Goal: Information Seeking & Learning: Find specific fact

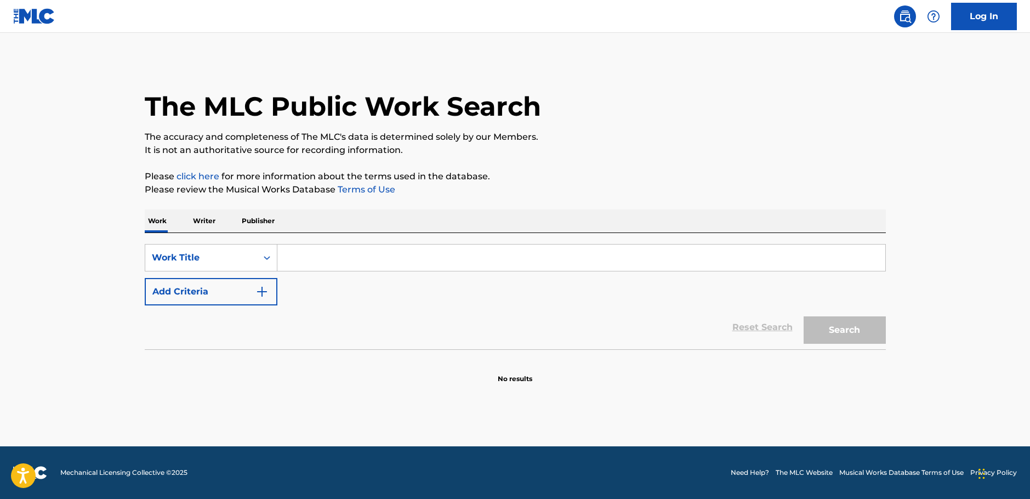
click at [340, 259] on input "Search Form" at bounding box center [581, 257] width 608 height 26
paste input "A Journey in the Dark"
type input "A Journey in the Dark"
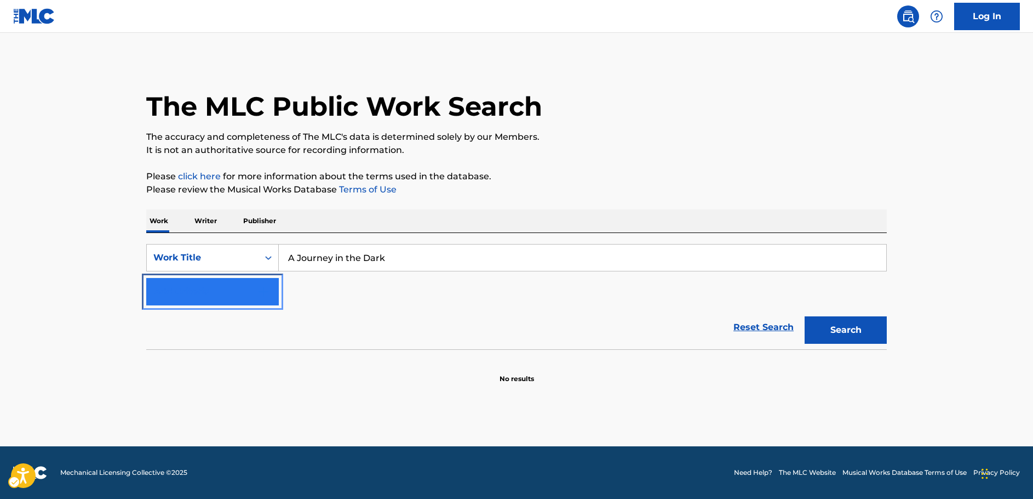
click at [267, 292] on img "Search Form" at bounding box center [263, 291] width 13 height 13
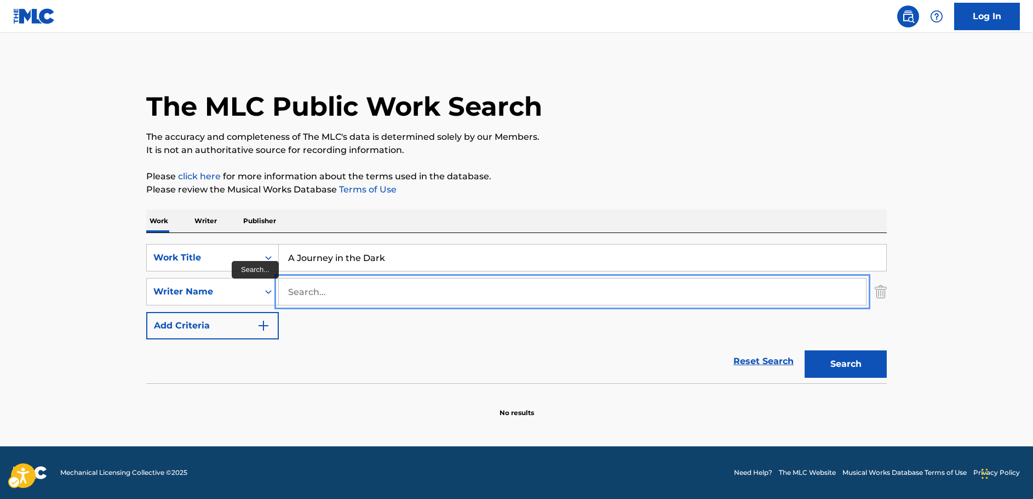
click at [304, 294] on input "Search..." at bounding box center [572, 291] width 587 height 26
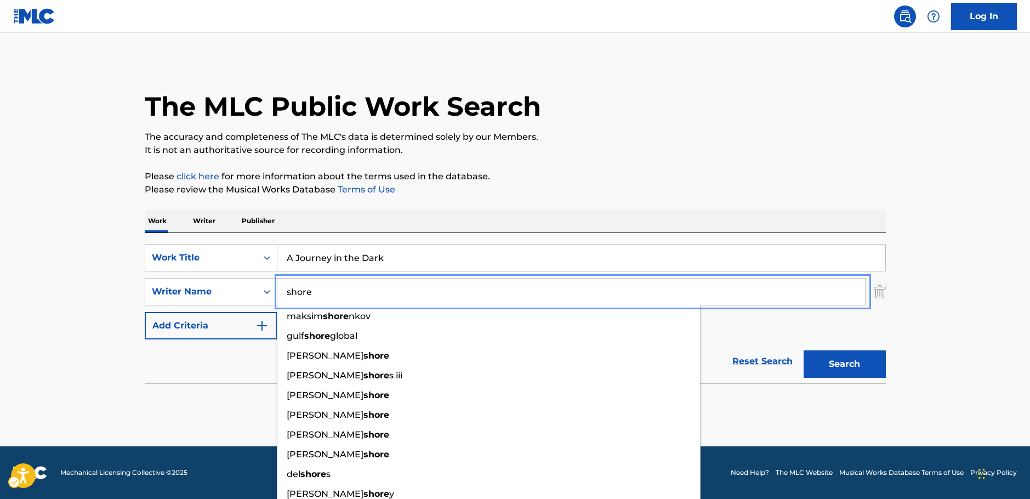
type input "shore"
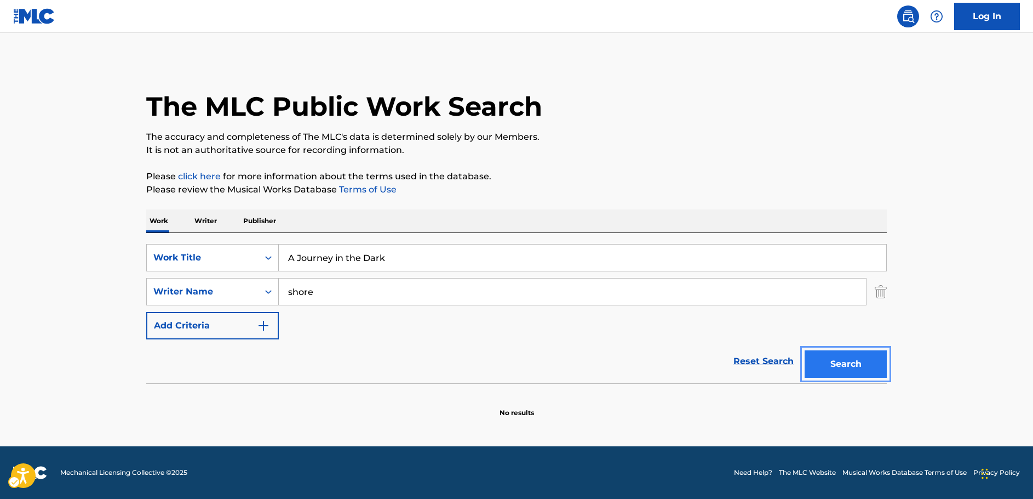
click at [837, 366] on button "Search" at bounding box center [846, 363] width 82 height 27
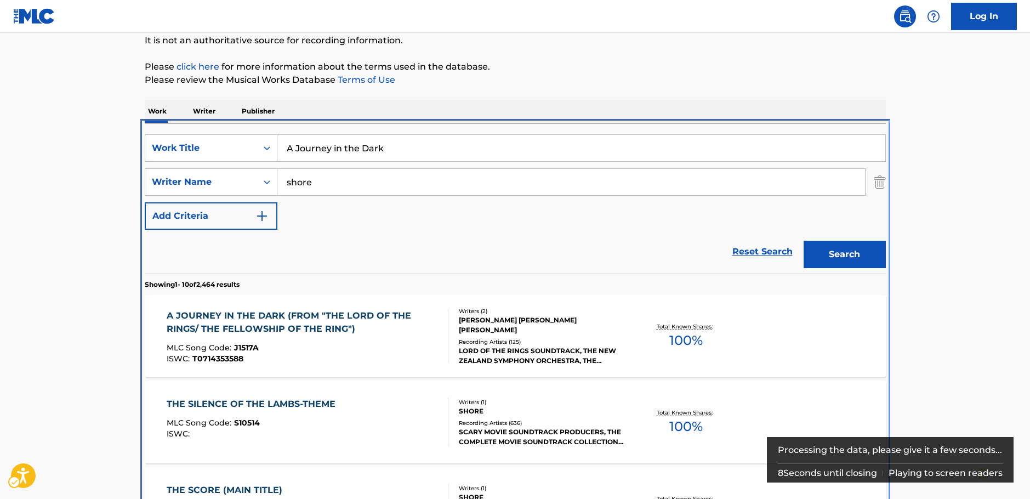
scroll to position [233, 0]
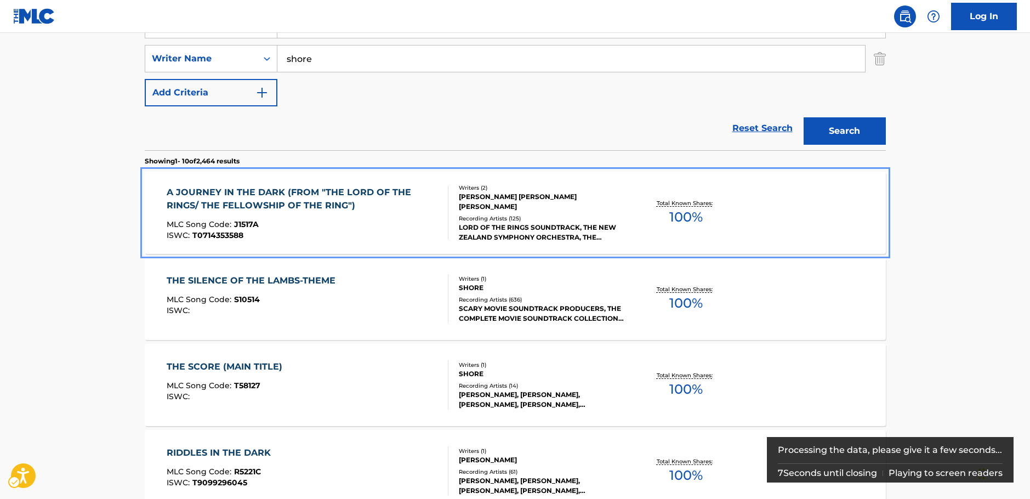
click at [345, 220] on div "A JOURNEY IN THE DARK (FROM "THE LORD OF THE RINGS/ THE FELLOWSHIP OF THE RING"…" at bounding box center [303, 213] width 272 height 54
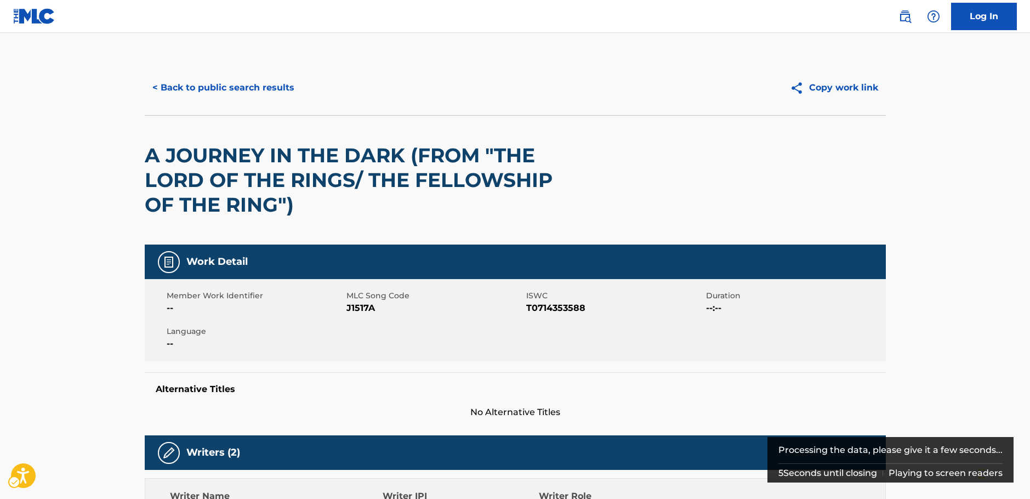
click at [354, 307] on span "MLC Song Code - J1517A" at bounding box center [434, 307] width 177 height 13
copy span "J1517A"
click at [569, 305] on span "ISWC - T0714353588" at bounding box center [614, 307] width 177 height 13
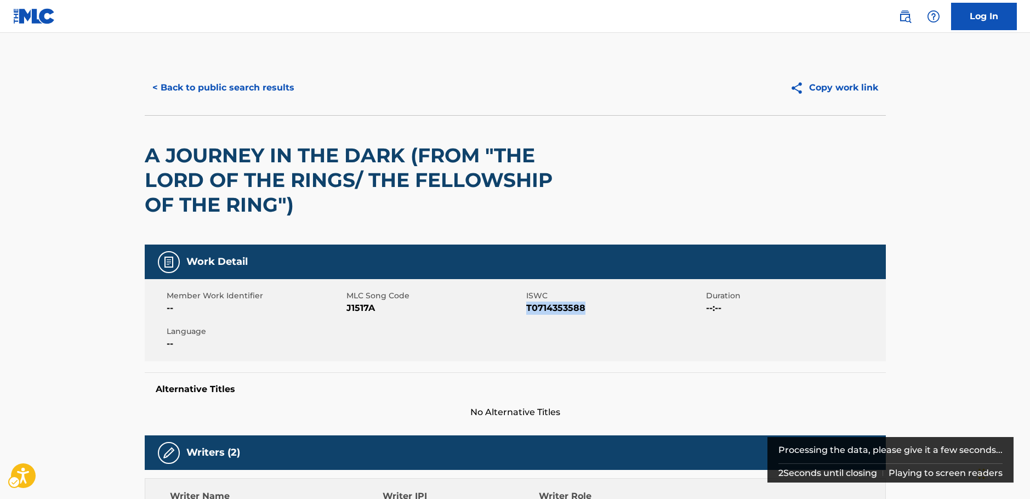
copy span "T0714353588"
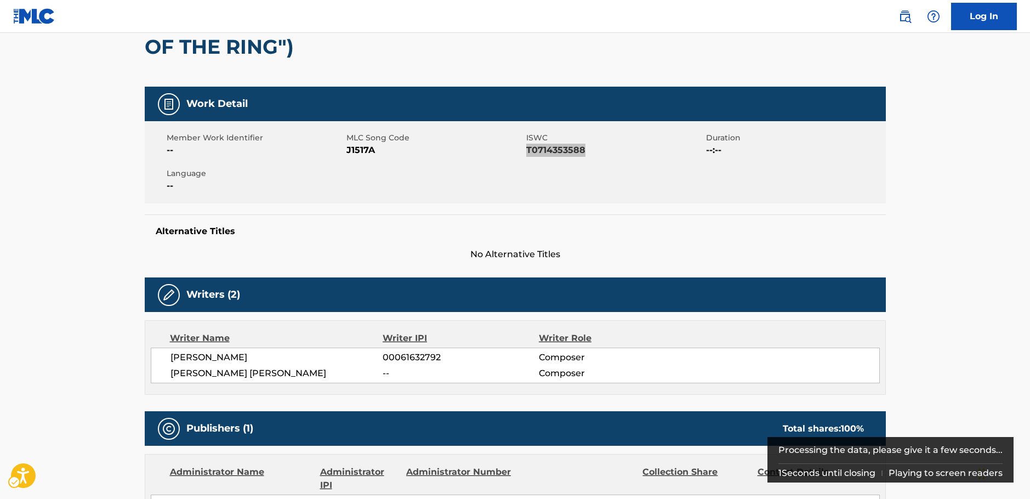
scroll to position [164, 0]
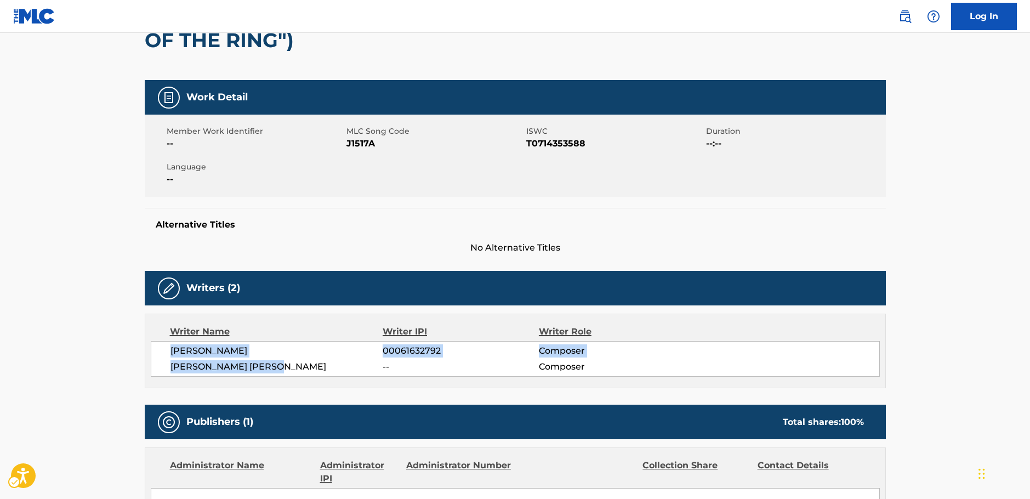
drag, startPoint x: 286, startPoint y: 363, endPoint x: 167, endPoint y: 347, distance: 120.0
click at [167, 347] on div "[PERSON_NAME] 00061632792 Composer [PERSON_NAME] [PERSON_NAME] -- Composer" at bounding box center [515, 359] width 729 height 36
copy div "[PERSON_NAME] 00061632792 Composer [PERSON_NAME] [PERSON_NAME]"
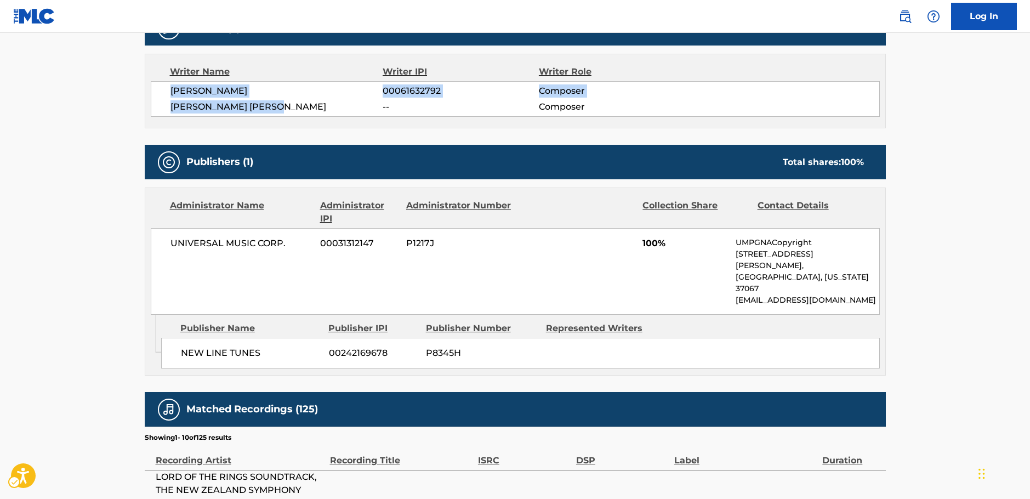
scroll to position [438, 0]
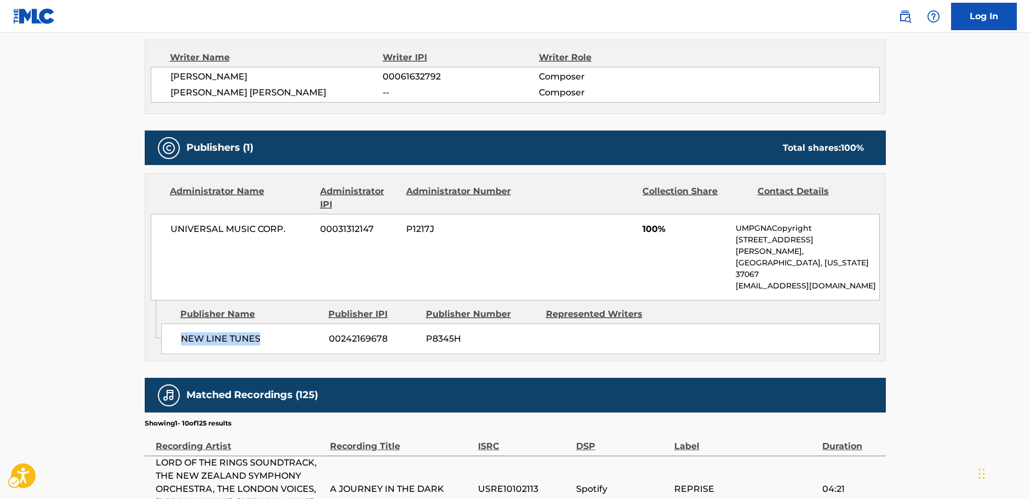
drag, startPoint x: 228, startPoint y: 319, endPoint x: 177, endPoint y: 319, distance: 51.0
click at [177, 323] on div "NEW LINE TUNES 00242169678 P8345H" at bounding box center [520, 338] width 718 height 31
copy span "NEW LINE TUNES"
drag, startPoint x: 295, startPoint y: 229, endPoint x: 170, endPoint y: 232, distance: 125.0
click at [170, 232] on span "UNIVERSAL MUSIC CORP." at bounding box center [241, 228] width 142 height 13
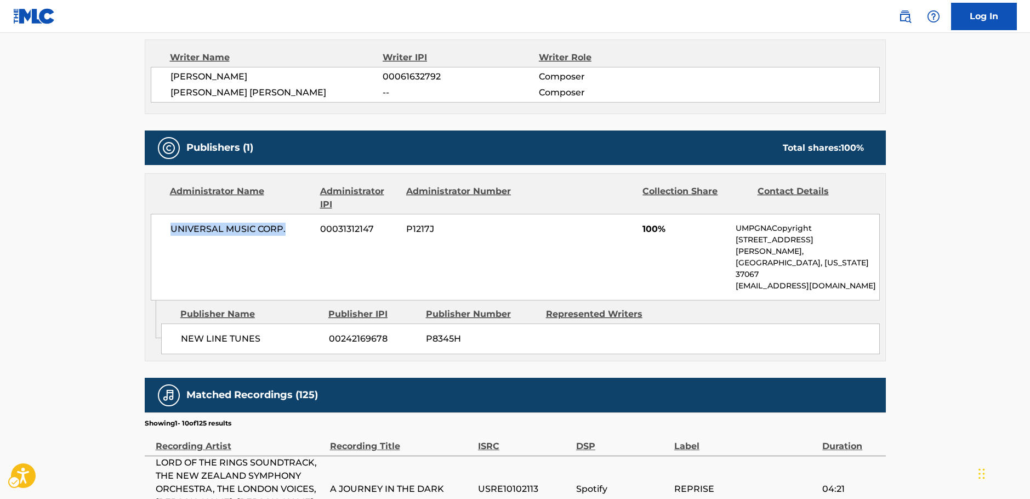
copy span "UNIVERSAL MUSIC CORP."
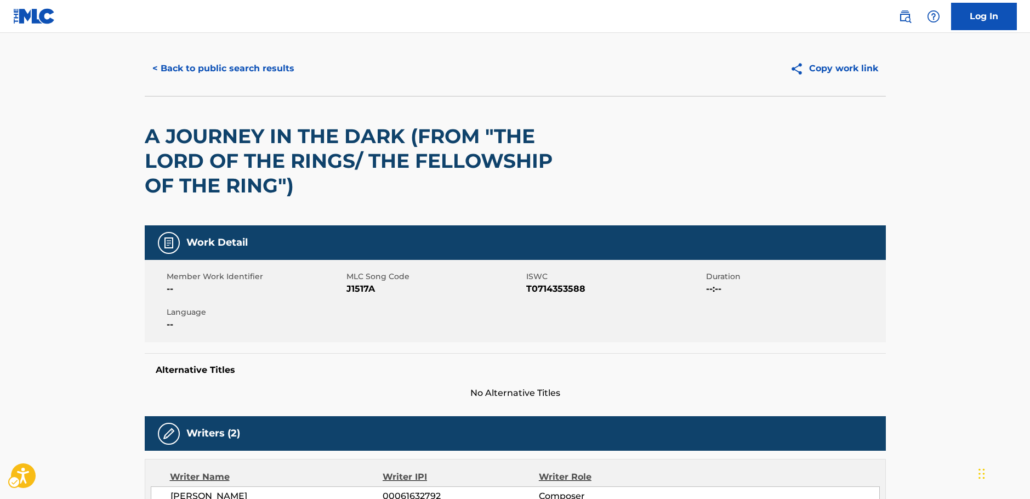
scroll to position [0, 0]
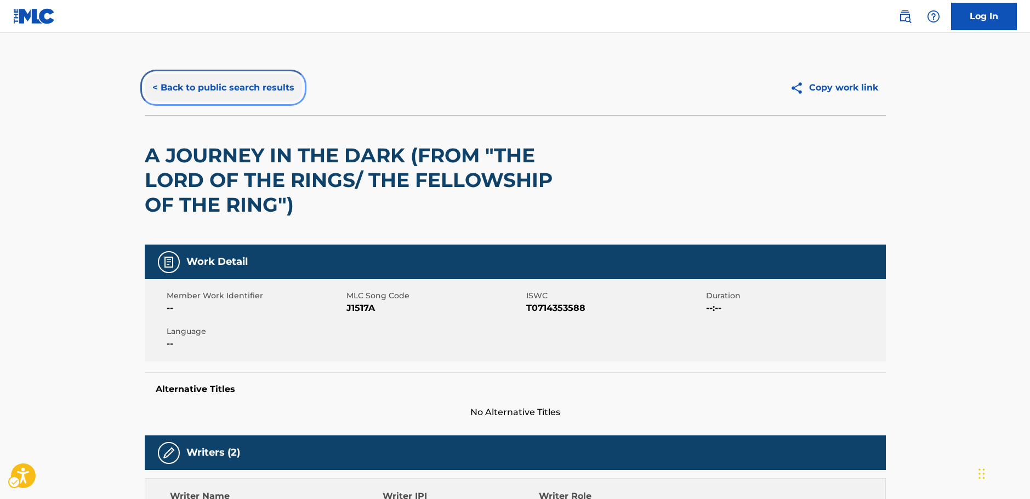
click at [234, 94] on button "< Back to public search results" at bounding box center [223, 87] width 157 height 27
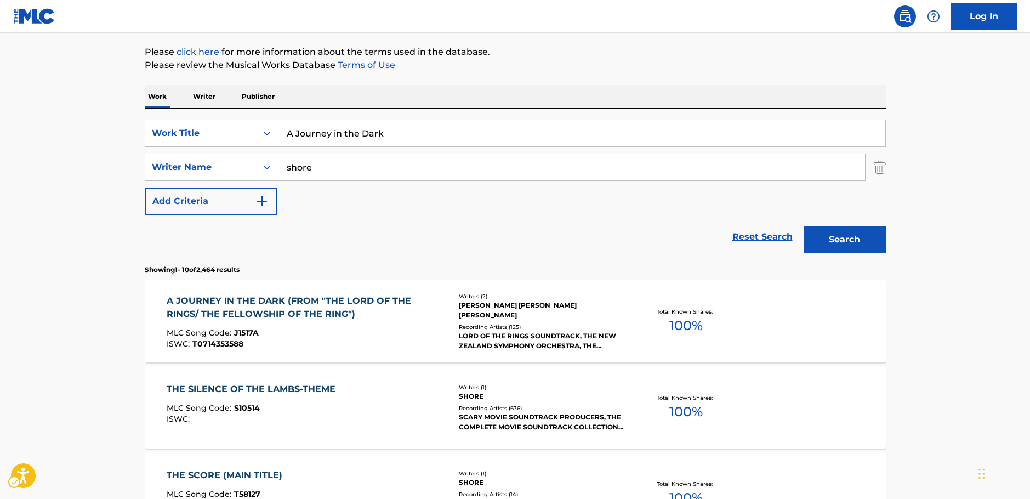
scroll to position [123, 0]
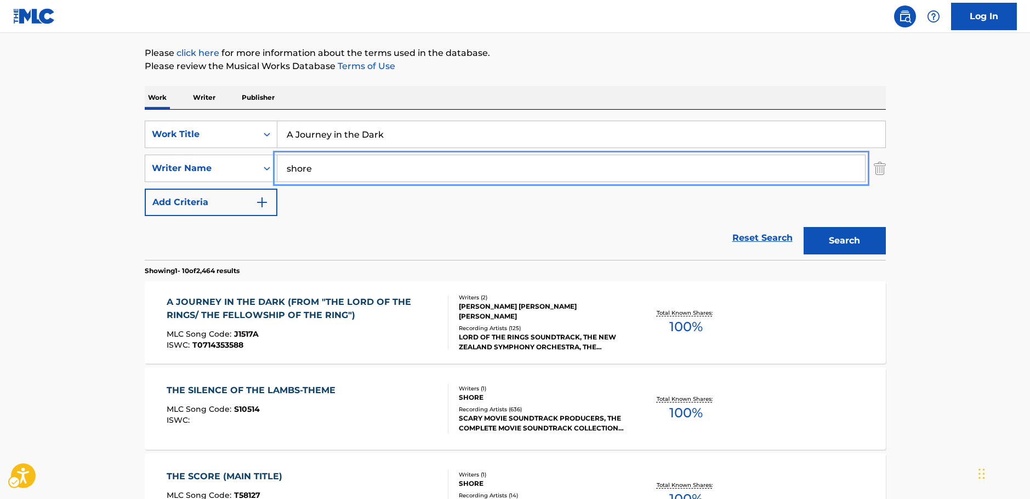
drag, startPoint x: 223, startPoint y: 173, endPoint x: 329, endPoint y: 161, distance: 106.4
click at [220, 173] on div "SearchWithCriteriaf3e1ce99-ab98-4d20-83c8-ebbfdded66e8 Writer Name shore" at bounding box center [515, 168] width 741 height 27
paste input "Takarai"
type input "Takarai"
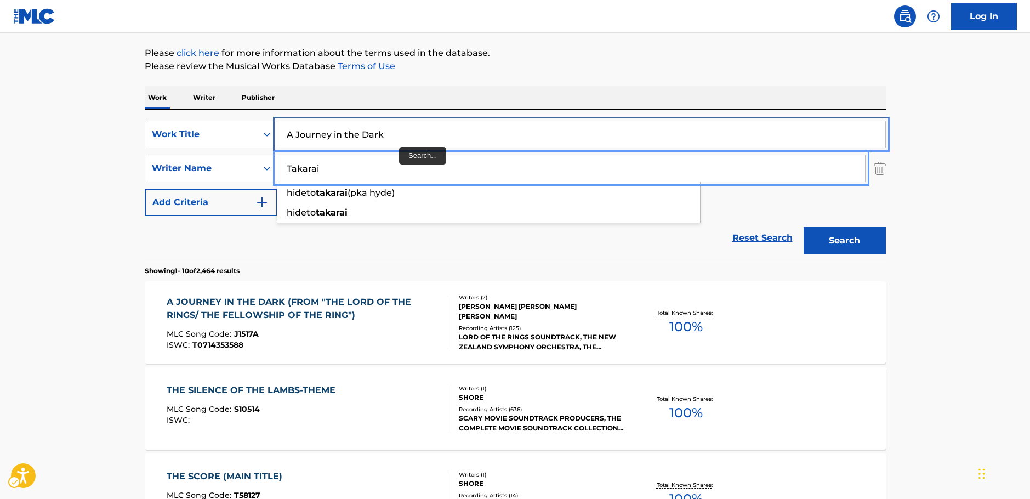
click at [163, 145] on div "SearchWithCriteriaead27780-0ff8-46eb-9861-620cfbe1b8bf Work Title A Journey in …" at bounding box center [515, 134] width 741 height 27
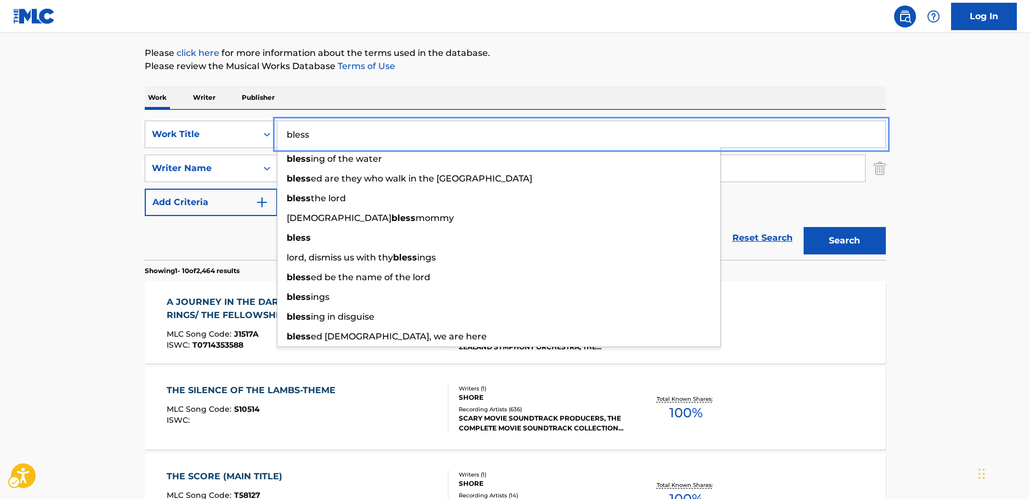
type input "bless"
click at [852, 239] on button "Search" at bounding box center [844, 240] width 82 height 27
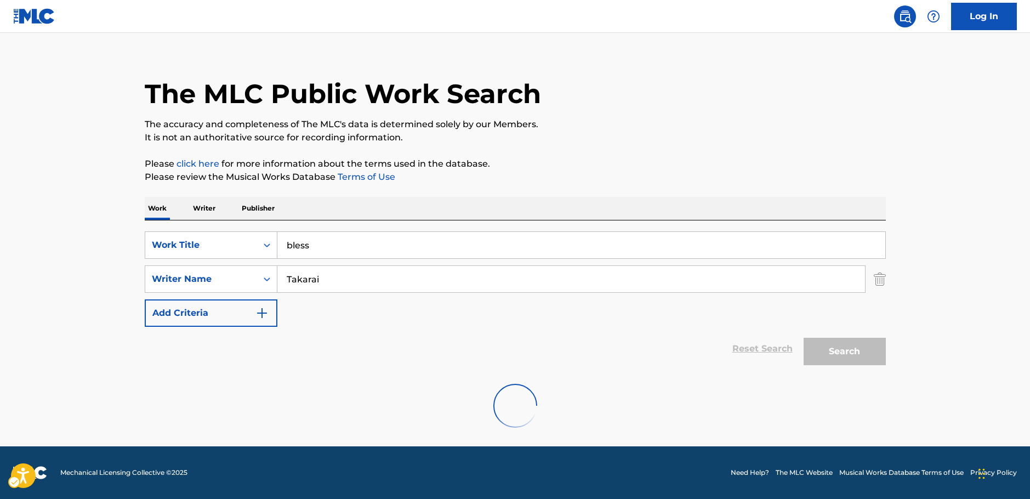
scroll to position [0, 0]
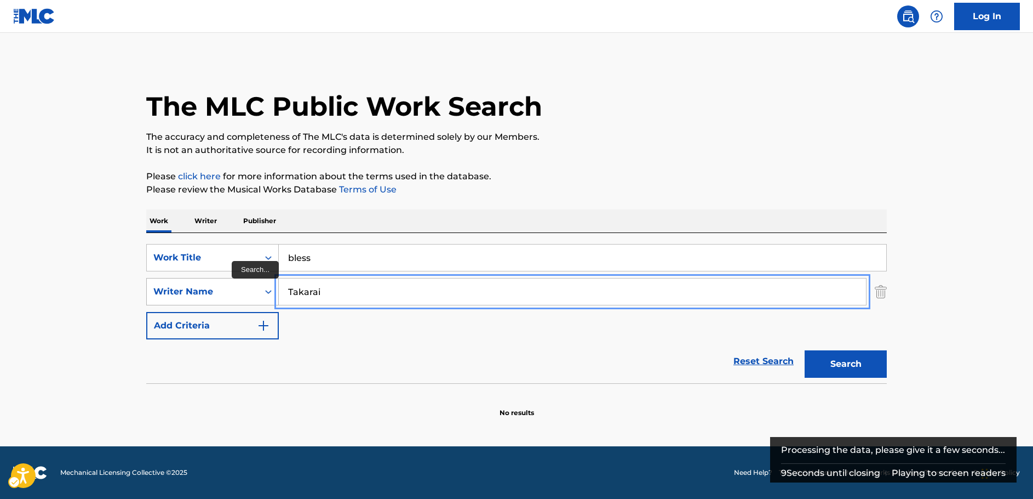
drag, startPoint x: 348, startPoint y: 296, endPoint x: 201, endPoint y: 298, distance: 146.9
click at [201, 298] on div "SearchWithCriteriaf3e1ce99-ab98-4d20-83c8-ebbfdded66e8 Writer Name [PERSON_NAME]" at bounding box center [516, 291] width 741 height 27
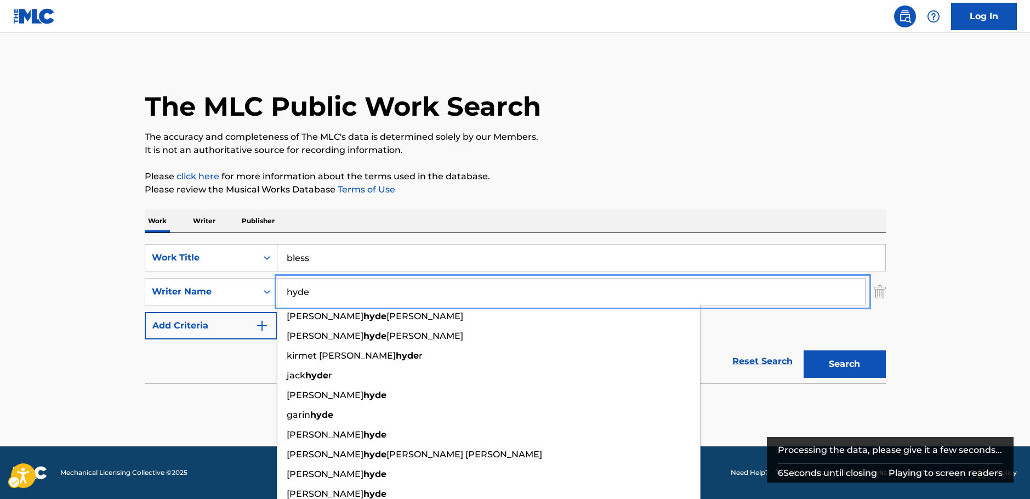
type input "hyde"
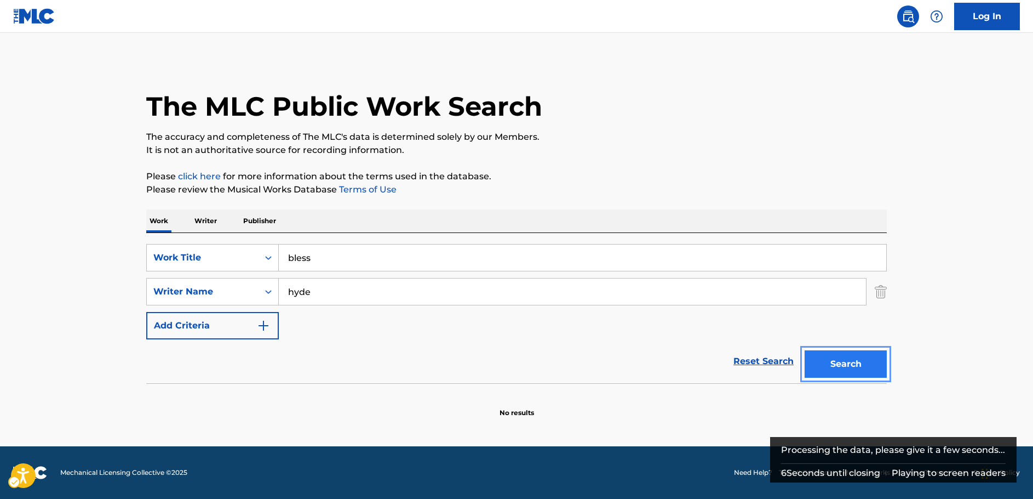
click at [857, 355] on button "Search" at bounding box center [846, 363] width 82 height 27
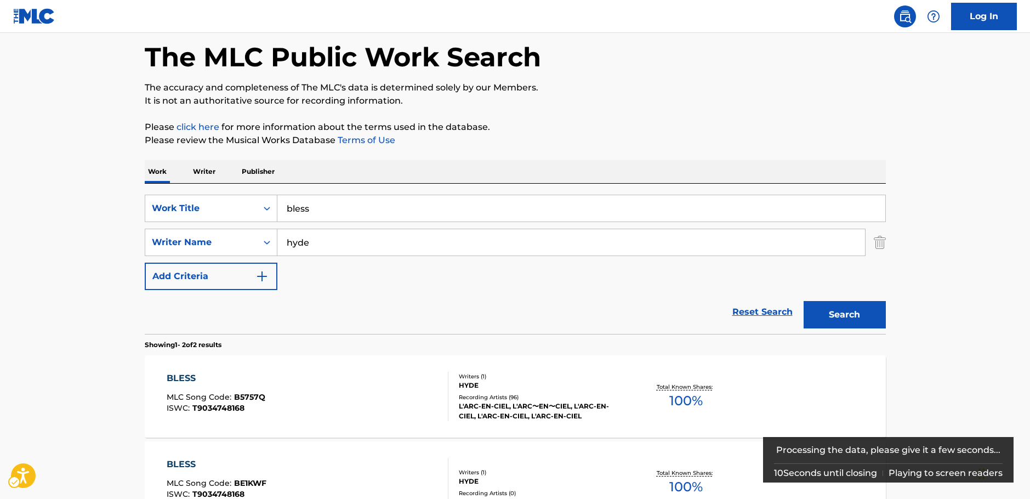
scroll to position [110, 0]
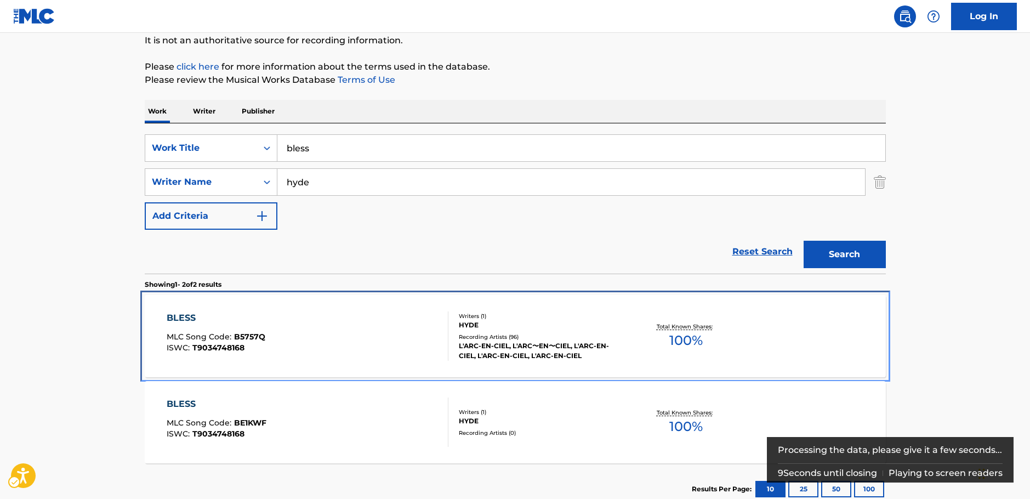
click at [412, 341] on div "BLESS MLC Song Code : B5757Q ISWC : T9034748168" at bounding box center [308, 335] width 282 height 49
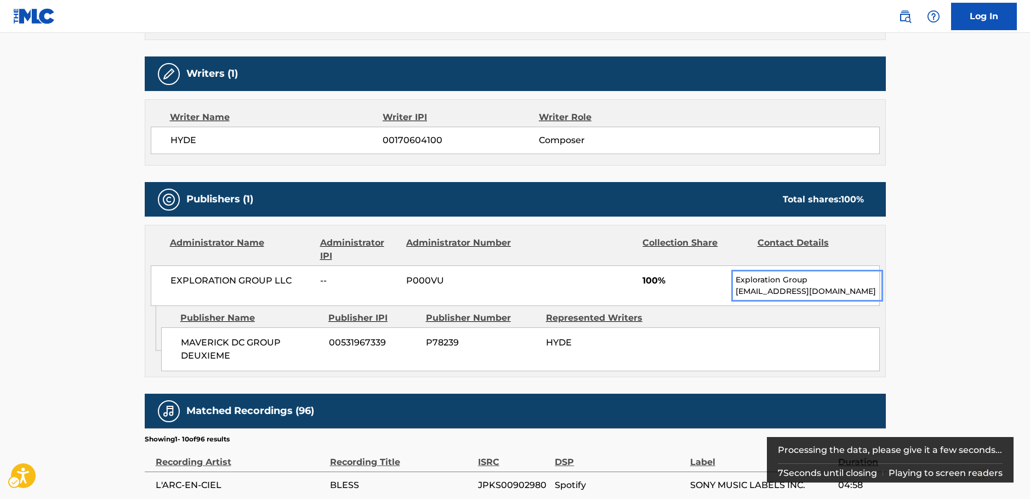
scroll to position [385, 0]
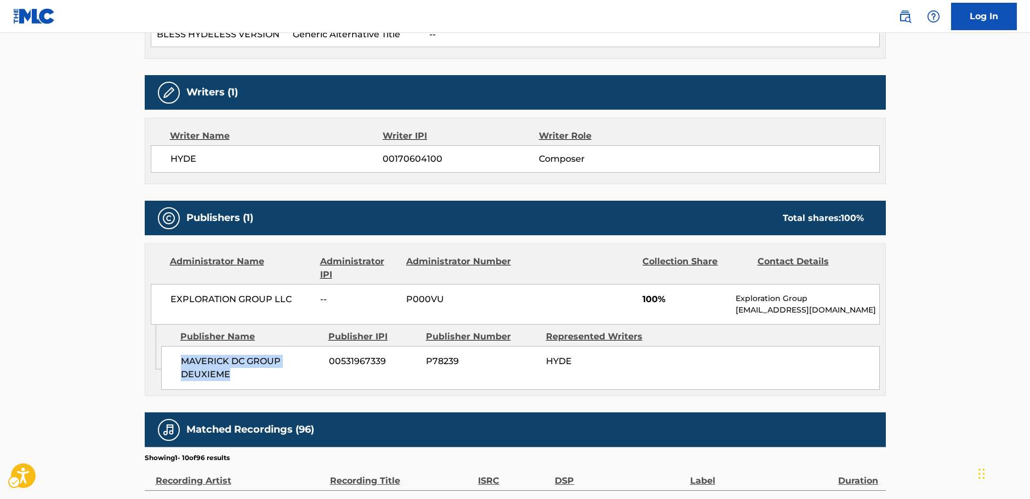
drag, startPoint x: 203, startPoint y: 369, endPoint x: 165, endPoint y: 357, distance: 39.0
click at [165, 357] on div "MAVERICK DC GROUP DEUXIEME 00531967339 P78239 HYDE" at bounding box center [520, 368] width 718 height 44
copy span "MAVERICK DC GROUP DEUXIEME"
drag, startPoint x: 287, startPoint y: 301, endPoint x: 5, endPoint y: 325, distance: 282.7
click at [158, 304] on div "EXPLORATION GROUP LLC -- P000VU 100% Exploration Group [EMAIL_ADDRESS][DOMAIN_N…" at bounding box center [515, 304] width 729 height 41
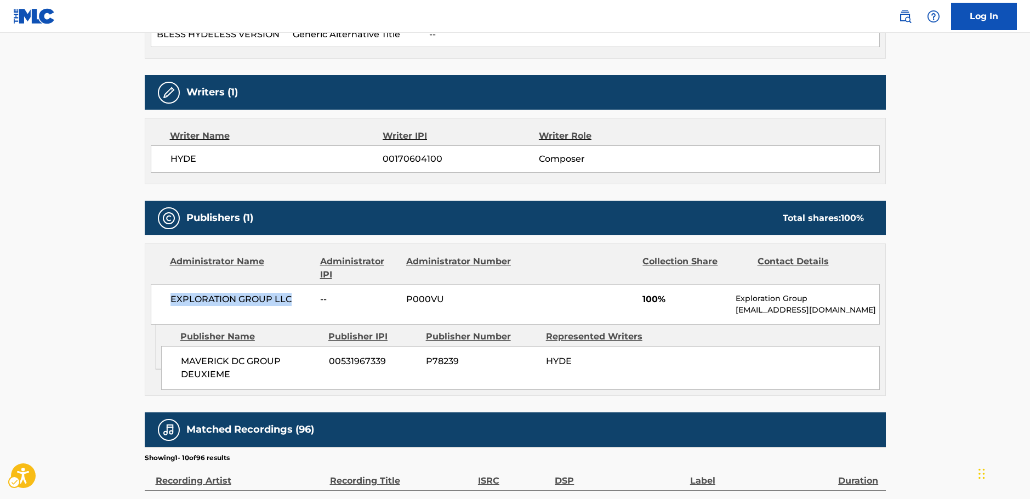
copy span "EXPLORATION GROUP LLC"
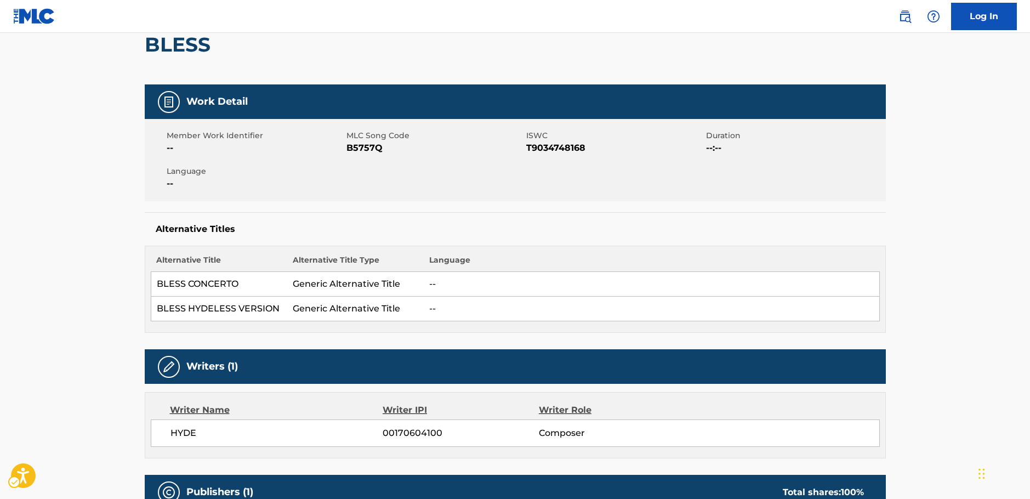
click at [370, 150] on span "MLC Song Code - B5757Q" at bounding box center [434, 147] width 177 height 13
copy span "B5757Q"
click at [535, 148] on span "ISWC - T9034748168" at bounding box center [614, 147] width 177 height 13
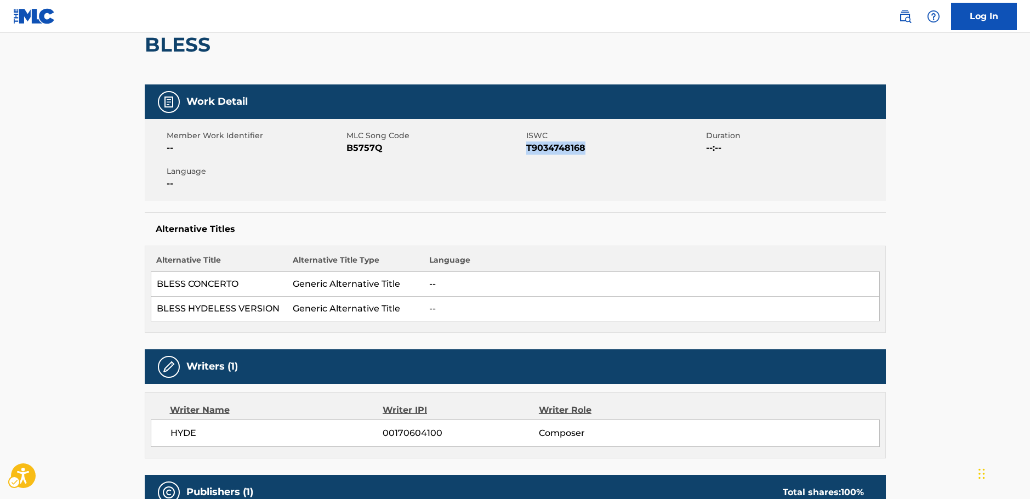
copy span "T9034748168"
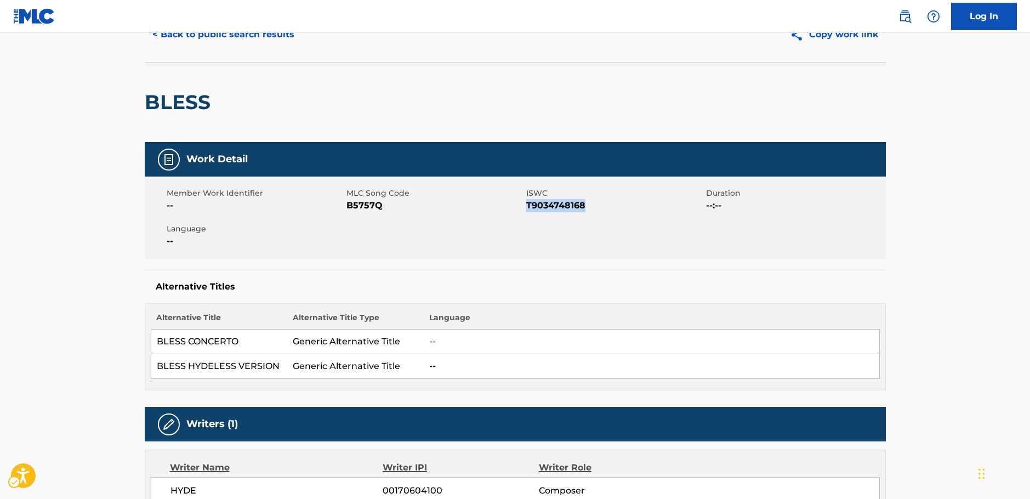
scroll to position [0, 0]
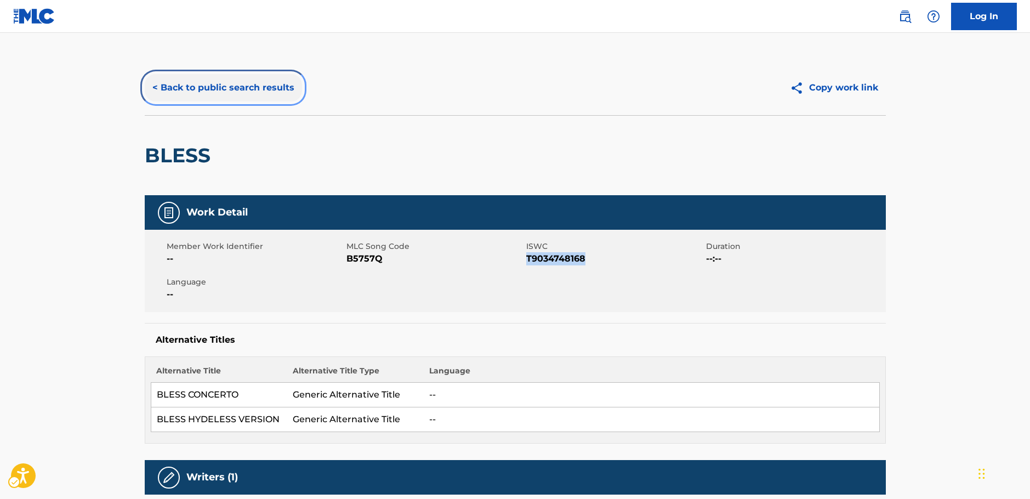
click at [233, 88] on button "< Back to public search results" at bounding box center [223, 87] width 157 height 27
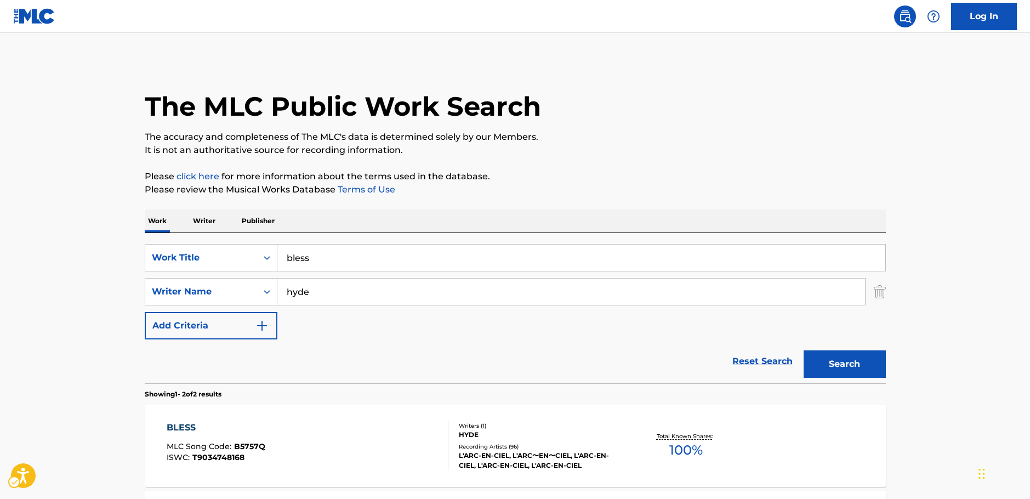
scroll to position [110, 0]
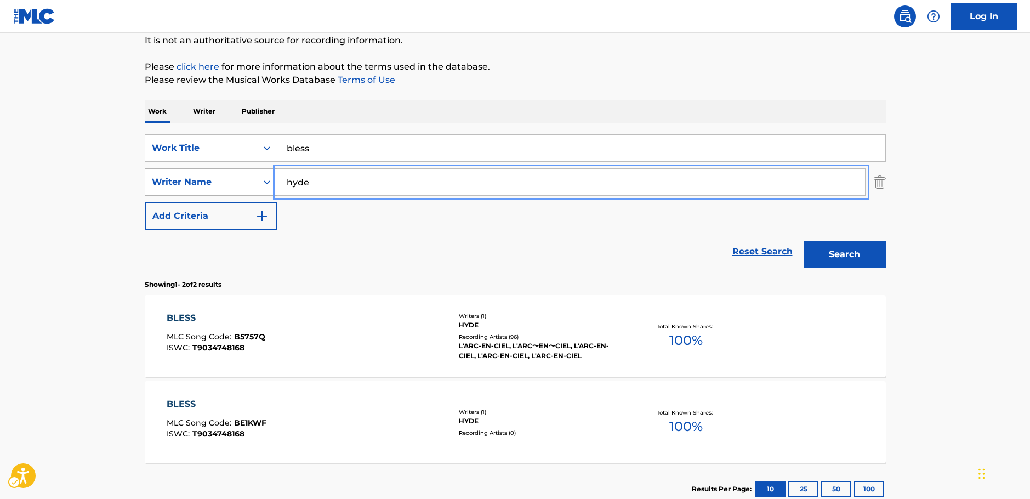
drag, startPoint x: 321, startPoint y: 181, endPoint x: 230, endPoint y: 181, distance: 91.5
click at [230, 181] on div "SearchWithCriteriaf3e1ce99-ab98-4d20-83c8-ebbfdded66e8 Writer Name [PERSON_NAME]" at bounding box center [515, 181] width 741 height 27
paste input "Justi"
type input "Justi"
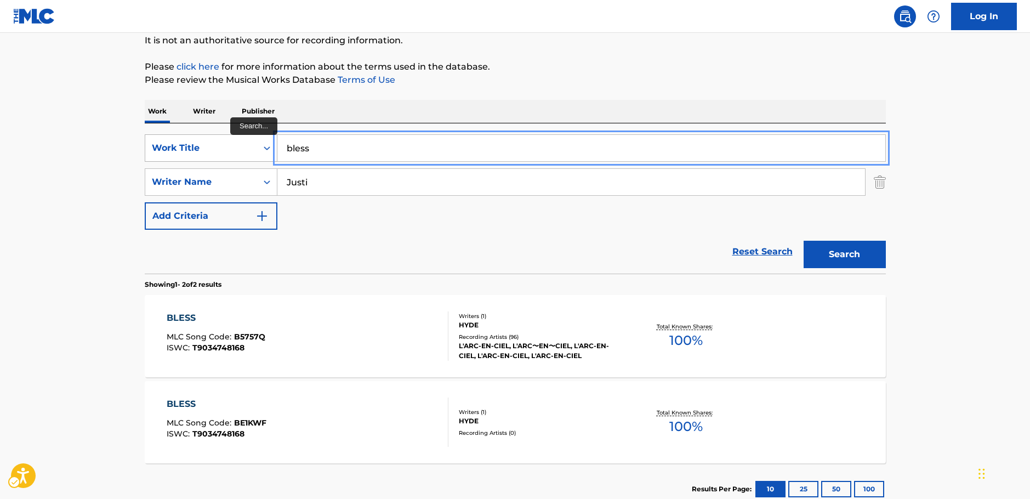
drag, startPoint x: 249, startPoint y: 151, endPoint x: 235, endPoint y: 152, distance: 14.3
click at [225, 152] on div "SearchWithCriteriaead27780-0ff8-46eb-9861-620cfbe1b8bf Work Title bless" at bounding box center [515, 147] width 741 height 27
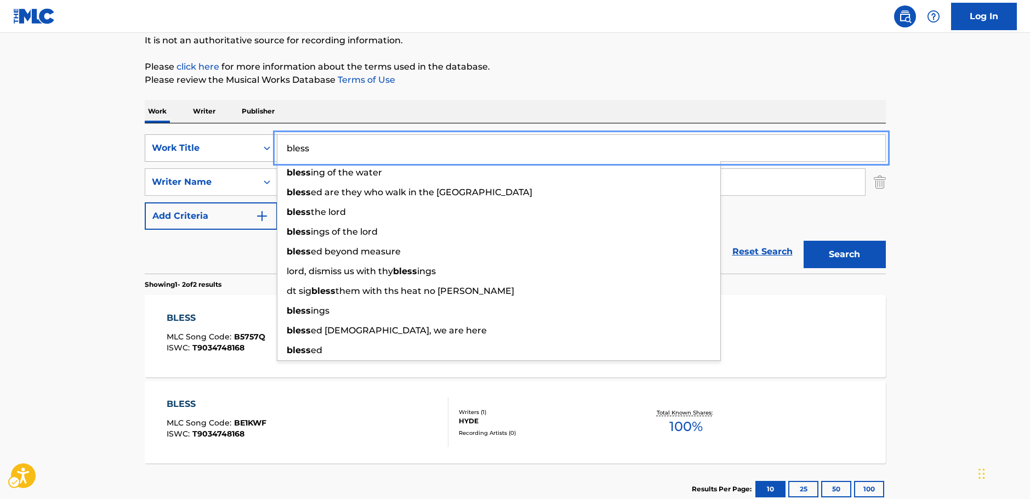
paste input "Trago a Força do Jaguar"
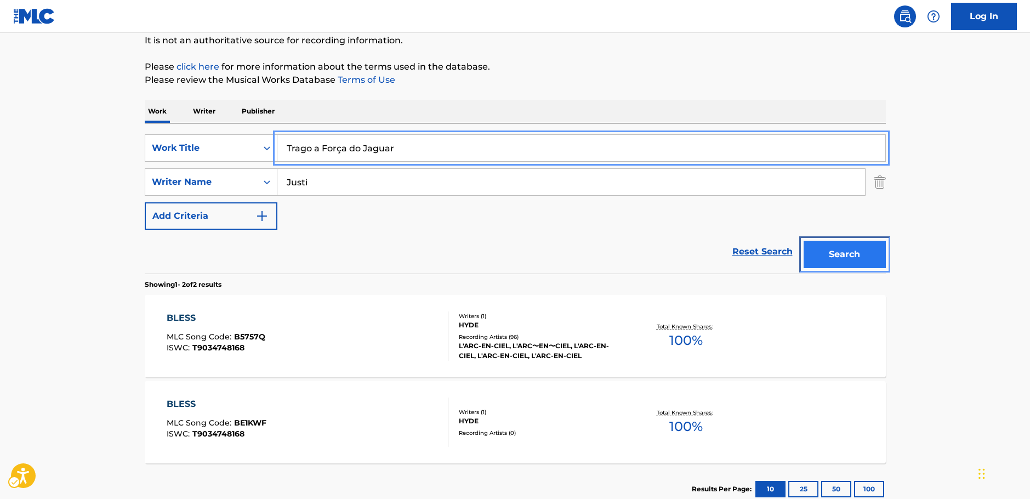
click at [836, 257] on button "Search" at bounding box center [844, 254] width 82 height 27
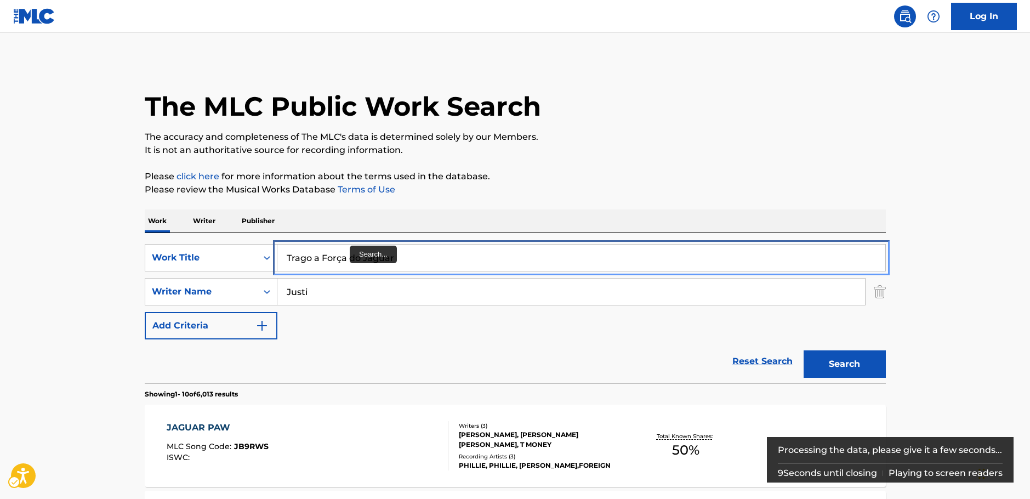
click at [339, 260] on input "Trago a Força do Jaguar" at bounding box center [581, 257] width 608 height 26
type input "Trago a Forca do Jaguar"
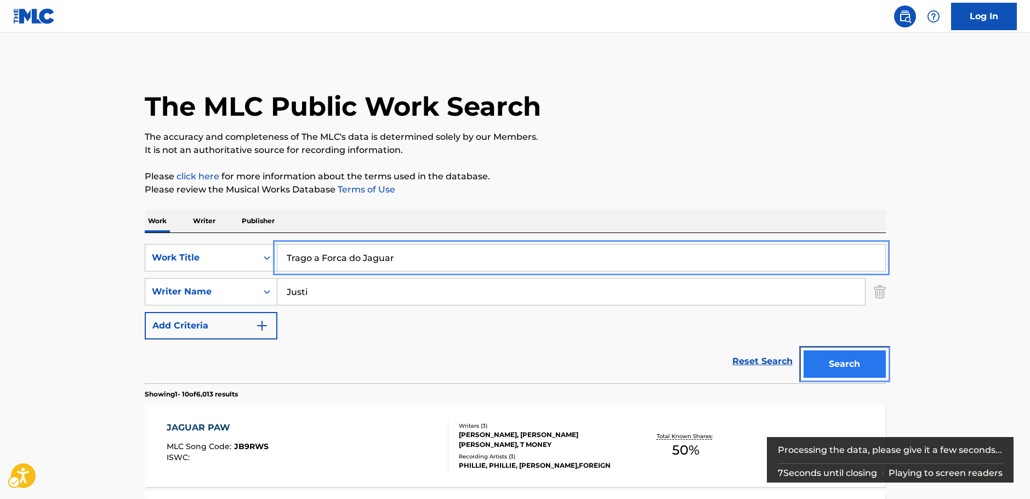
click at [852, 360] on button "Search" at bounding box center [844, 363] width 82 height 27
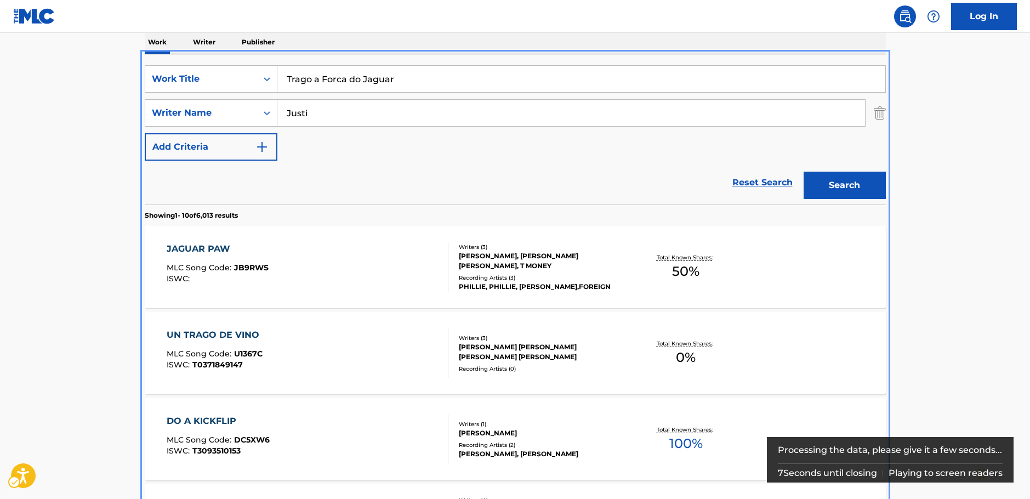
scroll to position [178, 0]
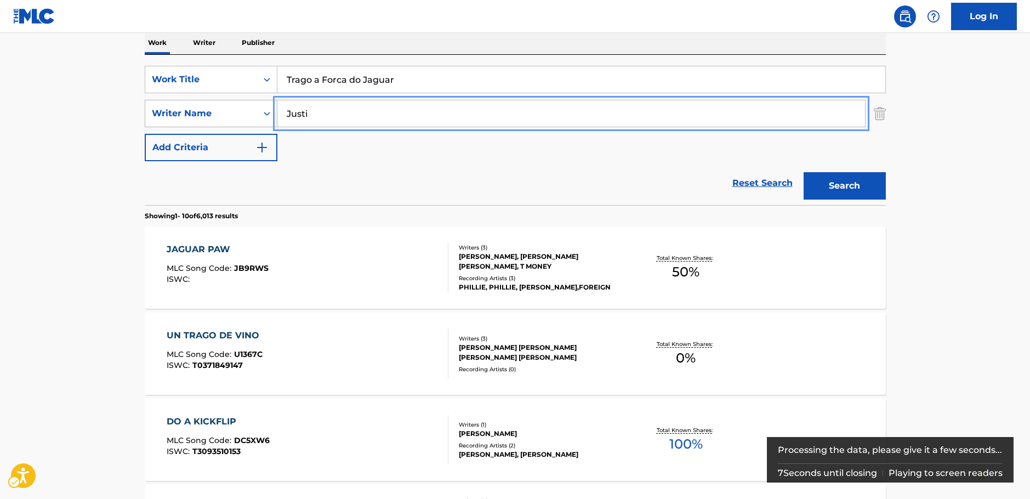
drag, startPoint x: 261, startPoint y: 113, endPoint x: 202, endPoint y: 113, distance: 59.2
click at [202, 113] on div "SearchWithCriteriaf3e1ce99-ab98-4d20-83c8-ebbfdded66e8 Writer Name Justi" at bounding box center [515, 113] width 741 height 27
click at [843, 185] on button "Search" at bounding box center [844, 185] width 82 height 27
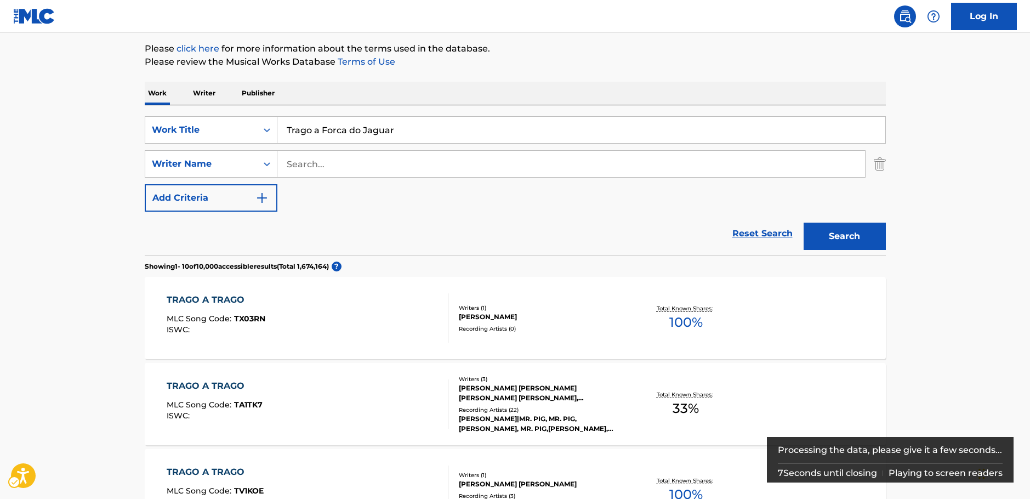
scroll to position [0, 0]
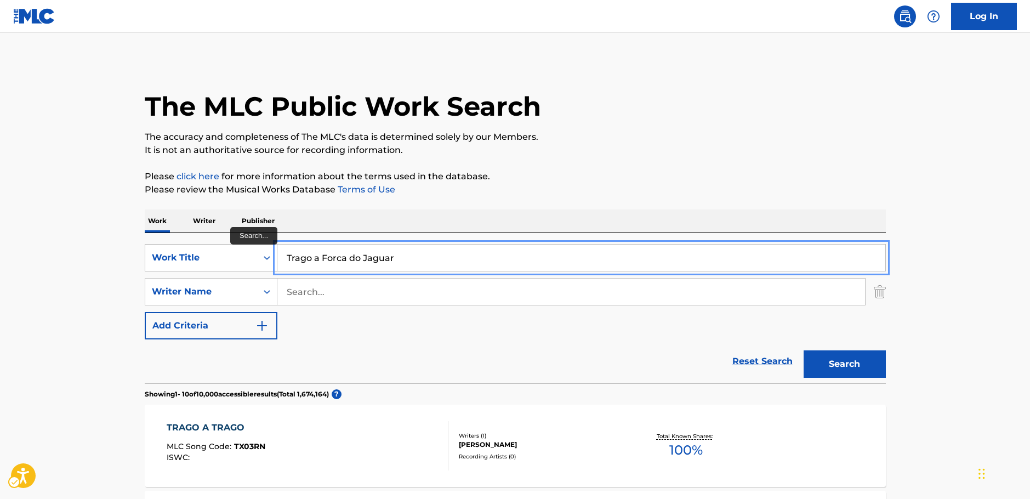
drag, startPoint x: 290, startPoint y: 261, endPoint x: 202, endPoint y: 268, distance: 88.5
click at [207, 266] on div "SearchWithCriteriaead27780-0ff8-46eb-9861-620cfbe1b8bf Work Title Trago a Forca…" at bounding box center [515, 257] width 741 height 27
paste input "Gurisito"
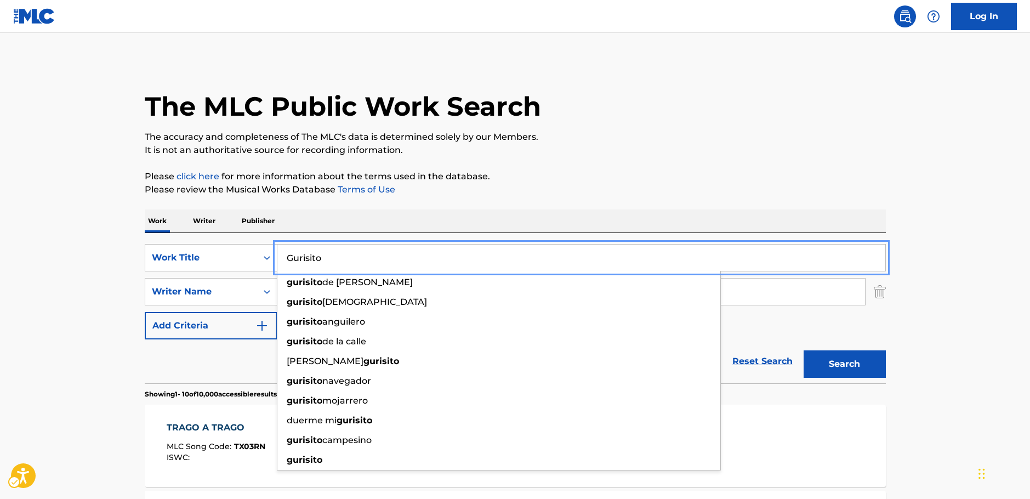
type input "Gurisito"
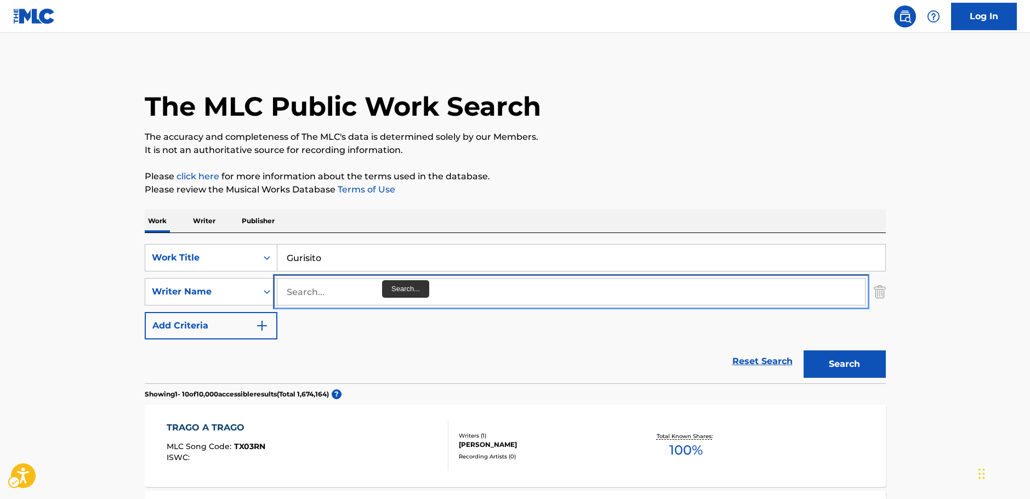
click at [379, 294] on input "Search..." at bounding box center [570, 291] width 587 height 26
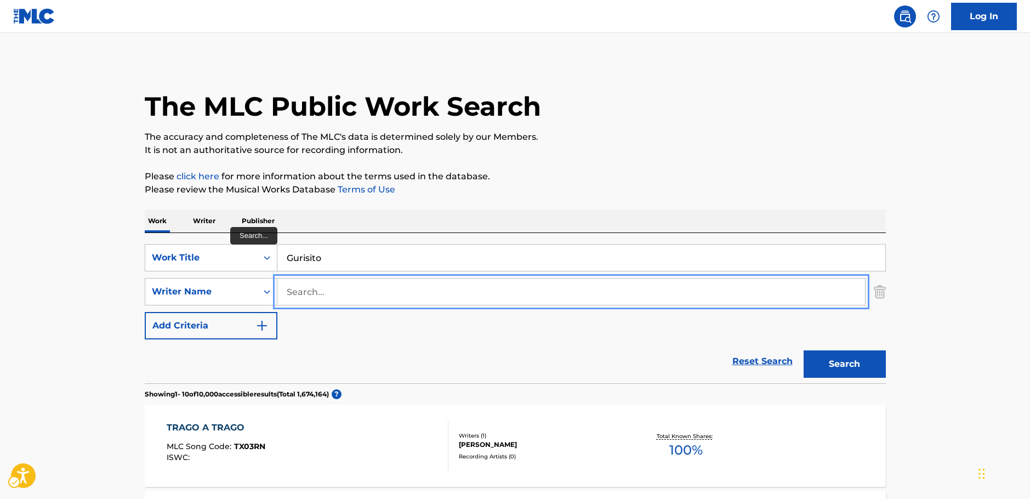
paste input "[PERSON_NAME]"
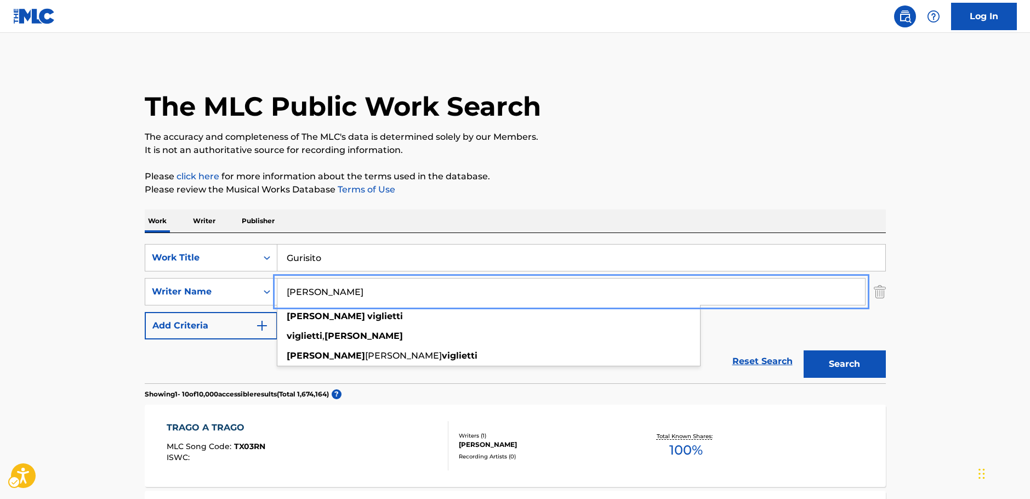
type input "[PERSON_NAME]"
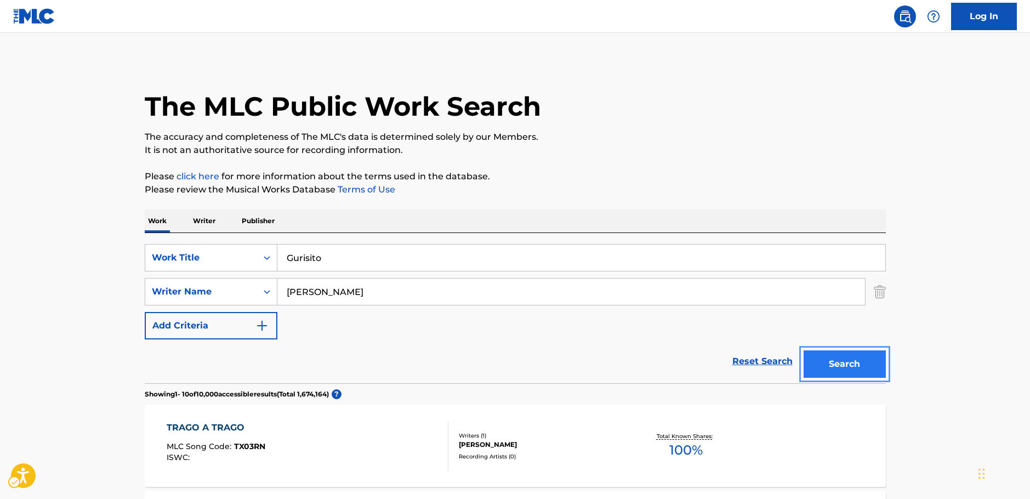
click at [835, 363] on button "Search" at bounding box center [844, 363] width 82 height 27
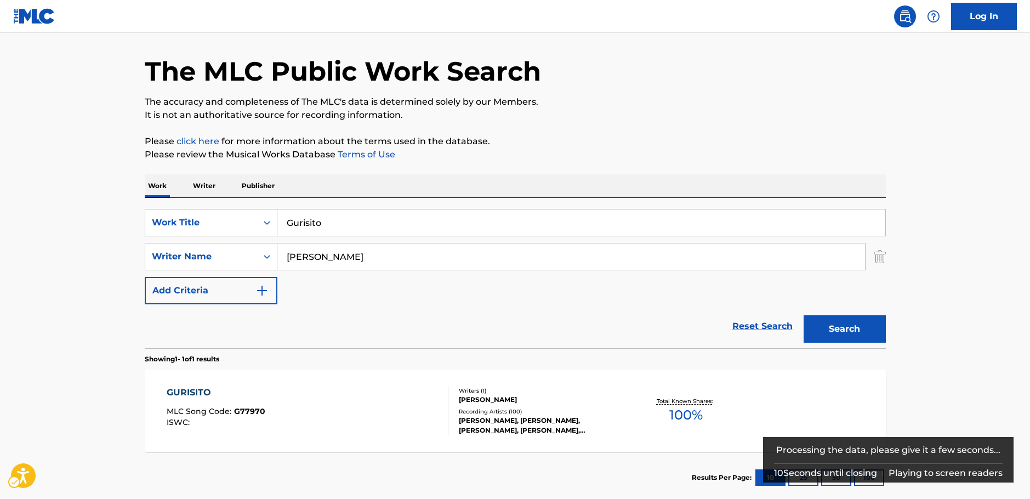
scroll to position [98, 0]
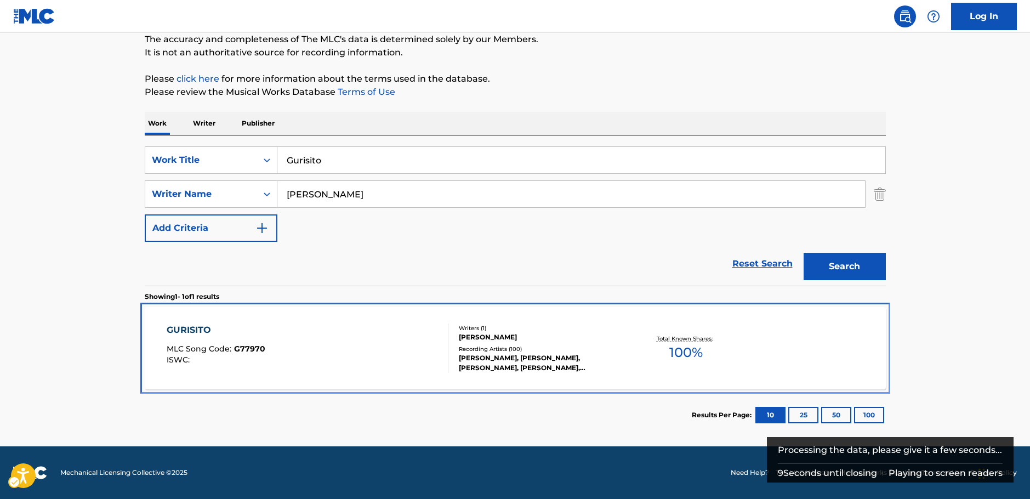
click at [363, 344] on div "GURISITO MLC Song Code : G77970 ISWC :" at bounding box center [308, 347] width 282 height 49
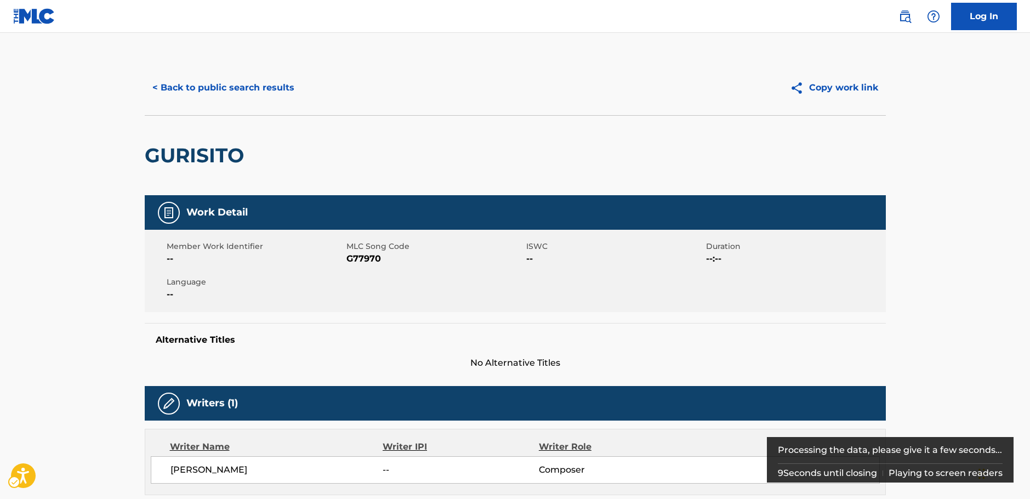
click at [358, 261] on span "MLC Song Code - G77970" at bounding box center [434, 258] width 177 height 13
copy span "G77970"
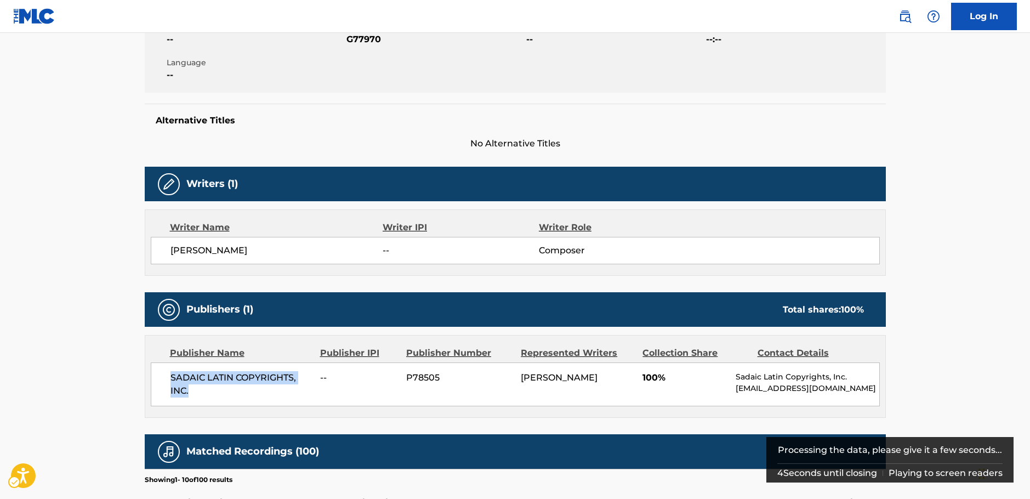
drag, startPoint x: 205, startPoint y: 393, endPoint x: 164, endPoint y: 379, distance: 43.8
click at [163, 383] on div "SADAIC LATIN COPYRIGHTS, INC. -- P78505 [PERSON_NAME] 100% Sadaic Latin Copyrig…" at bounding box center [515, 384] width 729 height 44
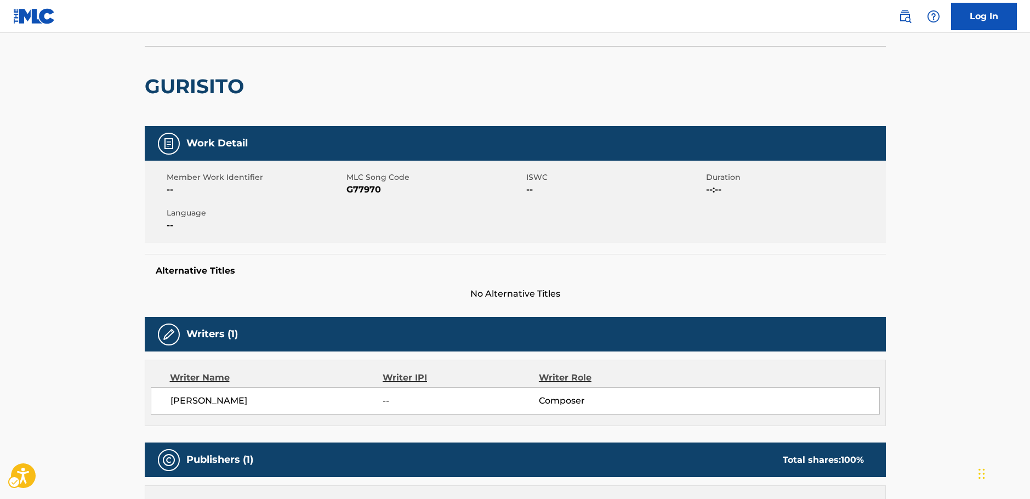
scroll to position [0, 0]
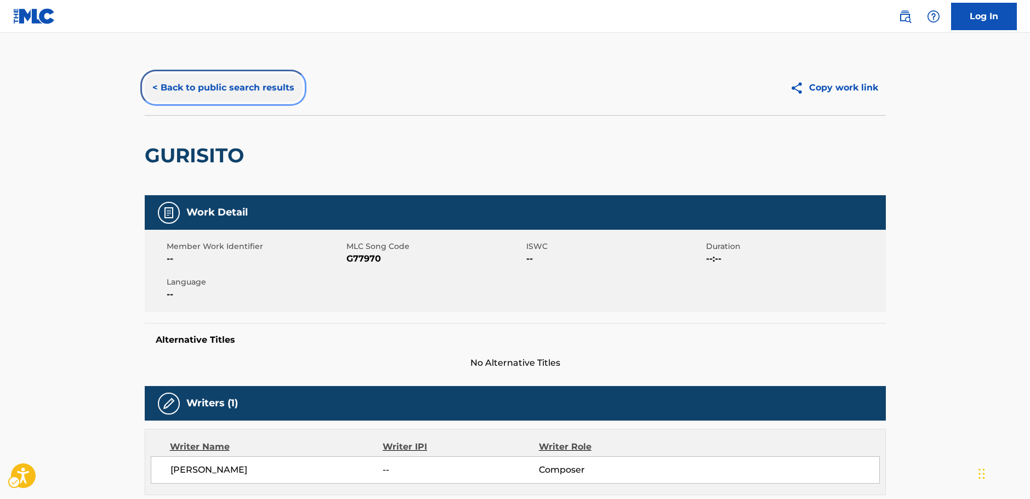
click at [159, 80] on button "< Back to public search results" at bounding box center [223, 87] width 157 height 27
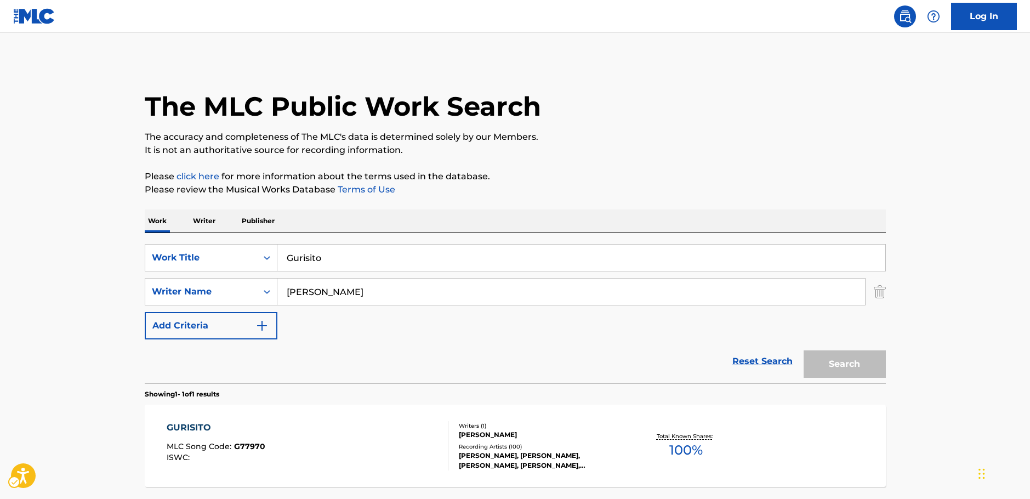
scroll to position [35, 0]
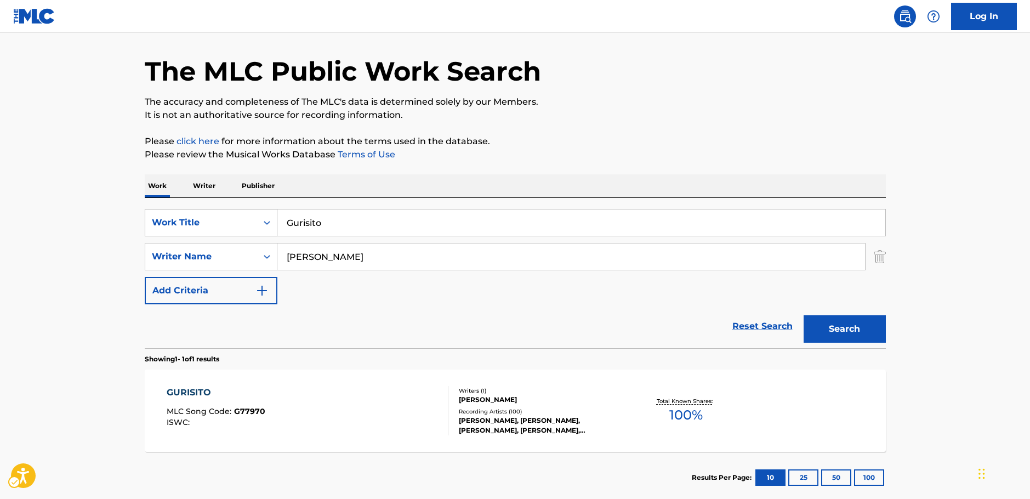
click at [270, 224] on icon "Search Form" at bounding box center [266, 222] width 11 height 11
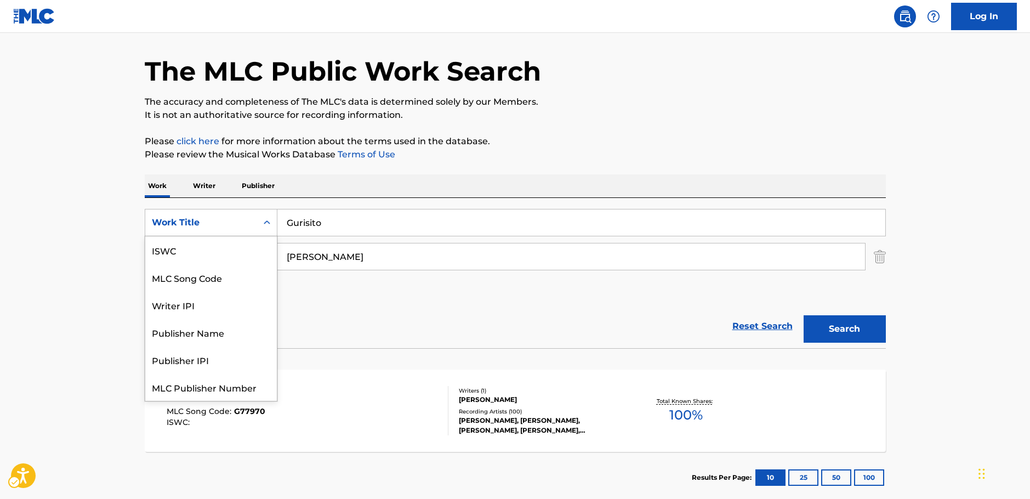
scroll to position [27, 0]
click at [224, 249] on div "MLC Song Code" at bounding box center [211, 249] width 132 height 27
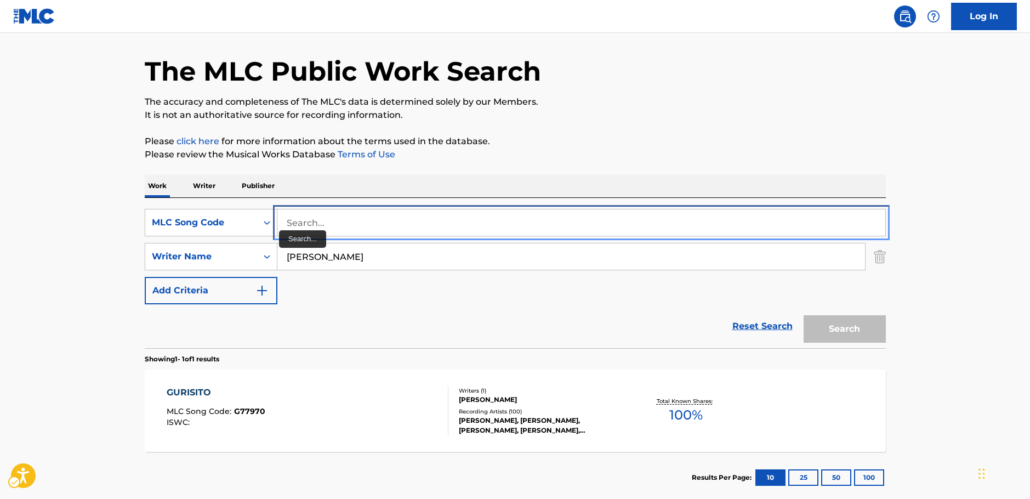
click at [305, 222] on input "Search..." at bounding box center [581, 222] width 608 height 26
paste input "M6010V"
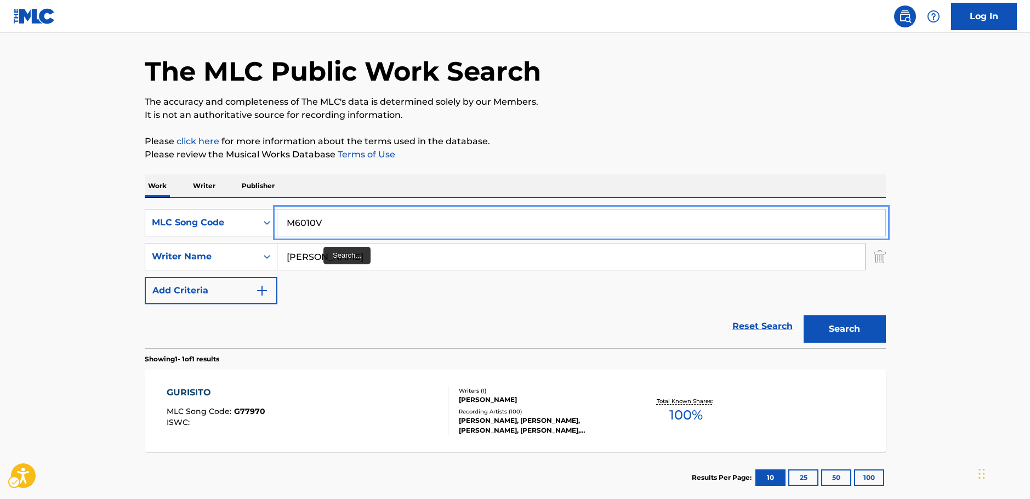
type input "M6010V"
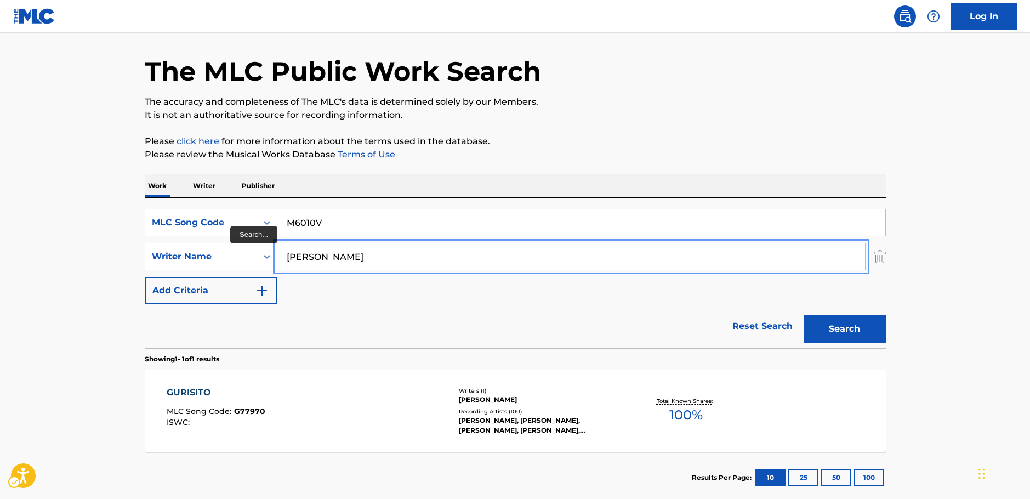
drag, startPoint x: 361, startPoint y: 257, endPoint x: 207, endPoint y: 265, distance: 154.2
click at [208, 265] on div "SearchWithCriteriaf3e1ce99-ab98-4d20-83c8-ebbfdded66e8 Writer Name [PERSON_NAME]" at bounding box center [515, 256] width 741 height 27
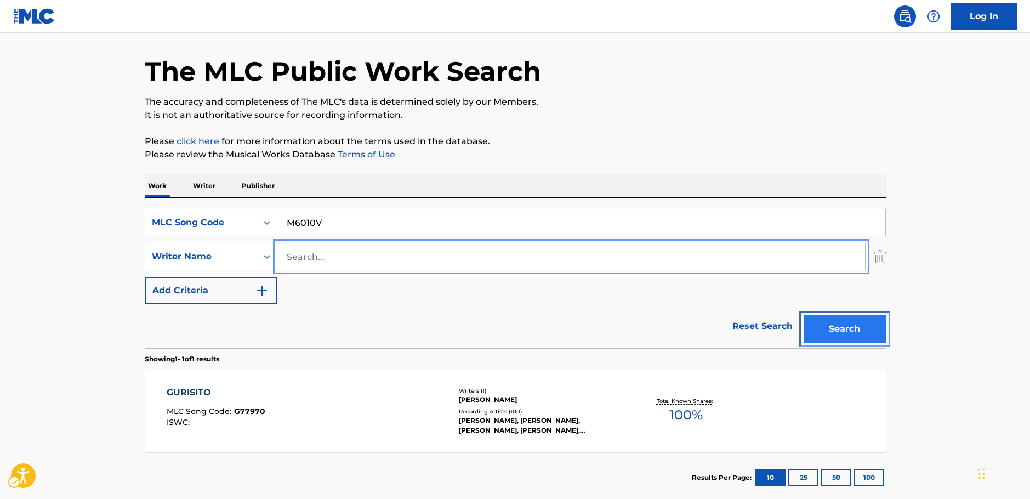
click at [861, 316] on button "Search" at bounding box center [844, 328] width 82 height 27
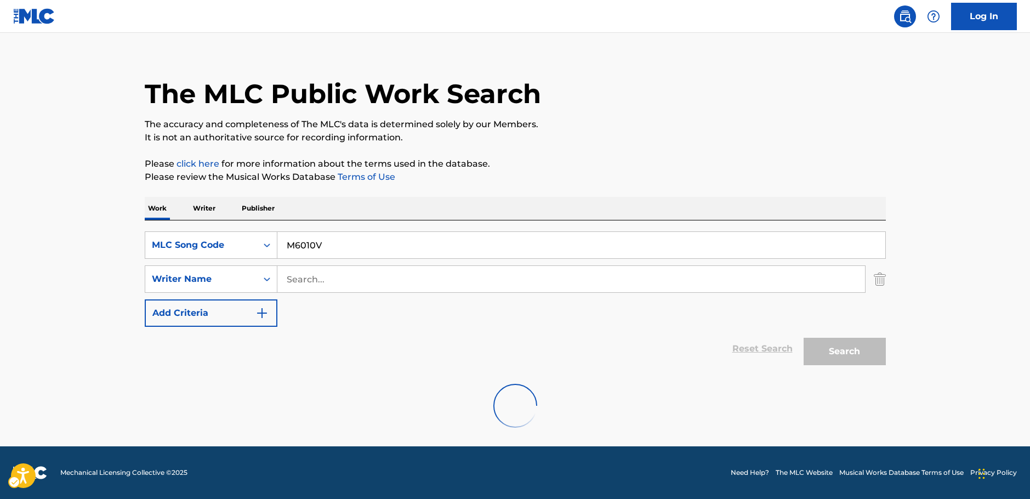
scroll to position [0, 0]
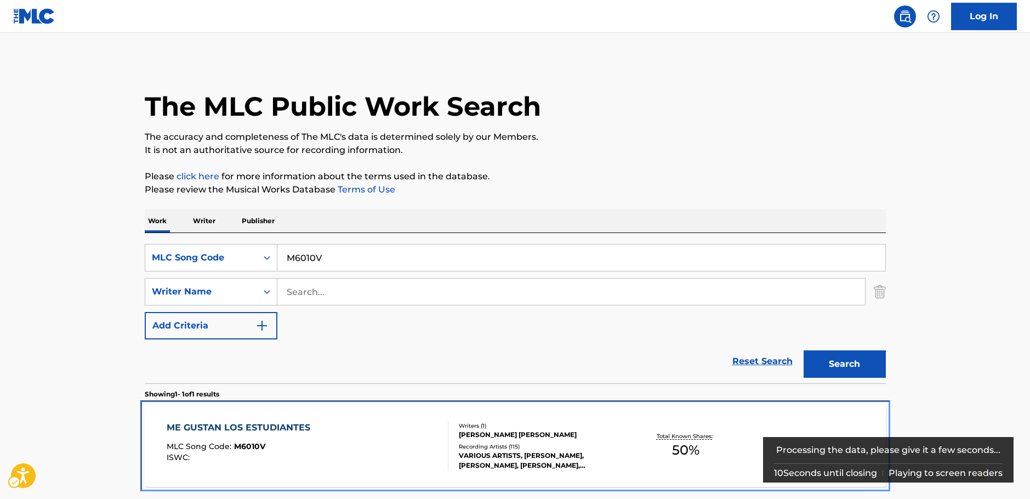
click at [357, 443] on div "ME GUSTAN LOS ESTUDIANTES MLC Song Code : M6010V ISWC :" at bounding box center [308, 445] width 282 height 49
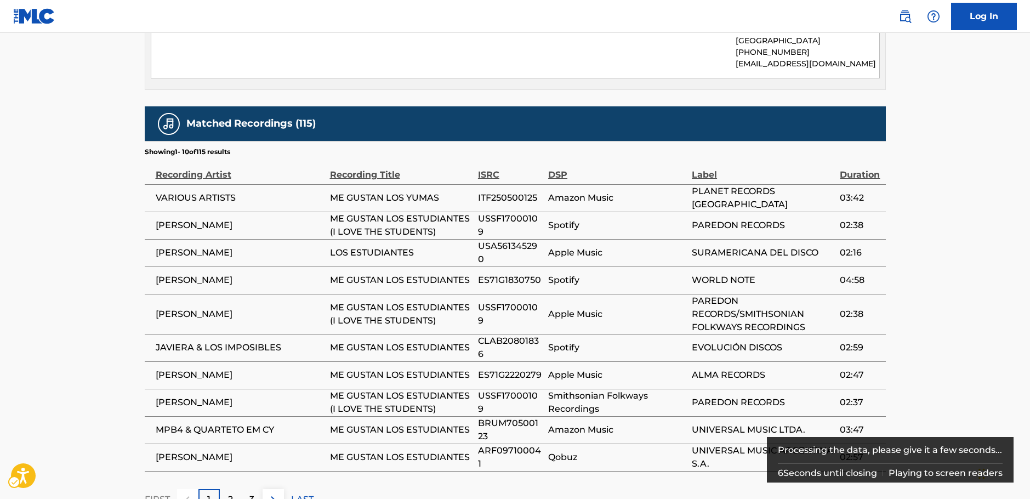
scroll to position [393, 0]
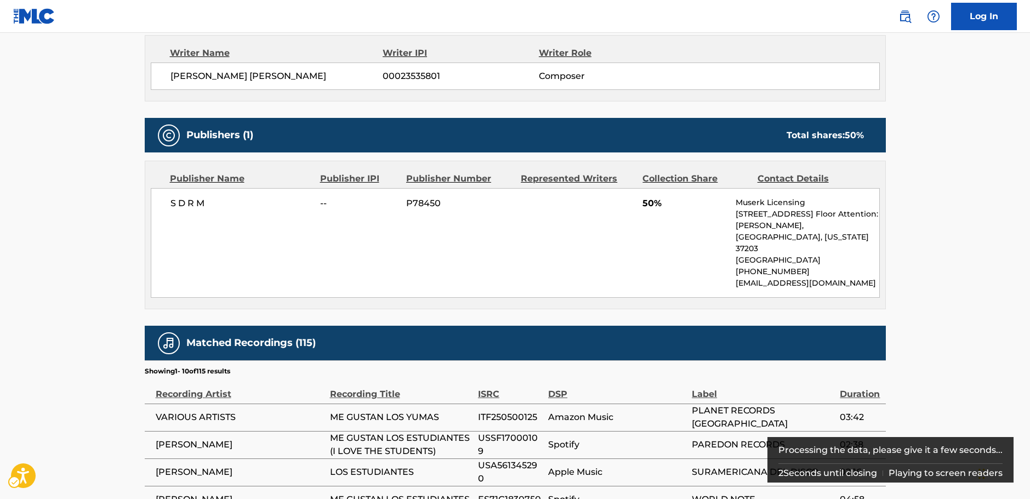
click at [802, 201] on p "Muserk Licensing" at bounding box center [806, 203] width 143 height 12
drag, startPoint x: 807, startPoint y: 199, endPoint x: 737, endPoint y: 204, distance: 69.8
click at [737, 204] on p "Muserk Licensing" at bounding box center [806, 203] width 143 height 12
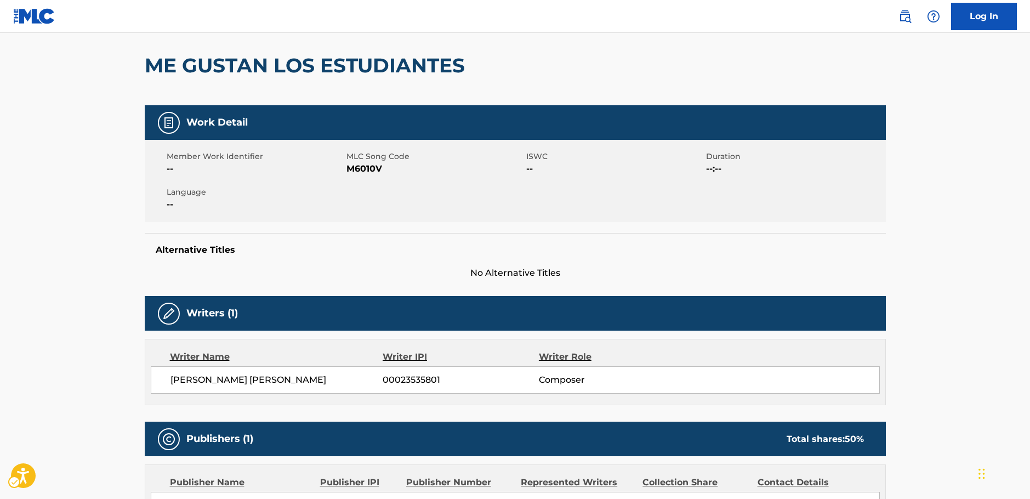
scroll to position [0, 0]
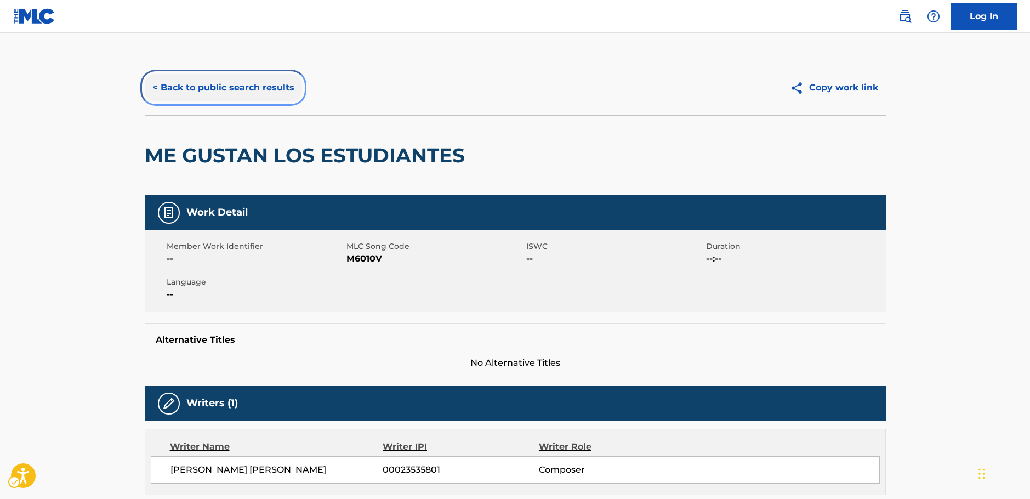
click at [205, 91] on button "< Back to public search results" at bounding box center [223, 87] width 157 height 27
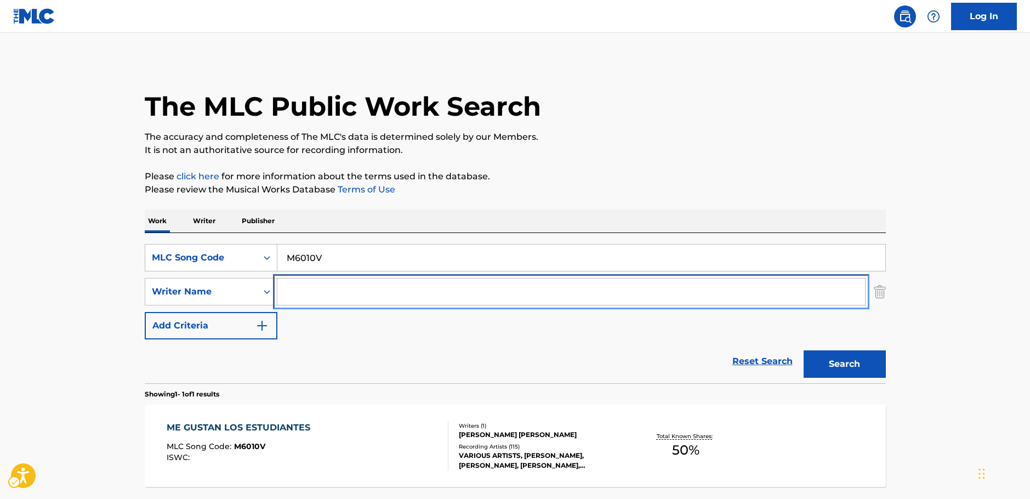
drag, startPoint x: 306, startPoint y: 296, endPoint x: 296, endPoint y: 290, distance: 11.3
click at [306, 296] on input "Search Form" at bounding box center [570, 291] width 587 height 26
paste input "Hershey"
type input "Hershey"
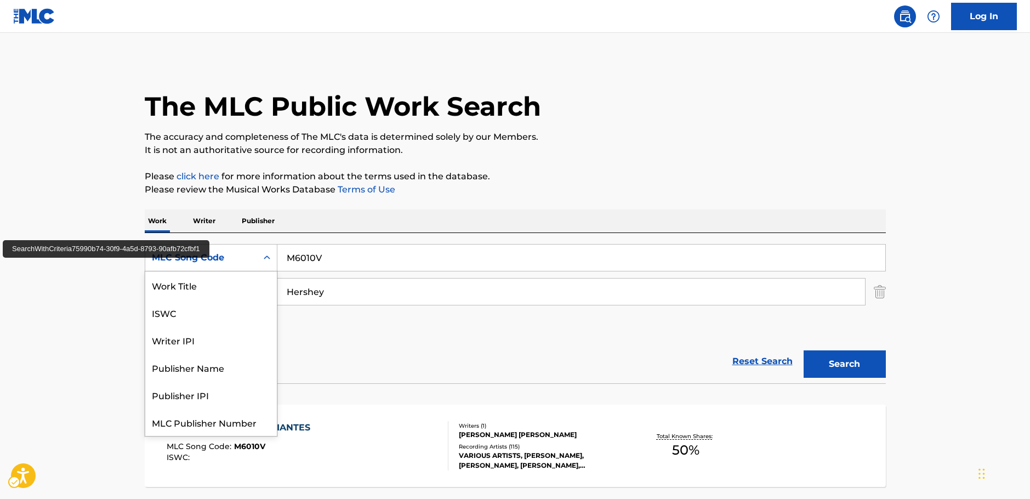
click at [261, 258] on div "Search Form" at bounding box center [267, 258] width 20 height 20
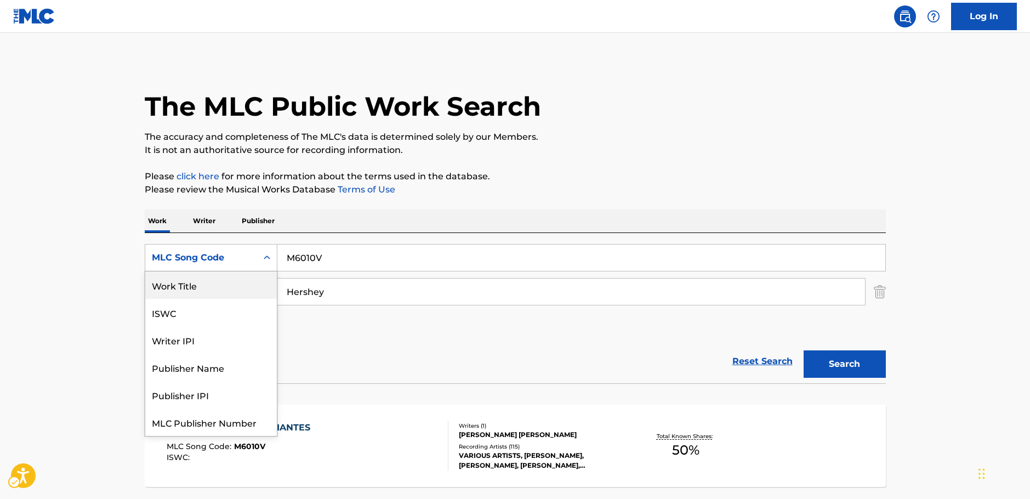
click at [204, 289] on div "Work Title" at bounding box center [211, 284] width 132 height 27
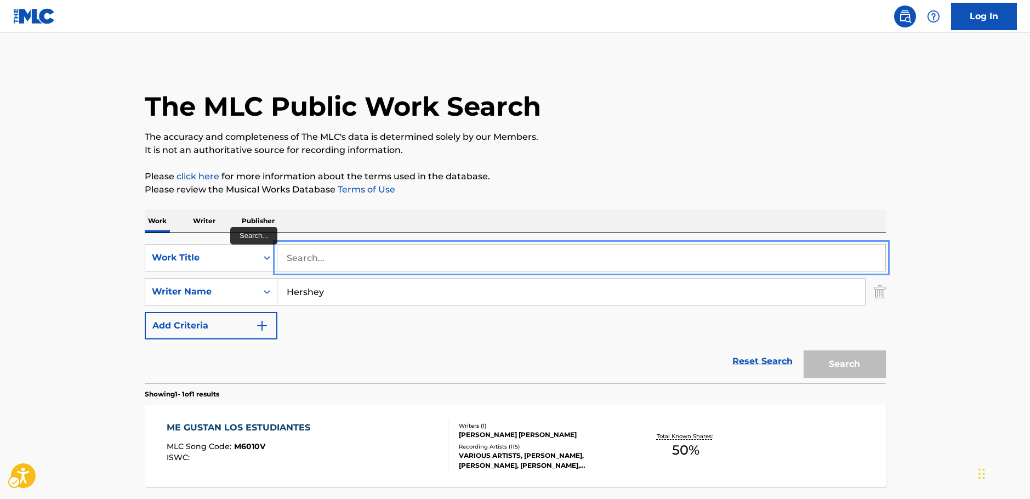
click at [329, 260] on input "Search..." at bounding box center [581, 257] width 608 height 26
paste input "Valley of the Dolls"
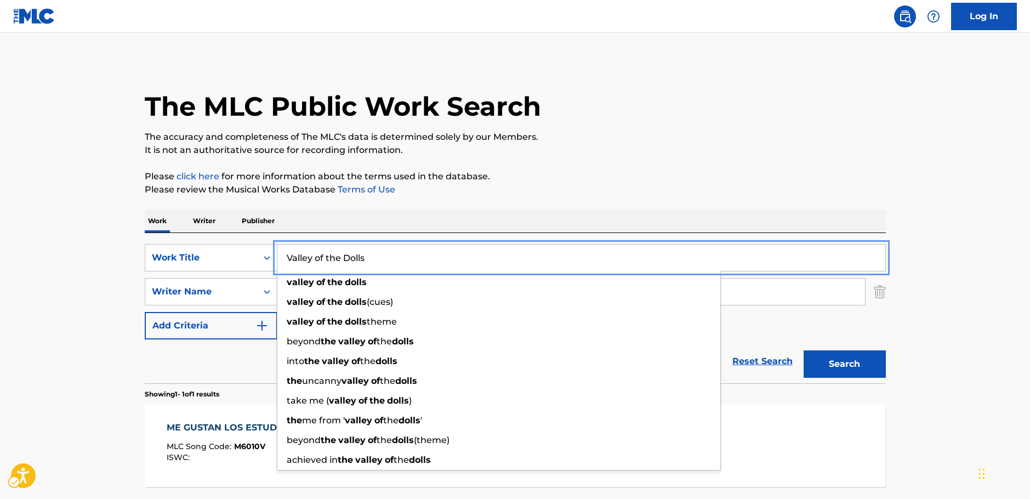
type input "Valley of the Dolls"
click at [854, 363] on button "Search" at bounding box center [844, 363] width 82 height 27
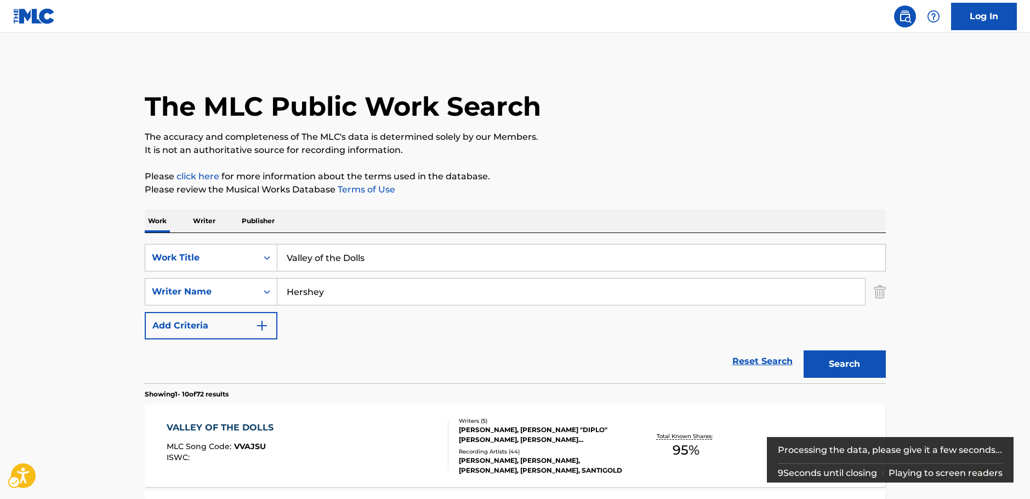
scroll to position [110, 0]
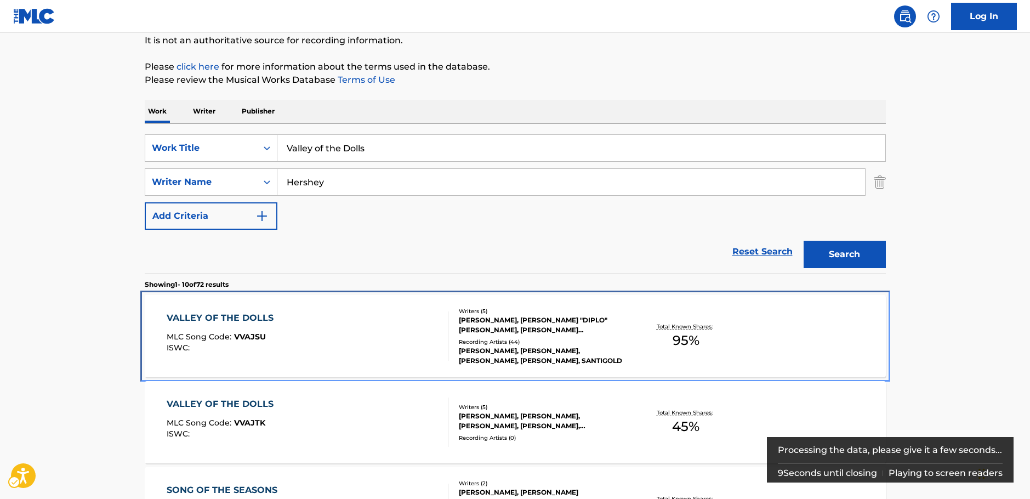
click at [301, 349] on div "VALLEY OF THE DOLLS MLC Song Code : VVAJSU ISWC :" at bounding box center [308, 335] width 282 height 49
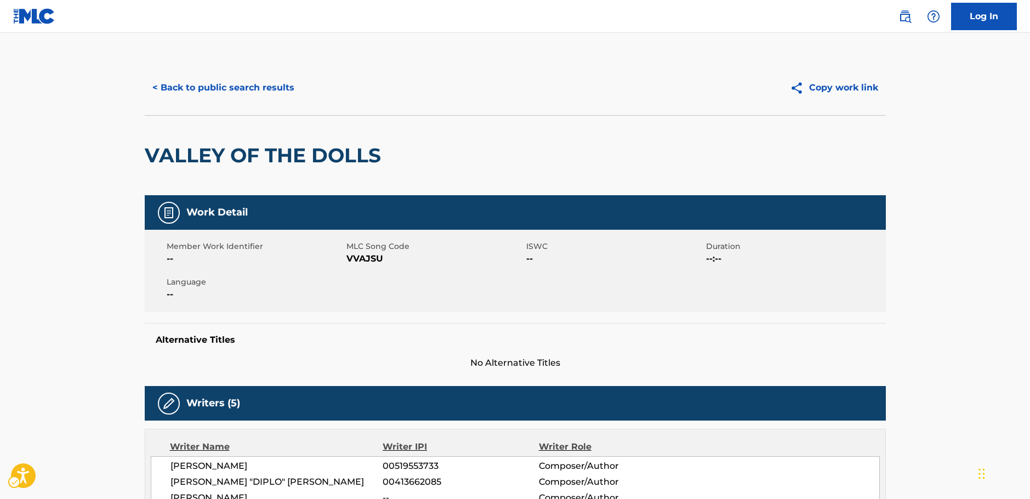
click at [366, 260] on span "MLC Song Code - VVAJSU" at bounding box center [434, 258] width 177 height 13
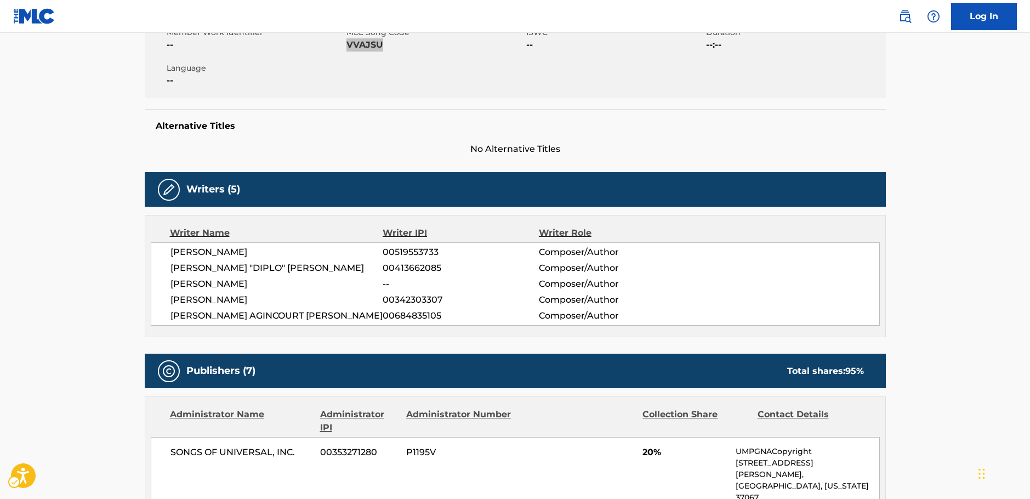
scroll to position [219, 0]
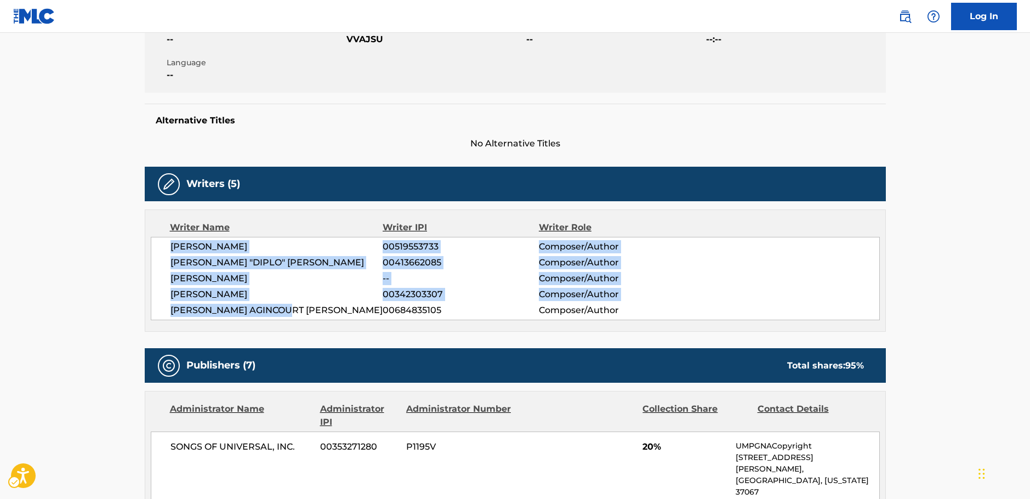
drag, startPoint x: 312, startPoint y: 311, endPoint x: 156, endPoint y: 250, distance: 168.1
click at [156, 250] on div "[PERSON_NAME] 00519553733 Composer/Author [PERSON_NAME] "DIPLO" [PERSON_NAME] 0…" at bounding box center [515, 278] width 729 height 83
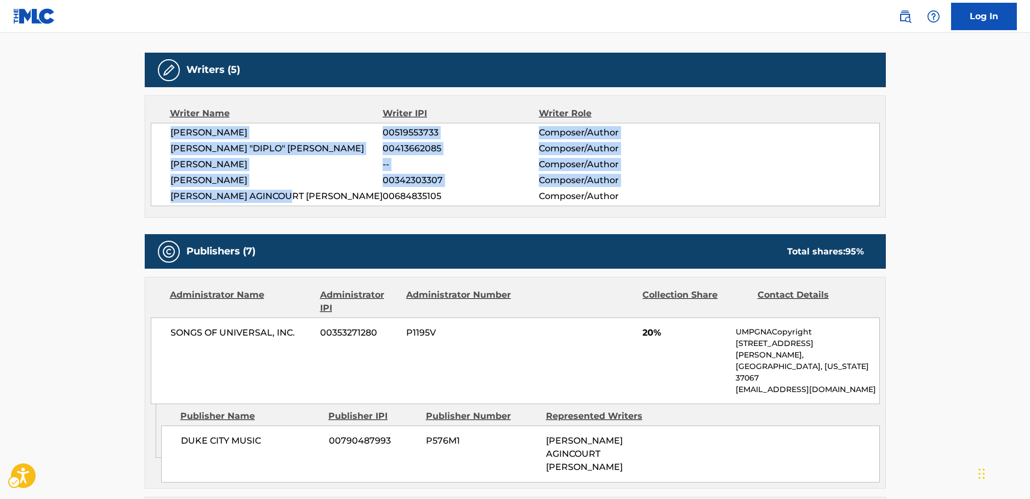
scroll to position [438, 0]
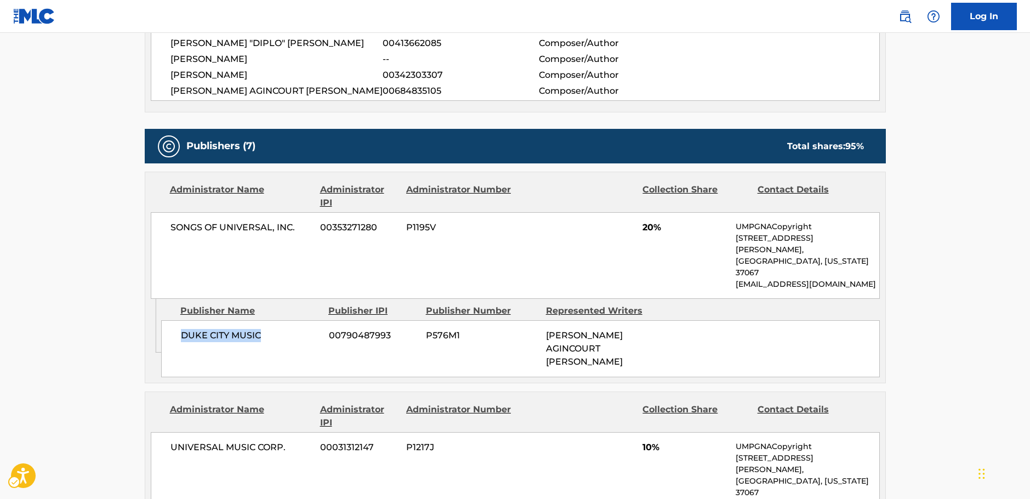
drag, startPoint x: 275, startPoint y: 316, endPoint x: 182, endPoint y: 318, distance: 92.1
click at [182, 329] on span "DUKE CITY MUSIC" at bounding box center [251, 335] width 140 height 13
drag, startPoint x: 304, startPoint y: 228, endPoint x: 2, endPoint y: 262, distance: 303.9
click at [152, 237] on div "SONGS OF UNIVERSAL, INC. 00353271280 P1195V 20% UMPGNACopyright [STREET_ADDRESS…" at bounding box center [515, 255] width 729 height 87
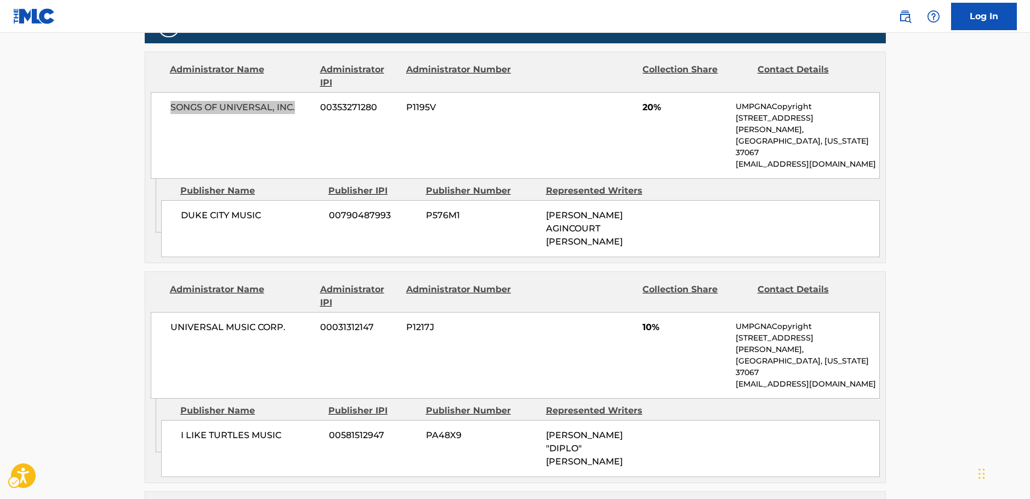
scroll to position [603, 0]
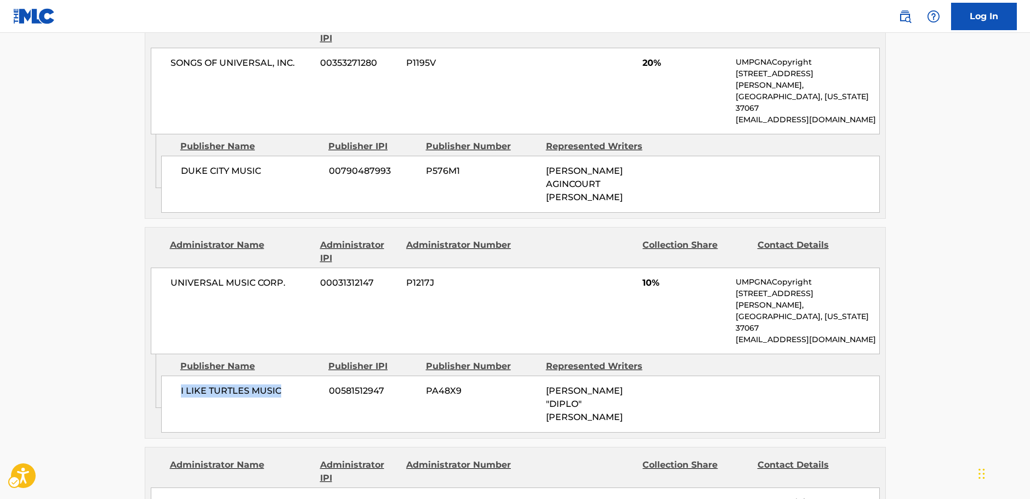
drag, startPoint x: 293, startPoint y: 329, endPoint x: 177, endPoint y: 339, distance: 116.6
click at [177, 375] on div "I LIKE TURTLES MUSIC 00581512947 PA48X9 [PERSON_NAME] "DIPLO" [PERSON_NAME]" at bounding box center [520, 403] width 718 height 57
drag, startPoint x: 304, startPoint y: 247, endPoint x: 151, endPoint y: 259, distance: 152.8
click at [159, 267] on div "UNIVERSAL MUSIC CORP. 00031312147 P1217J 10% UMPGNACopyright [STREET_ADDRESS][P…" at bounding box center [515, 310] width 729 height 87
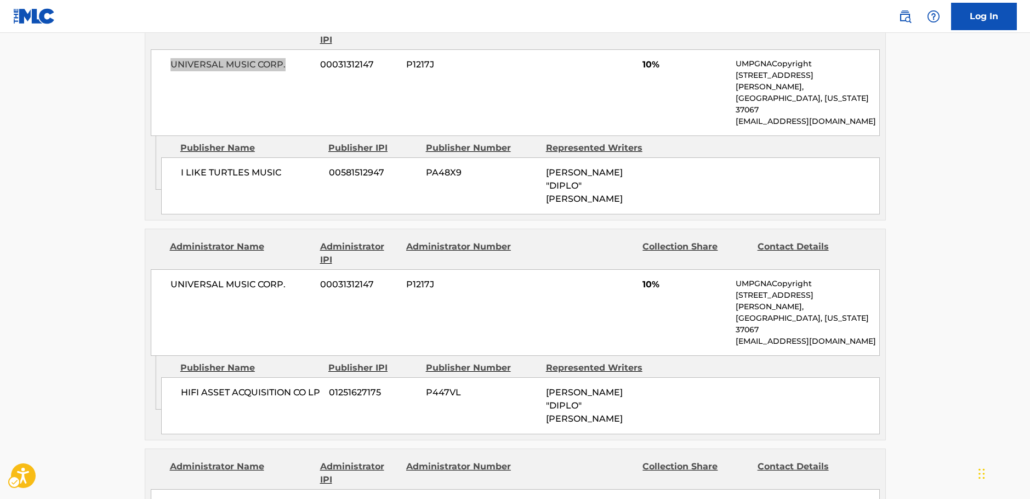
scroll to position [822, 0]
drag, startPoint x: 215, startPoint y: 306, endPoint x: 0, endPoint y: 312, distance: 214.9
click at [174, 376] on div "HIFI ASSET ACQUISITION CO LP 01251627175 P447VL [PERSON_NAME] "DIPLO" [PERSON_N…" at bounding box center [520, 404] width 718 height 57
drag, startPoint x: 284, startPoint y: 212, endPoint x: 165, endPoint y: 219, distance: 118.6
click at [168, 268] on div "UNIVERSAL MUSIC CORP. 00031312147 P1217J 10% UMPGNACopyright [STREET_ADDRESS][P…" at bounding box center [515, 311] width 729 height 87
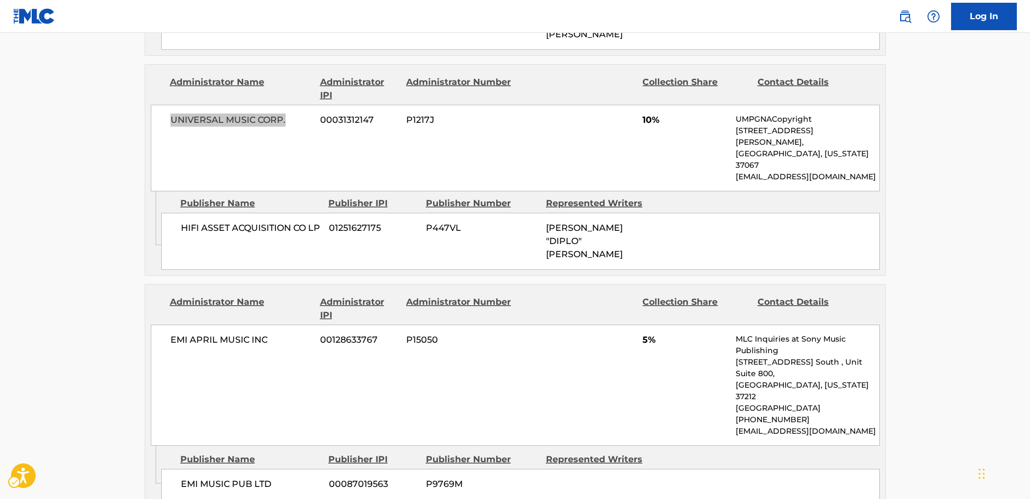
scroll to position [986, 0]
drag, startPoint x: 185, startPoint y: 355, endPoint x: 175, endPoint y: 356, distance: 9.3
click at [177, 467] on div "EMI MUSIC PUB LTD 00087019563 P9769M" at bounding box center [520, 482] width 718 height 31
drag, startPoint x: 268, startPoint y: 233, endPoint x: 3, endPoint y: 275, distance: 267.8
click at [169, 323] on div "EMI APRIL MUSIC INC 00128633767 P15050 5% MLC Inquiries at Sony Music Publishin…" at bounding box center [515, 383] width 729 height 121
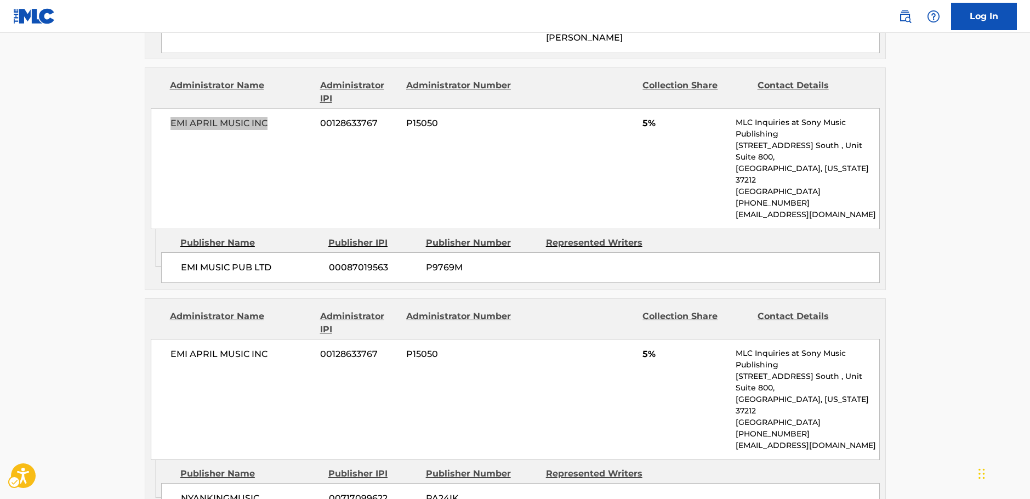
scroll to position [1206, 0]
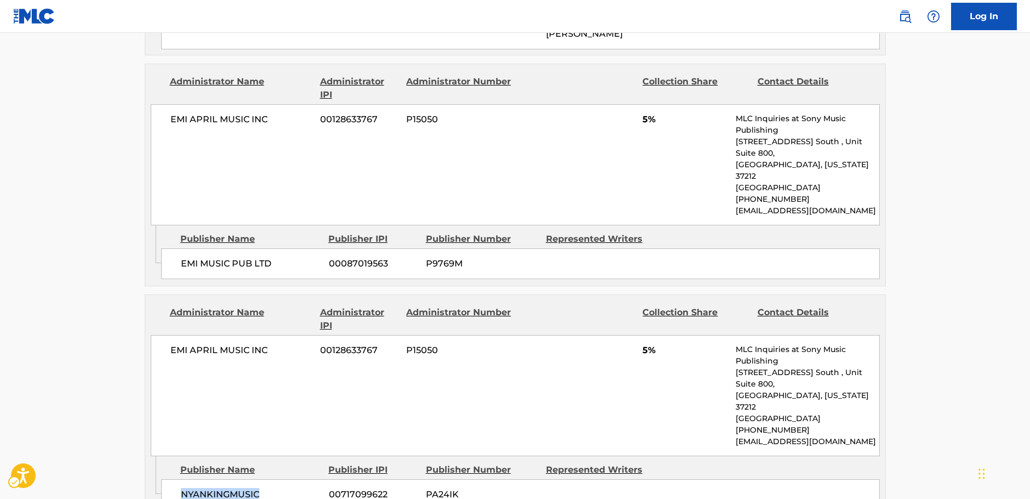
drag, startPoint x: 182, startPoint y: 347, endPoint x: 142, endPoint y: 350, distance: 40.6
click at [175, 479] on div "NYANKINGMUSIC 00717099622 PA24IK" at bounding box center [520, 494] width 718 height 31
drag, startPoint x: 270, startPoint y: 217, endPoint x: 89, endPoint y: 250, distance: 183.3
click at [166, 335] on div "EMI APRIL MUSIC INC 00128633767 P15050 5% MLC Inquiries at Sony Music Publishin…" at bounding box center [515, 395] width 729 height 121
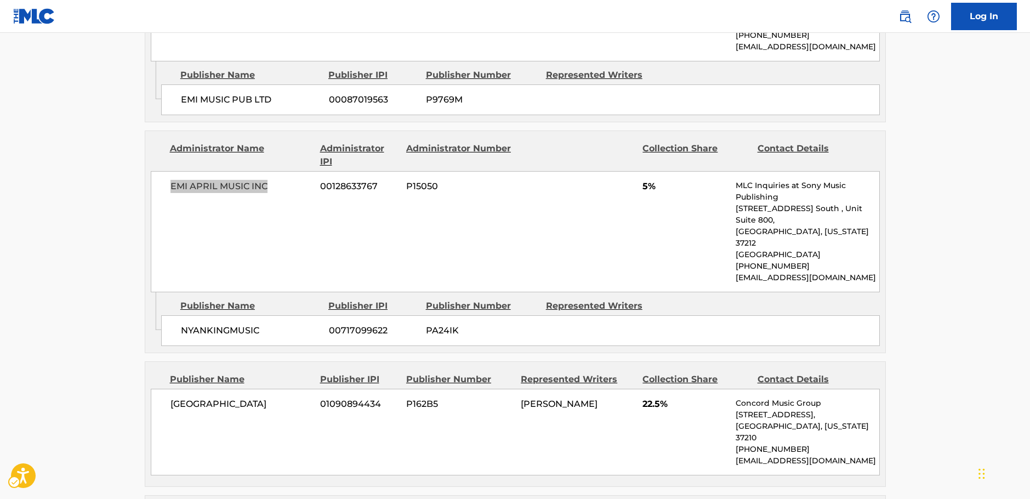
scroll to position [1370, 0]
drag, startPoint x: 275, startPoint y: 253, endPoint x: 153, endPoint y: 260, distance: 122.4
click at [164, 388] on div "CONCORD BOULEVARD 01090894434 P162B5 [PERSON_NAME] 22.5% Concord Music Group [S…" at bounding box center [515, 431] width 729 height 87
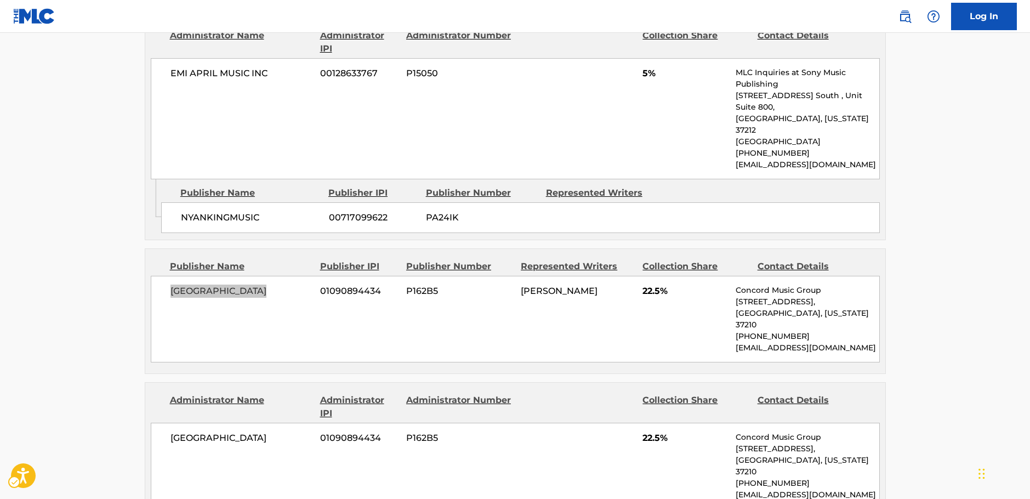
scroll to position [1534, 0]
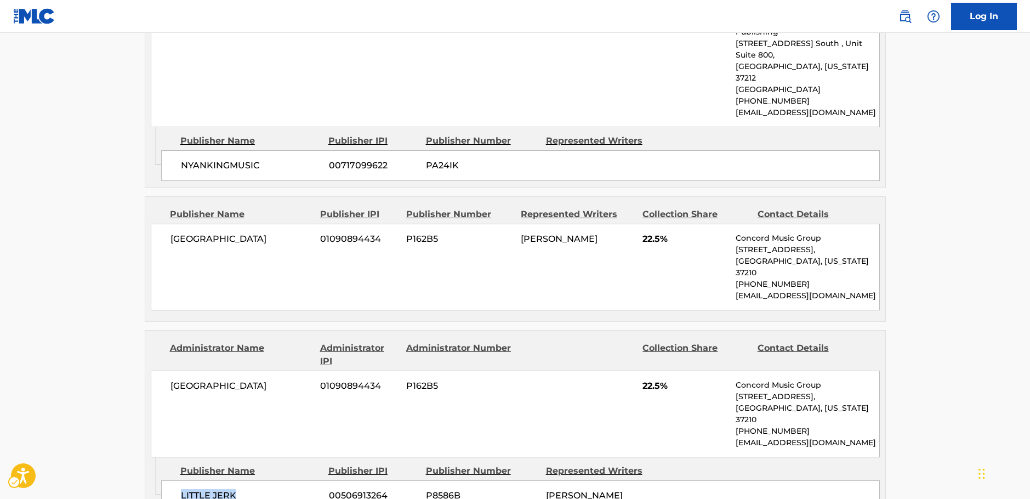
drag, startPoint x: 233, startPoint y: 321, endPoint x: 155, endPoint y: 324, distance: 78.4
click at [164, 480] on div "LITTLE JERK 00506913264 P8586B [PERSON_NAME]" at bounding box center [520, 495] width 718 height 31
drag, startPoint x: 289, startPoint y: 216, endPoint x: 164, endPoint y: 225, distance: 124.7
click at [164, 370] on div "CONCORD BOULEVARD 01090894434 P162B5 22.5% Concord Music Group [STREET_ADDRESS]…" at bounding box center [515, 413] width 729 height 87
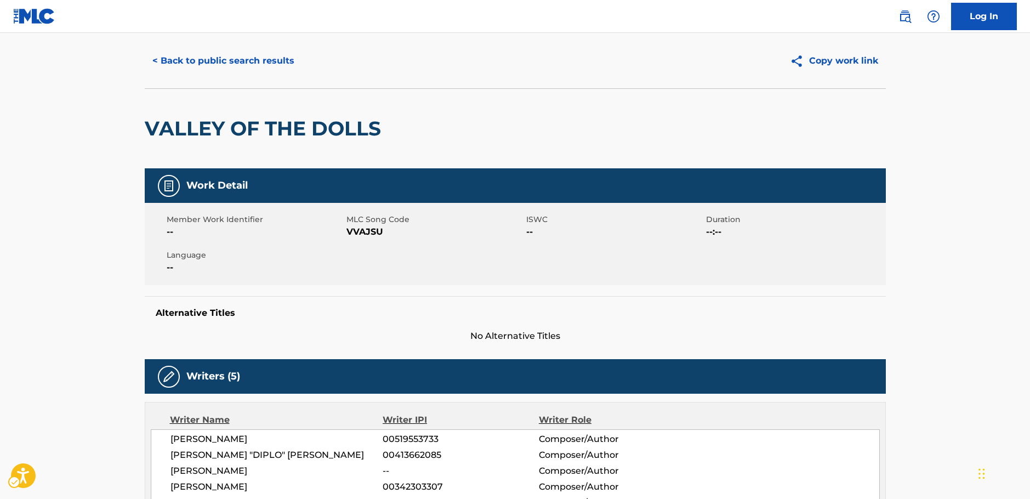
scroll to position [0, 0]
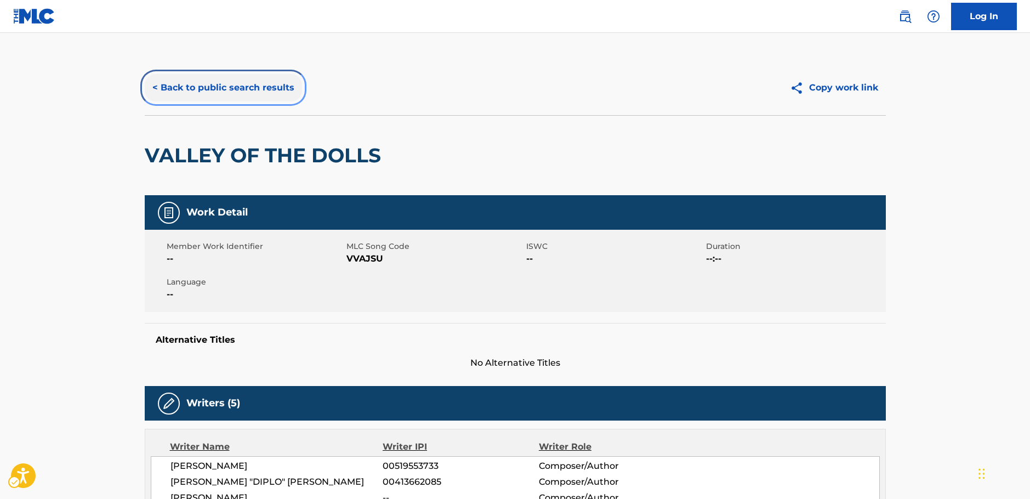
click at [243, 95] on button "< Back to public search results" at bounding box center [223, 87] width 157 height 27
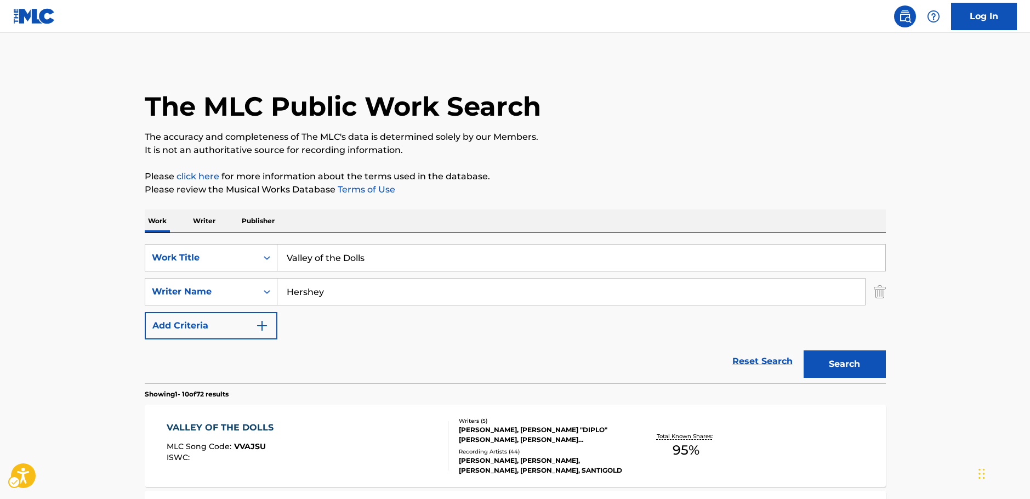
scroll to position [110, 0]
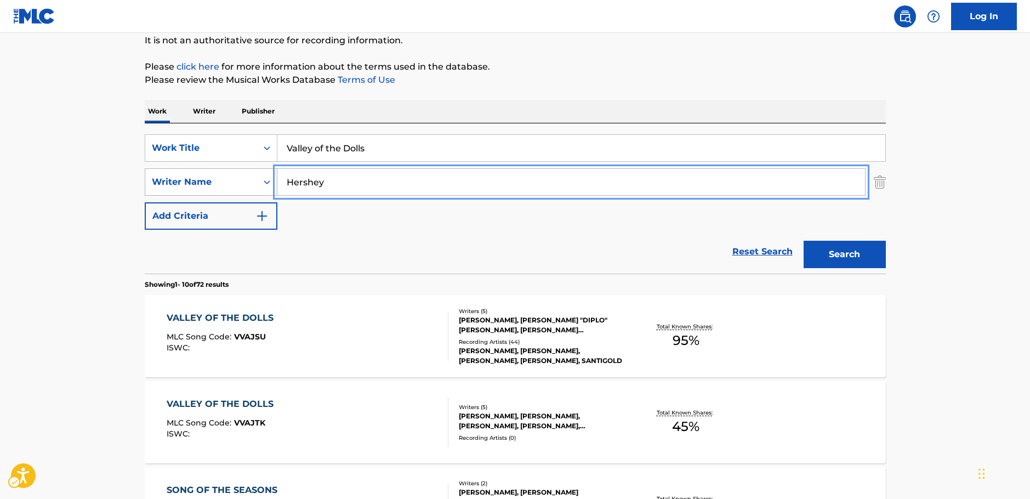
drag, startPoint x: 312, startPoint y: 186, endPoint x: 193, endPoint y: 193, distance: 119.7
click at [193, 192] on div "SearchWithCriteriaf3e1ce99-ab98-4d20-83c8-ebbfdded66e8 Writer Name Hershey" at bounding box center [515, 181] width 741 height 27
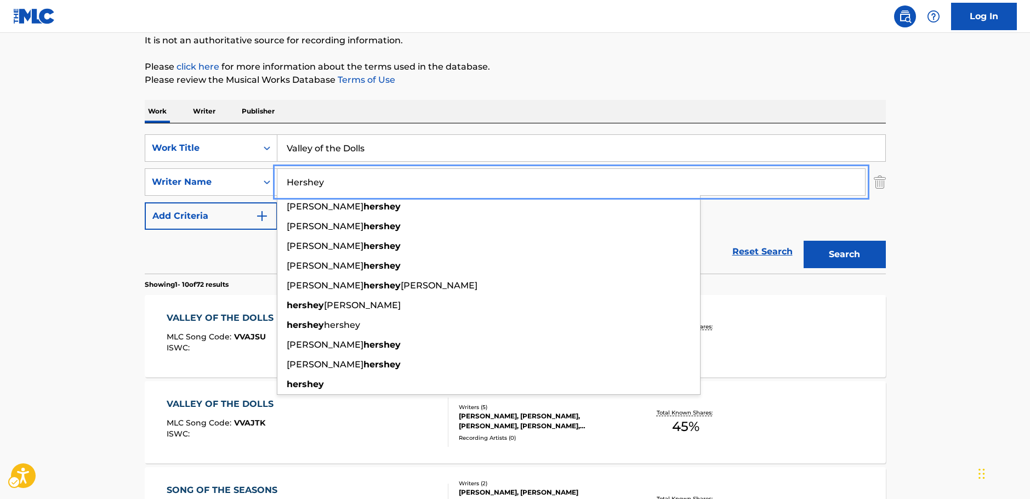
paste input "Karaoglu"
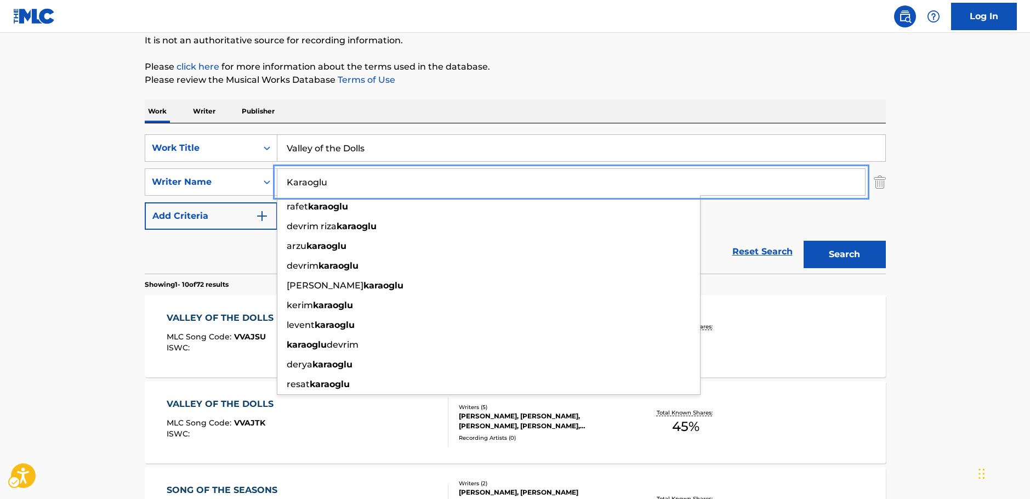
type input "Karaoglu"
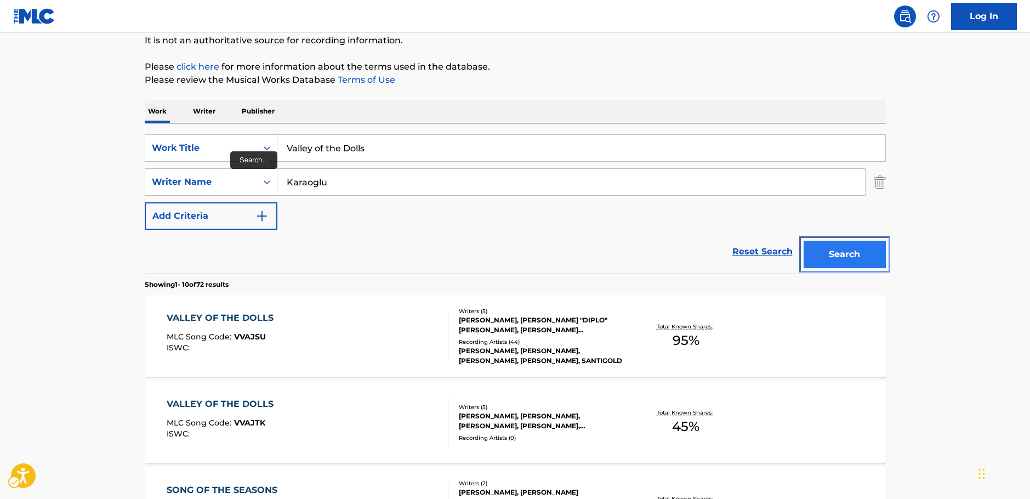
click at [869, 259] on button "Search" at bounding box center [844, 254] width 82 height 27
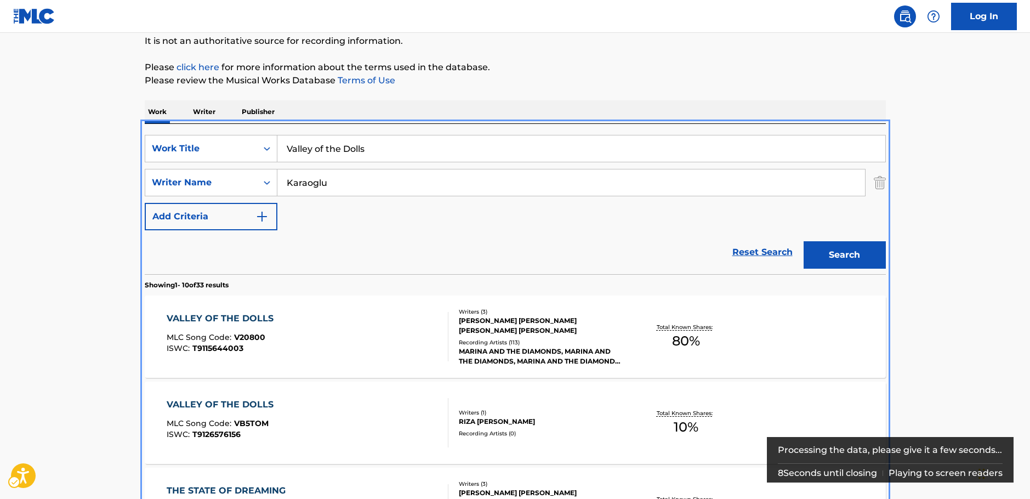
scroll to position [233, 0]
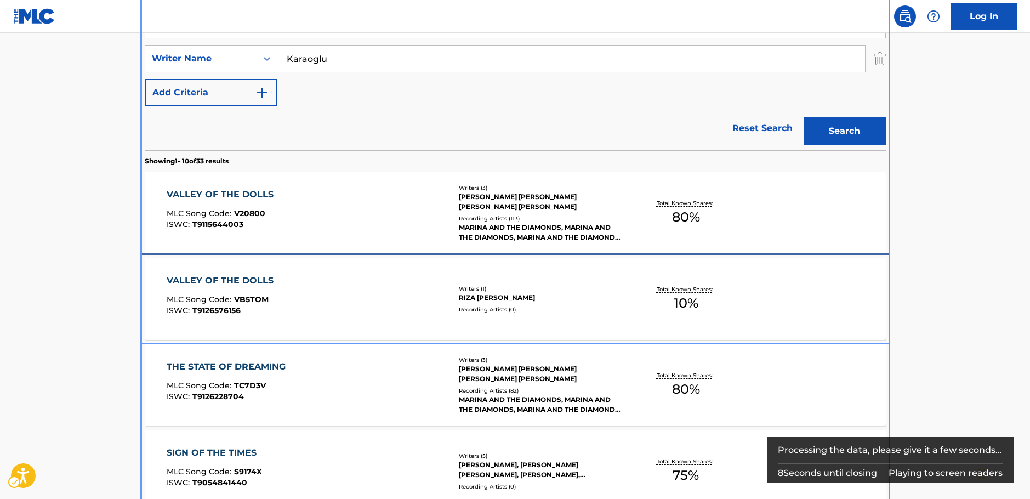
click at [366, 333] on div "VALLEY OF THE DOLLS MLC Song Code : VB5TOM ISWC : T9126576156 Writers ( 1 ) [PE…" at bounding box center [515, 299] width 741 height 82
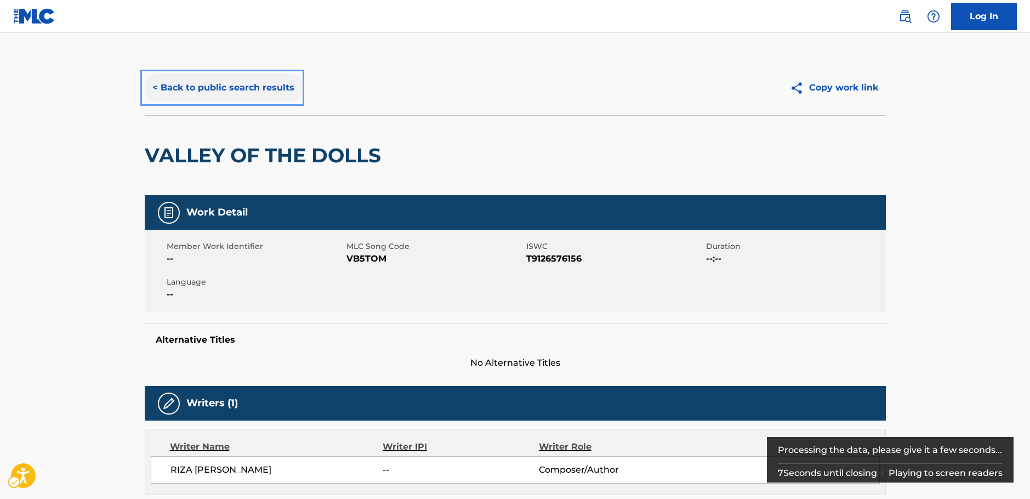
click at [256, 82] on button "< Back to public search results" at bounding box center [223, 87] width 157 height 27
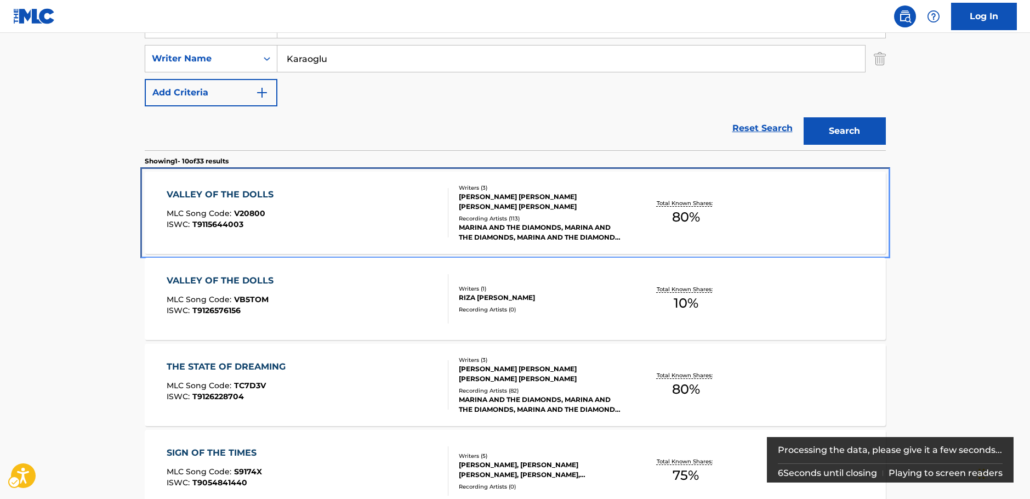
click at [358, 209] on div "VALLEY OF THE DOLLS MLC Song Code : V20800 ISWC : T9115644003" at bounding box center [308, 212] width 282 height 49
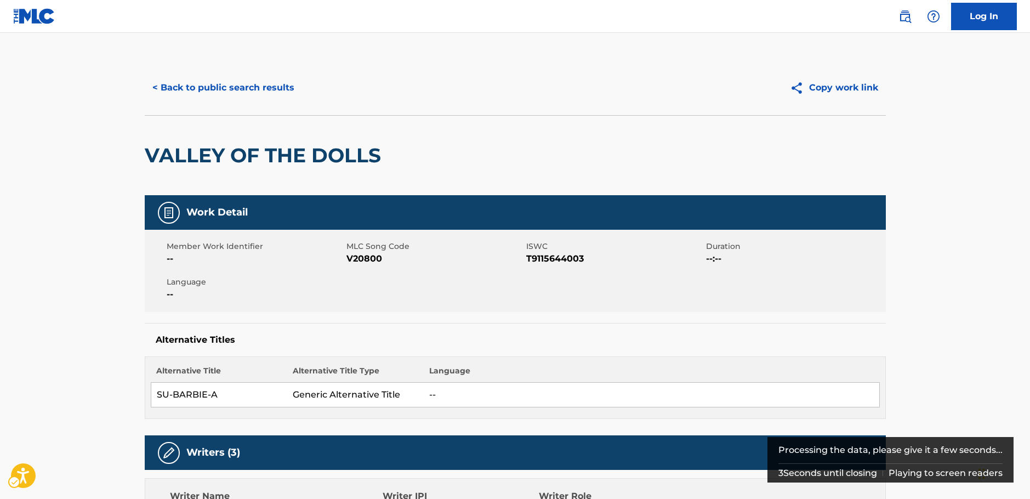
click at [361, 260] on span "MLC Song Code - V20800" at bounding box center [434, 258] width 177 height 13
click at [549, 259] on span "ISWC - T9115644003" at bounding box center [614, 258] width 177 height 13
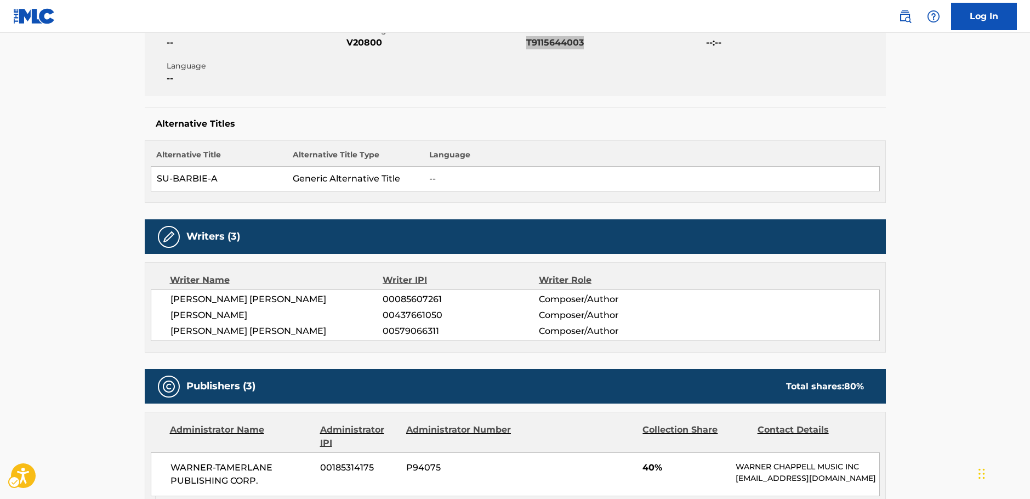
scroll to position [219, 0]
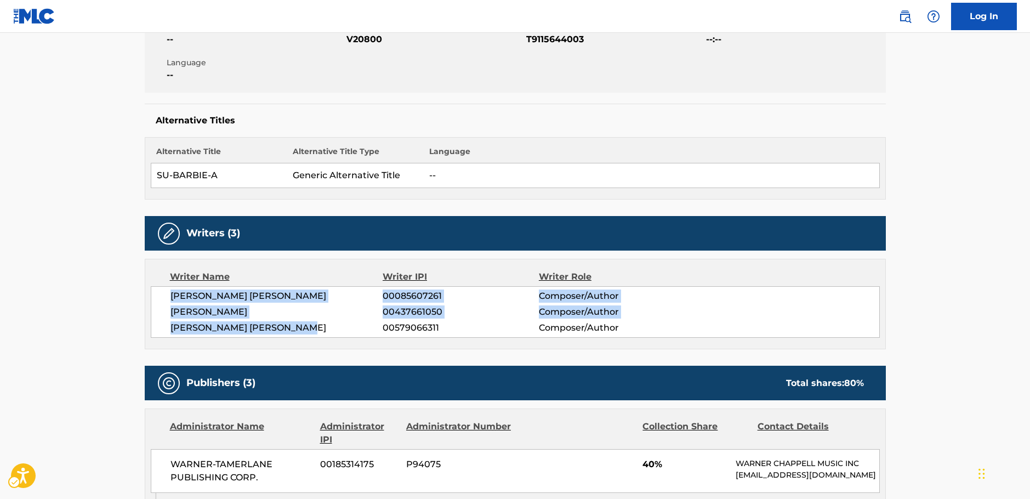
drag, startPoint x: 319, startPoint y: 330, endPoint x: 188, endPoint y: 295, distance: 136.1
click at [161, 301] on div "[PERSON_NAME] [PERSON_NAME] 00085607261 Composer/Author [PERSON_NAME] 004376610…" at bounding box center [515, 312] width 729 height 52
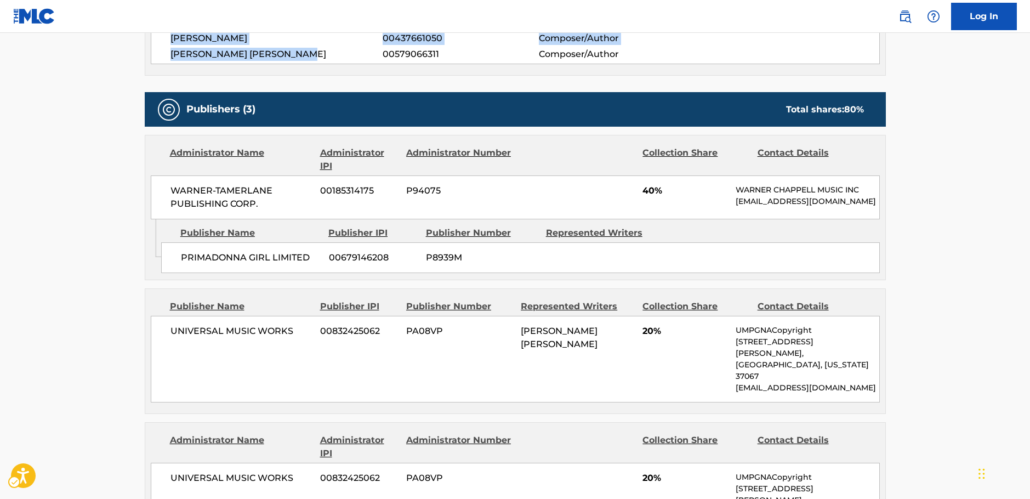
scroll to position [493, 0]
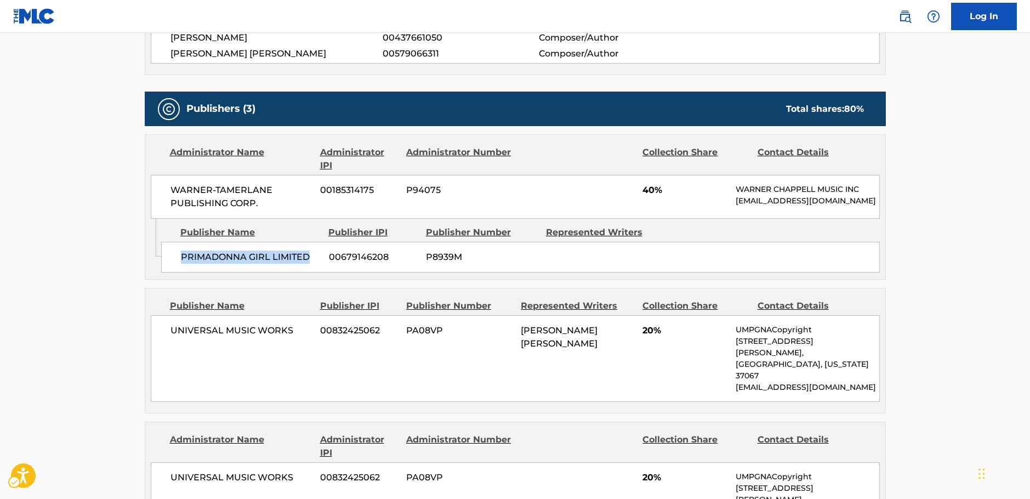
drag, startPoint x: 316, startPoint y: 258, endPoint x: 178, endPoint y: 267, distance: 139.0
click at [178, 267] on div "PRIMADONNA GIRL LIMITED 00679146208 P8939M" at bounding box center [520, 257] width 718 height 31
drag, startPoint x: 258, startPoint y: 199, endPoint x: 54, endPoint y: 203, distance: 203.3
click at [162, 190] on div "WARNER-[PERSON_NAME] PUBLISHING CORP. 00185314175 P94075 40% [PERSON_NAME] MUSI…" at bounding box center [515, 197] width 729 height 44
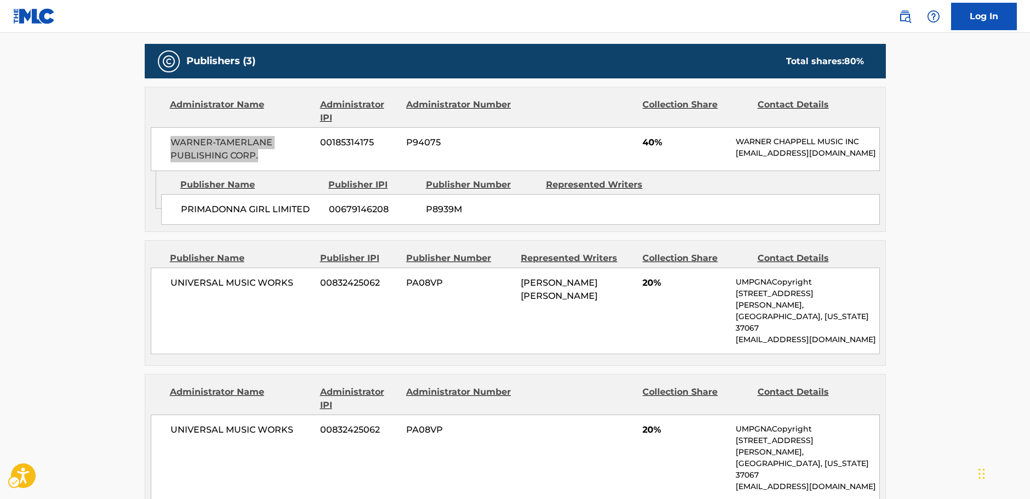
scroll to position [603, 0]
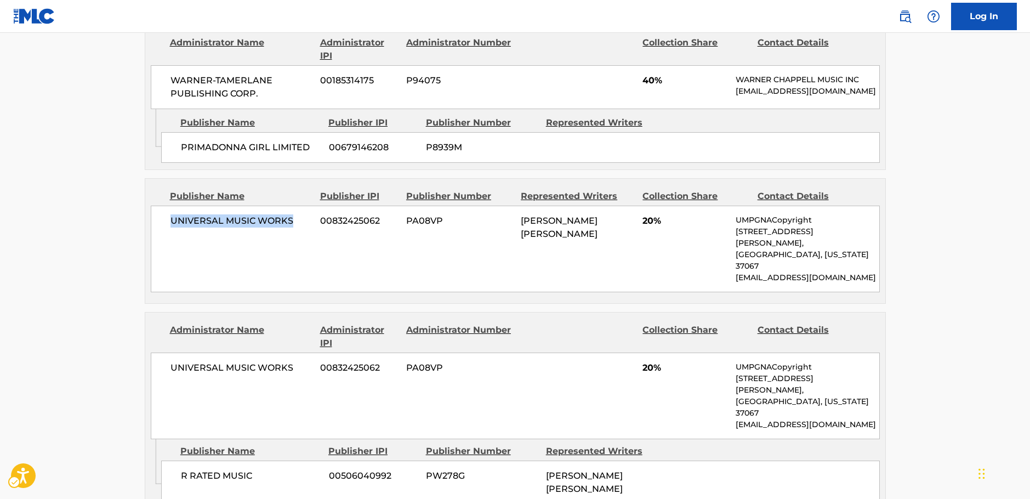
drag, startPoint x: 301, startPoint y: 234, endPoint x: 0, endPoint y: 253, distance: 302.0
click at [165, 232] on div "UNIVERSAL MUSIC WORKS 00832425062 PA08VP [PERSON_NAME] [PERSON_NAME] 20% UMPGNA…" at bounding box center [515, 248] width 729 height 87
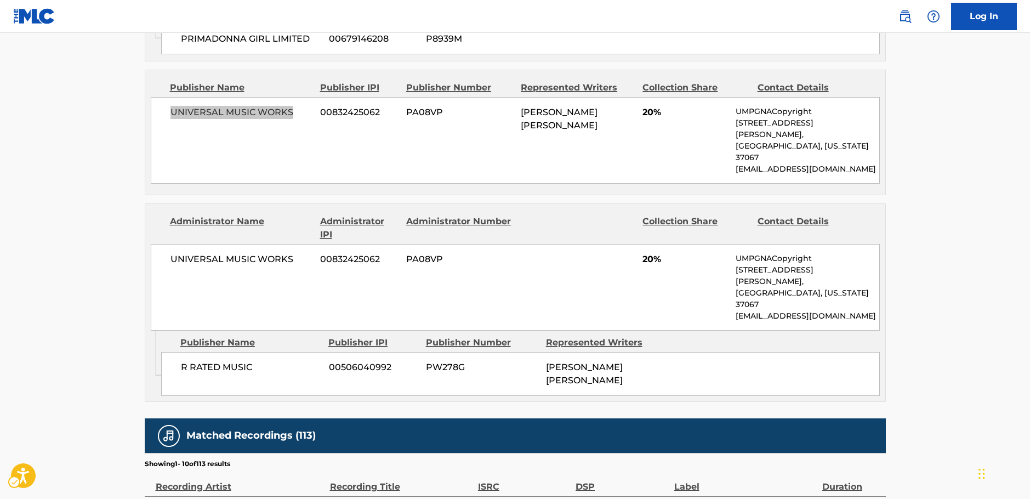
scroll to position [712, 0]
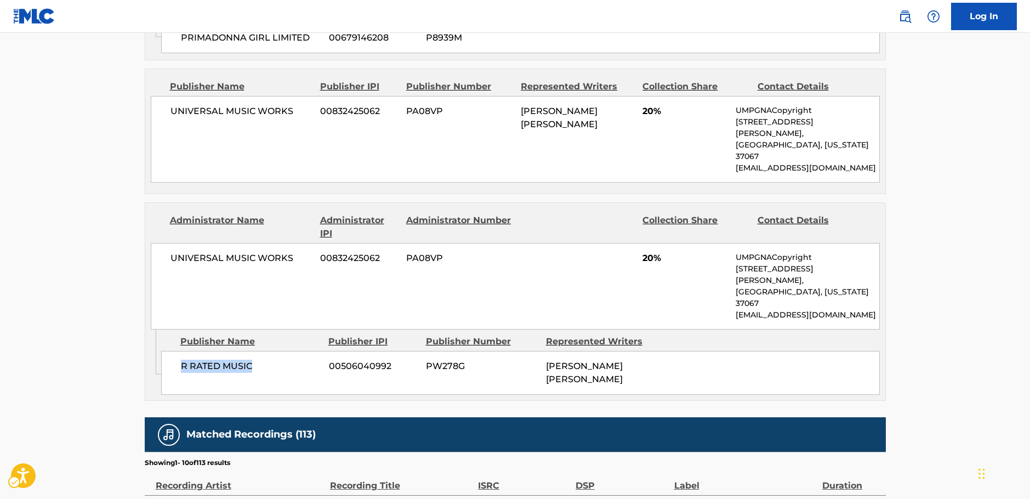
drag, startPoint x: 253, startPoint y: 333, endPoint x: 169, endPoint y: 334, distance: 83.8
click at [174, 351] on div "R RATED MUSIC 00506040992 PW278G [PERSON_NAME] [PERSON_NAME]" at bounding box center [520, 373] width 718 height 44
drag, startPoint x: 279, startPoint y: 241, endPoint x: 2, endPoint y: 275, distance: 279.8
click at [163, 244] on div "UNIVERSAL MUSIC WORKS 00832425062 PA08VP 20% UMPGNACopyright [STREET_ADDRESS][P…" at bounding box center [515, 286] width 729 height 87
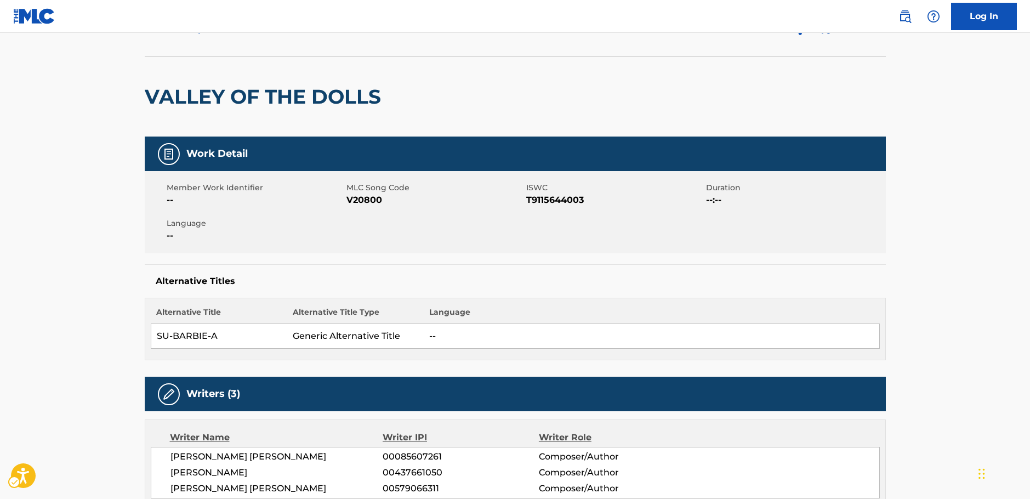
scroll to position [0, 0]
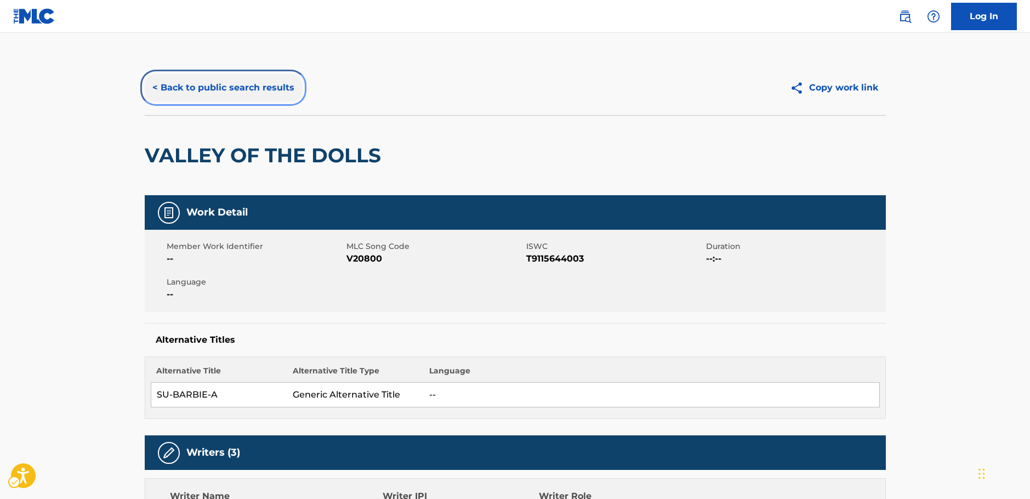
click at [241, 89] on button "< Back to public search results" at bounding box center [223, 87] width 157 height 27
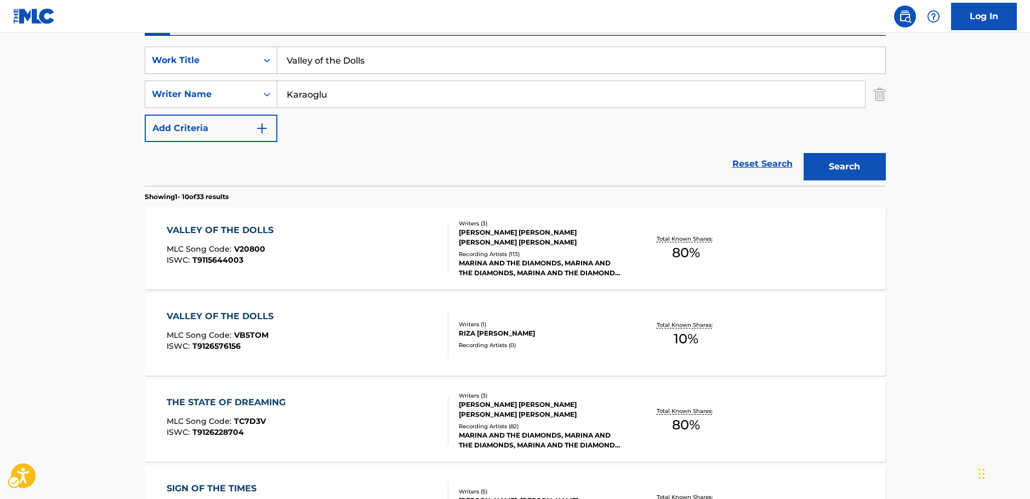
scroll to position [178, 0]
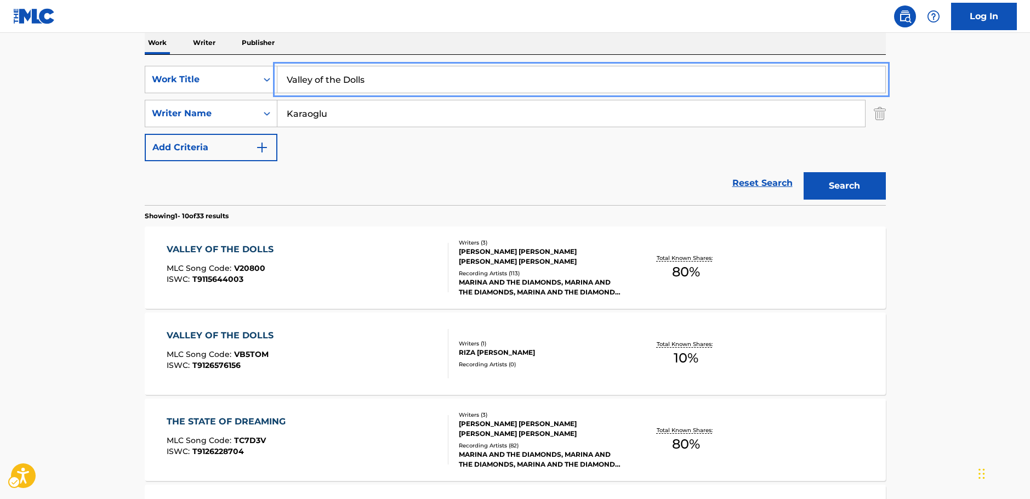
drag, startPoint x: 382, startPoint y: 83, endPoint x: 136, endPoint y: 110, distance: 246.9
click at [207, 84] on div "SearchWithCriteria0e6dac1c-4e9e-47f2-958d-ee1aa0cd9805 Work Title Valley of the…" at bounding box center [515, 79] width 741 height 27
paste input "Drunk on the Mic"
type input "Drunk on the Mic"
click at [77, 128] on main "The MLC Public Work Search The accuracy and completeness of The MLC's data is d…" at bounding box center [515, 500] width 1030 height 1290
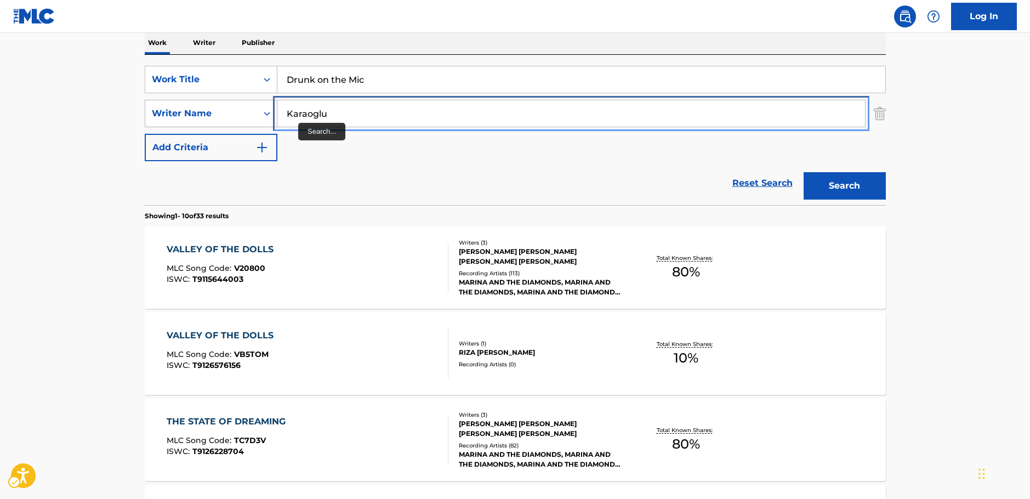
click at [203, 125] on div "SearchWithCriteriaf3e1ce99-ab98-4d20-83c8-ebbfdded66e8 Writer Name [PERSON_NAME]" at bounding box center [515, 113] width 741 height 27
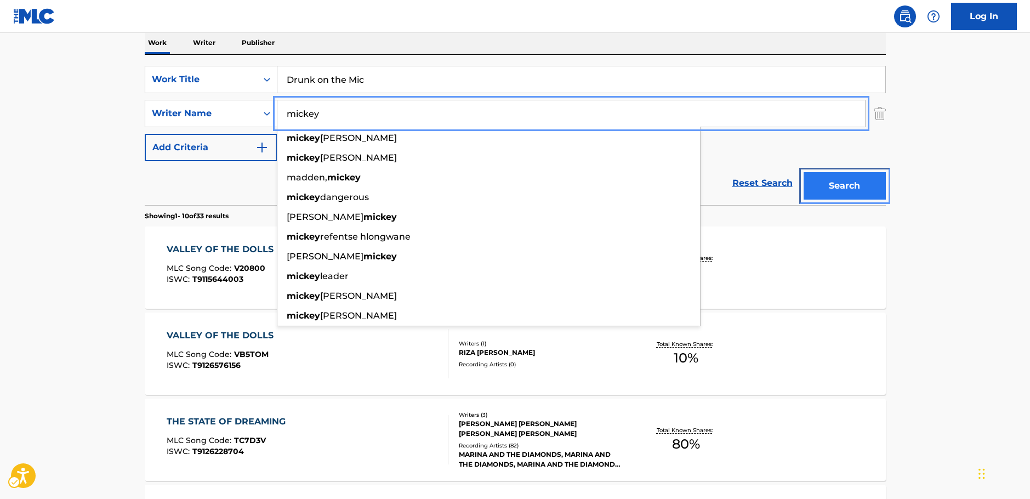
click at [876, 182] on button "Search" at bounding box center [844, 185] width 82 height 27
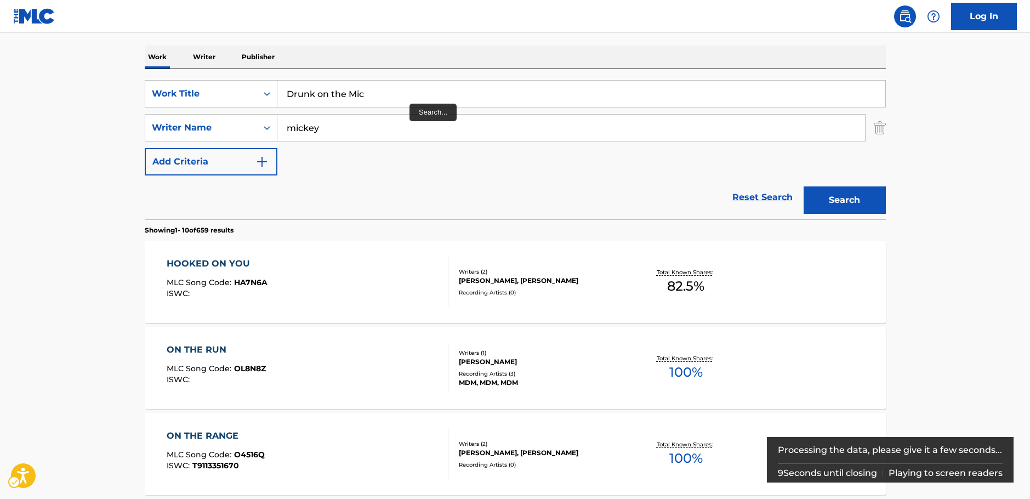
scroll to position [164, 0]
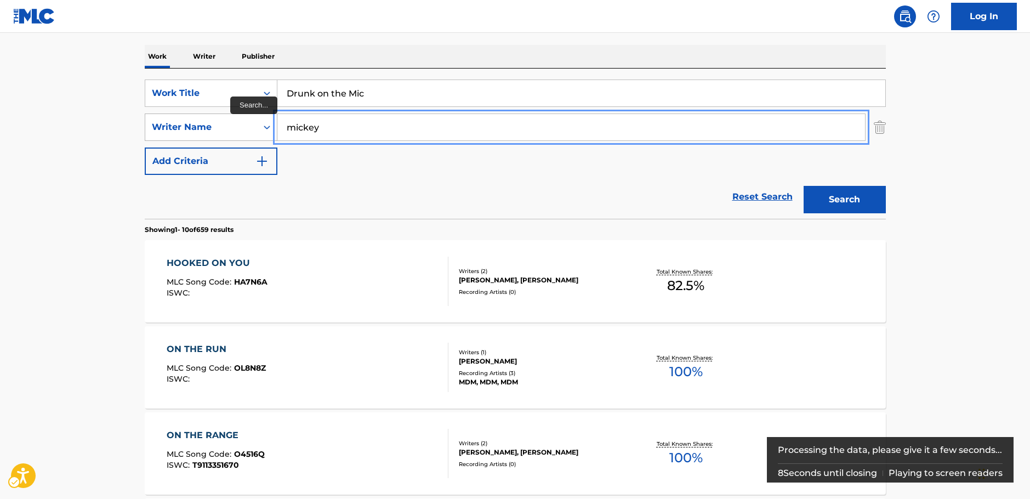
drag, startPoint x: 352, startPoint y: 126, endPoint x: 188, endPoint y: 130, distance: 164.5
click at [188, 130] on div "SearchWithCriteriaf3e1ce99-ab98-4d20-83c8-ebbfdded66e8 Writer Name [PERSON_NAME]" at bounding box center [515, 126] width 741 height 27
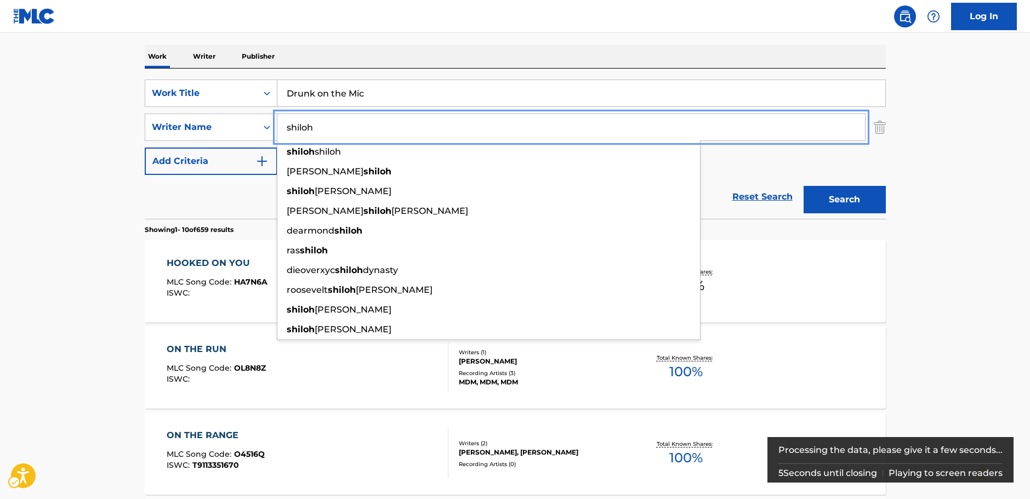
type input "shiloh"
click at [849, 198] on button "Search" at bounding box center [844, 199] width 82 height 27
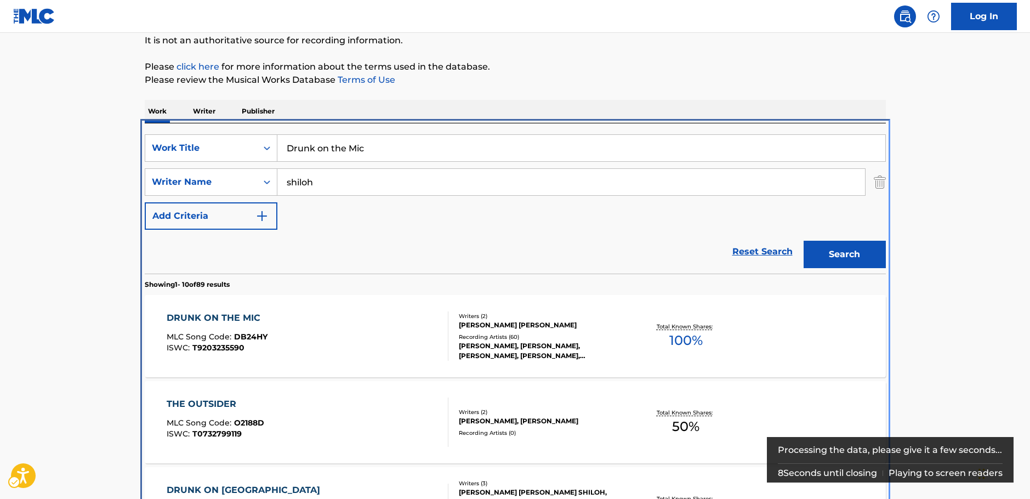
scroll to position [233, 0]
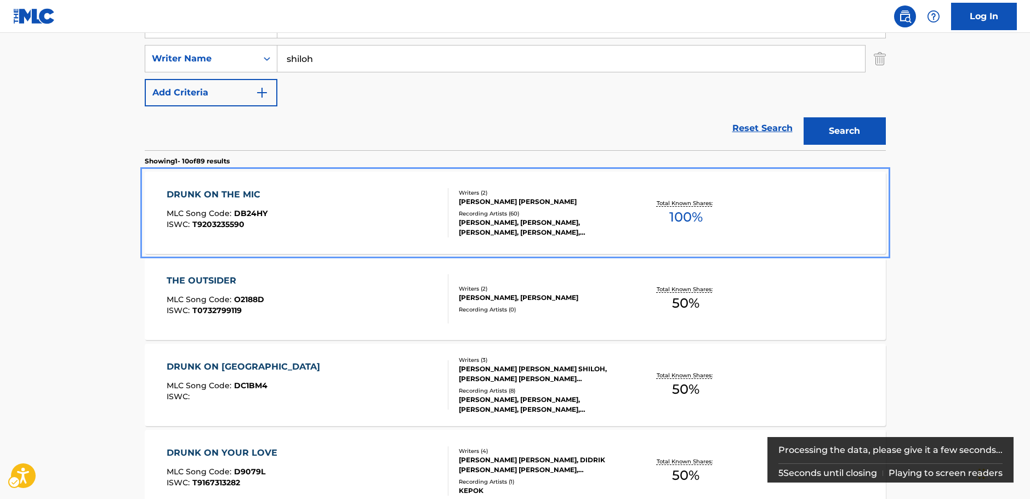
click at [348, 213] on div "DRUNK ON THE MIC MLC Song Code : DB24HY ISWC : T9203235590" at bounding box center [308, 212] width 282 height 49
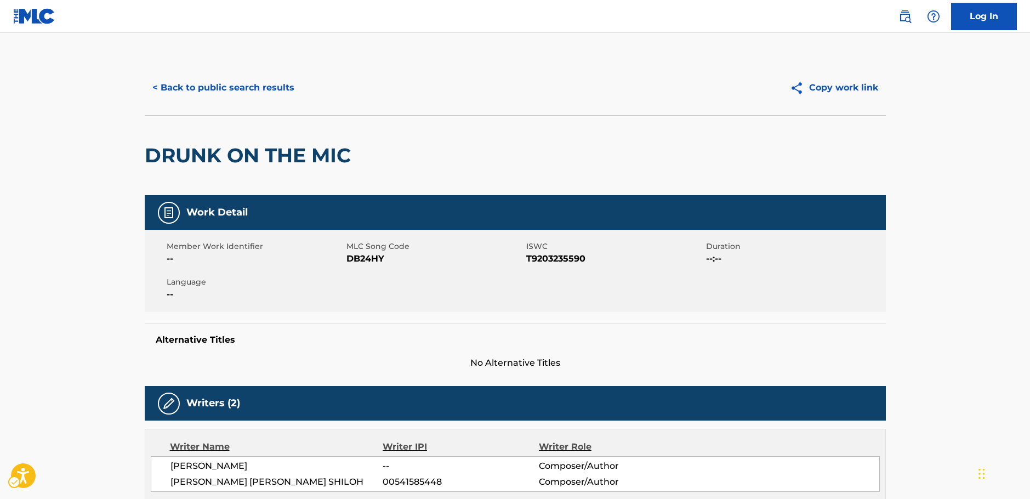
click at [359, 259] on span "MLC Song Code - DB24HY" at bounding box center [434, 258] width 177 height 13
click at [540, 259] on span "ISWC - T9203235590" at bounding box center [614, 258] width 177 height 13
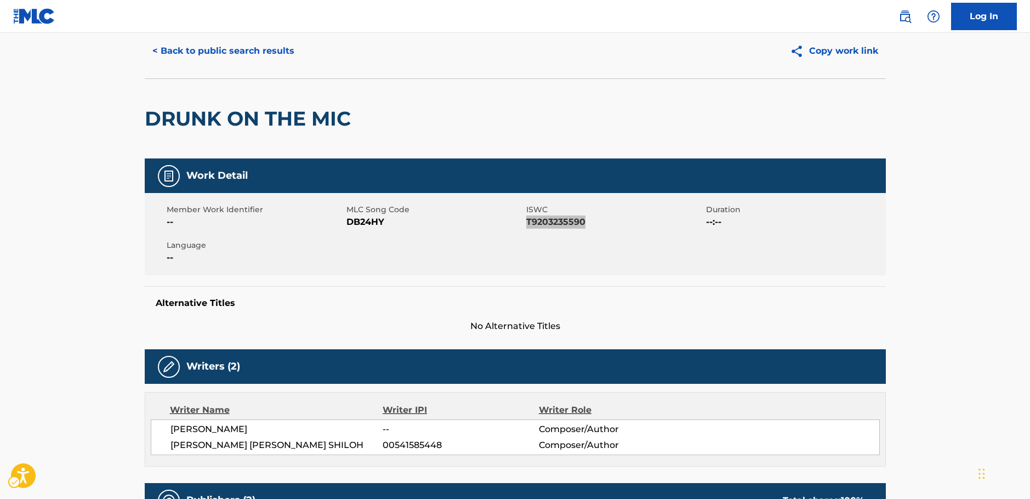
scroll to position [164, 0]
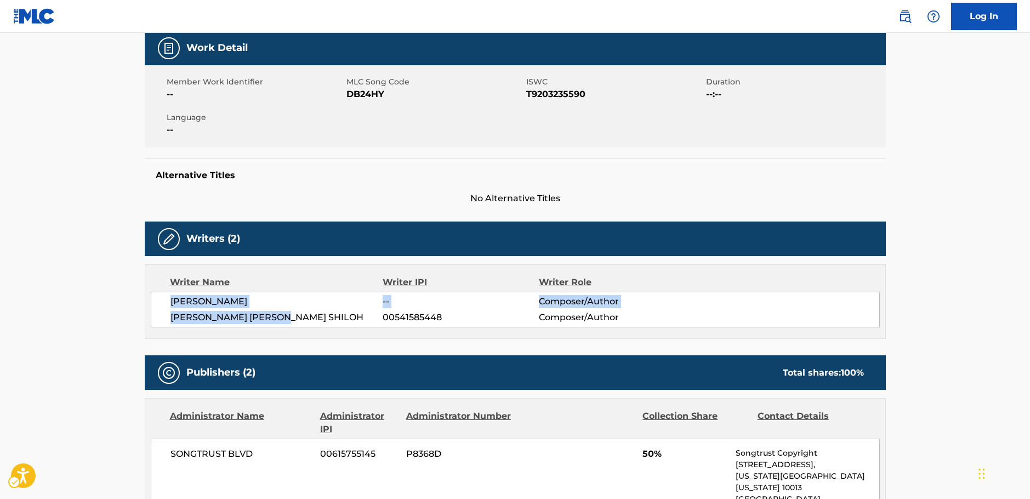
drag, startPoint x: 309, startPoint y: 320, endPoint x: 157, endPoint y: 300, distance: 152.5
click at [157, 300] on div "[PERSON_NAME] -- Composer/Author [PERSON_NAME] [PERSON_NAME] SHILOH 00541585448…" at bounding box center [515, 310] width 729 height 36
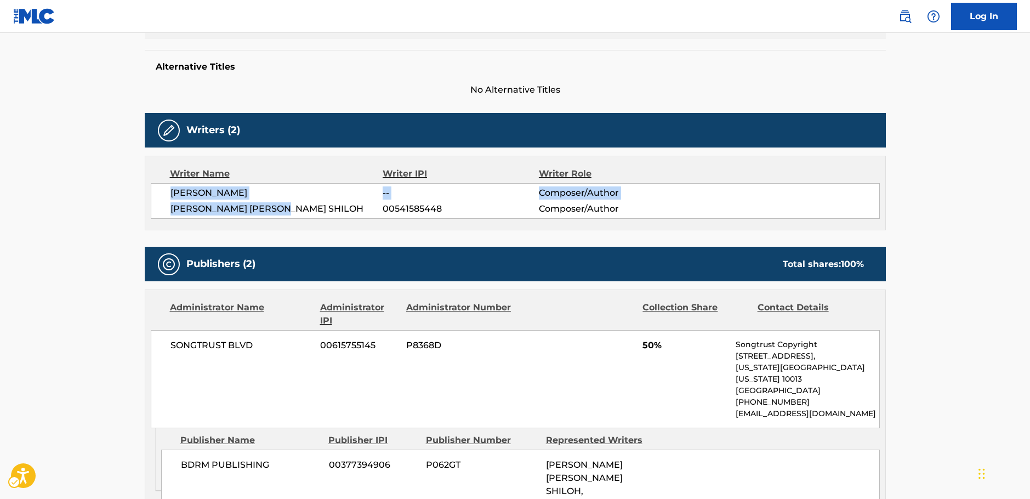
scroll to position [384, 0]
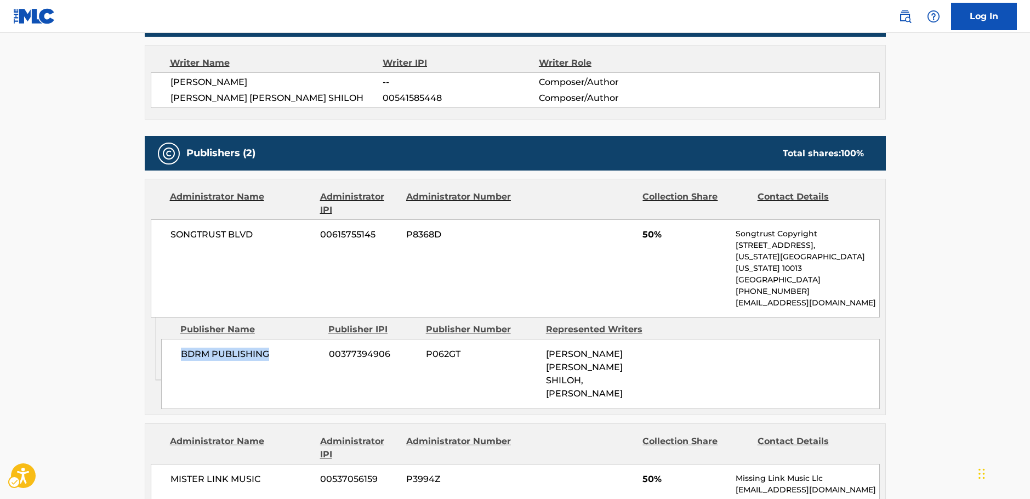
drag, startPoint x: 289, startPoint y: 343, endPoint x: 140, endPoint y: 347, distance: 149.1
click at [174, 346] on div "BDRM PUBLISHING 00377394906 P062GT [PERSON_NAME] [PERSON_NAME] SHILOH, [PERSON_…" at bounding box center [520, 374] width 718 height 70
drag, startPoint x: 266, startPoint y: 236, endPoint x: 154, endPoint y: 241, distance: 112.5
click at [154, 241] on div "SONGTRUST BLVD 00615755145 P8368D 50% Songtrust Copyright [STREET_ADDRESS][US_S…" at bounding box center [515, 268] width 729 height 98
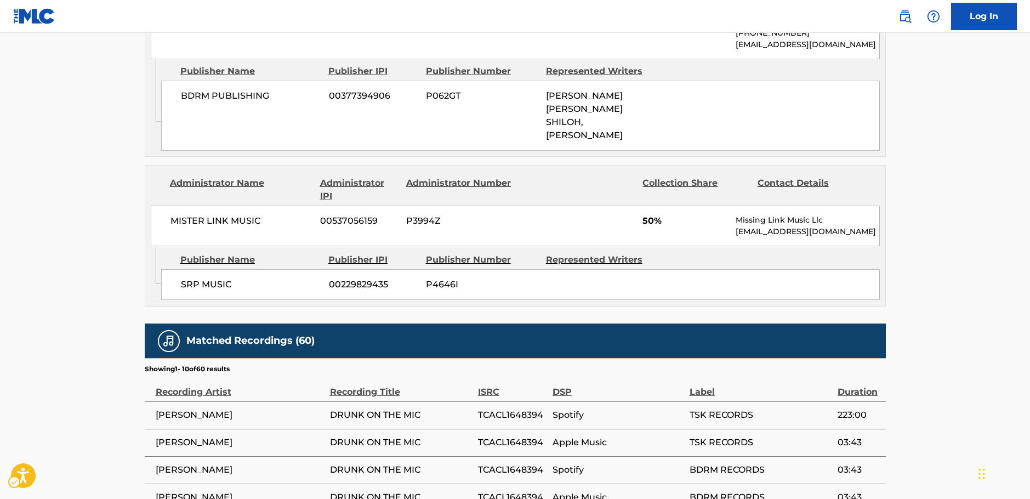
scroll to position [658, 0]
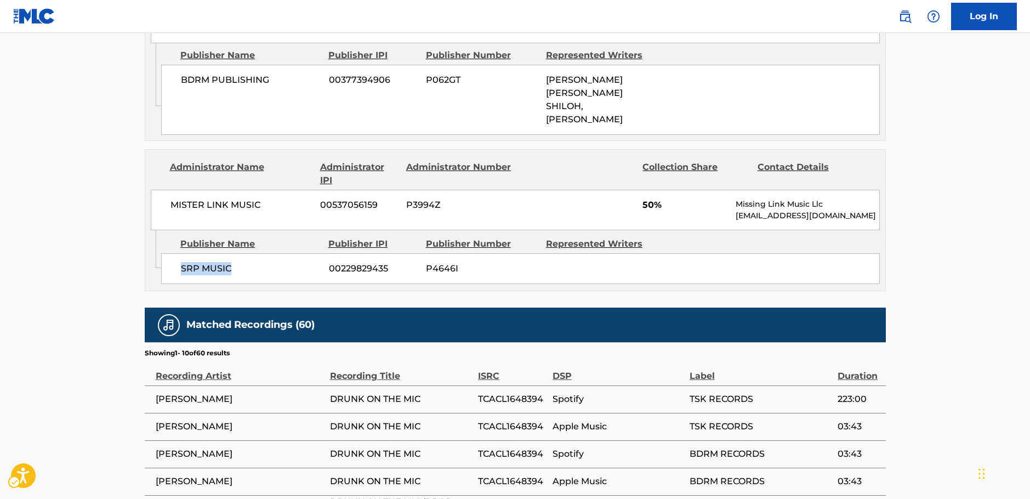
drag, startPoint x: 258, startPoint y: 247, endPoint x: 172, endPoint y: 248, distance: 86.6
click at [172, 253] on div "SRP MUSIC 00229829435 P4646I" at bounding box center [520, 268] width 718 height 31
drag, startPoint x: 268, startPoint y: 179, endPoint x: 58, endPoint y: 219, distance: 213.8
click at [142, 187] on div "< Back to public search results Copy work link DRUNK ON THE MIC Work Detail Mem…" at bounding box center [515, 51] width 767 height 1296
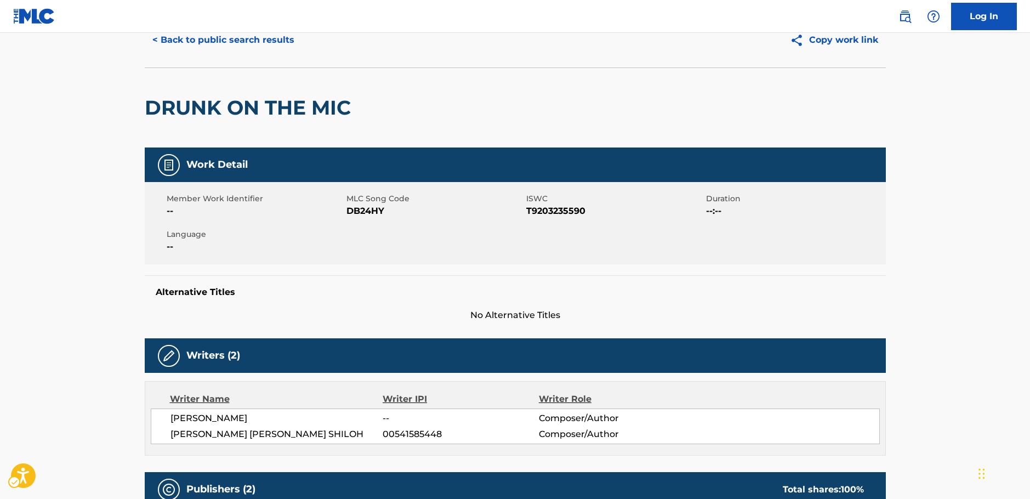
scroll to position [0, 0]
